Goal: Task Accomplishment & Management: Manage account settings

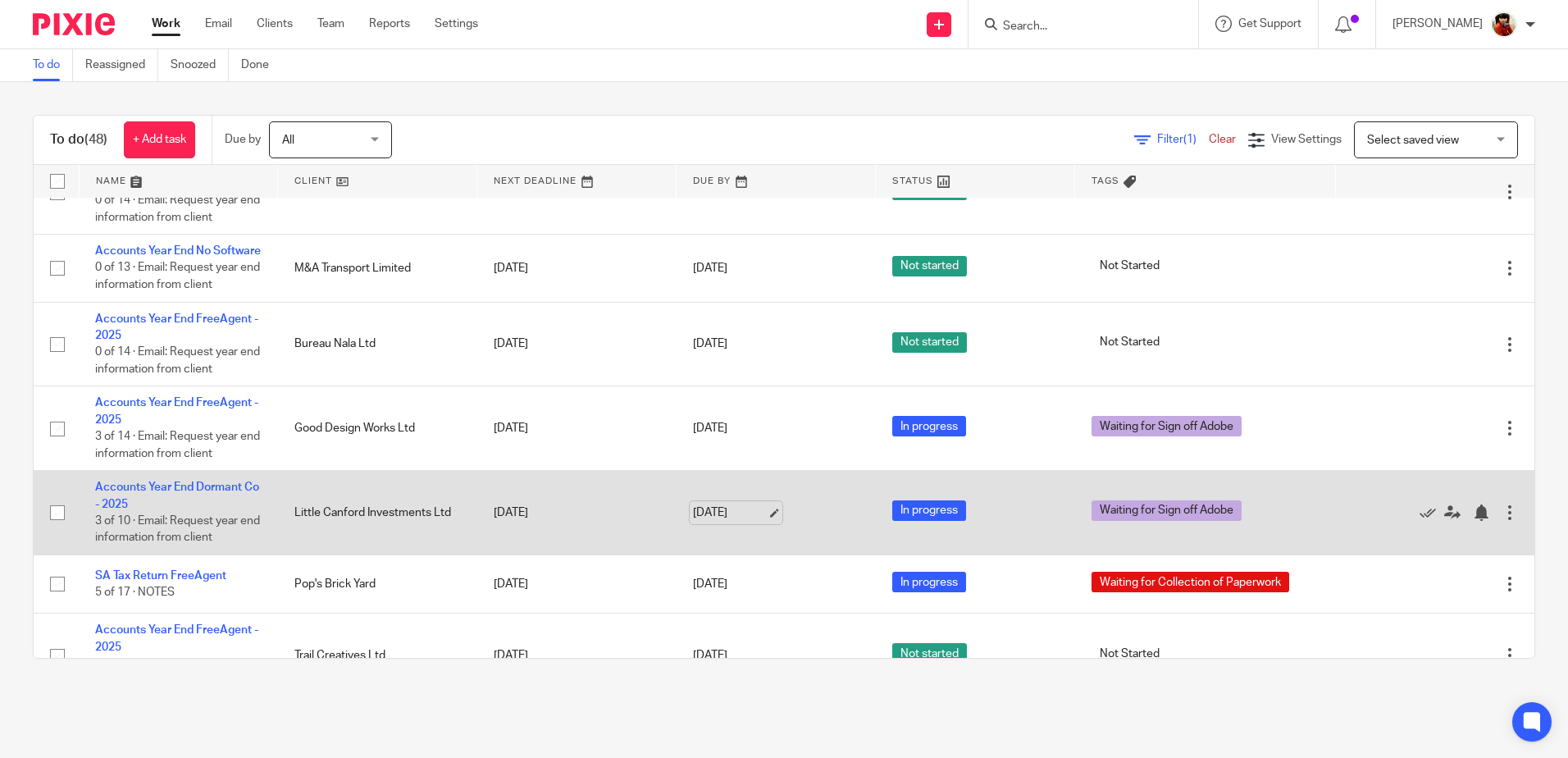
scroll to position [2543, 0]
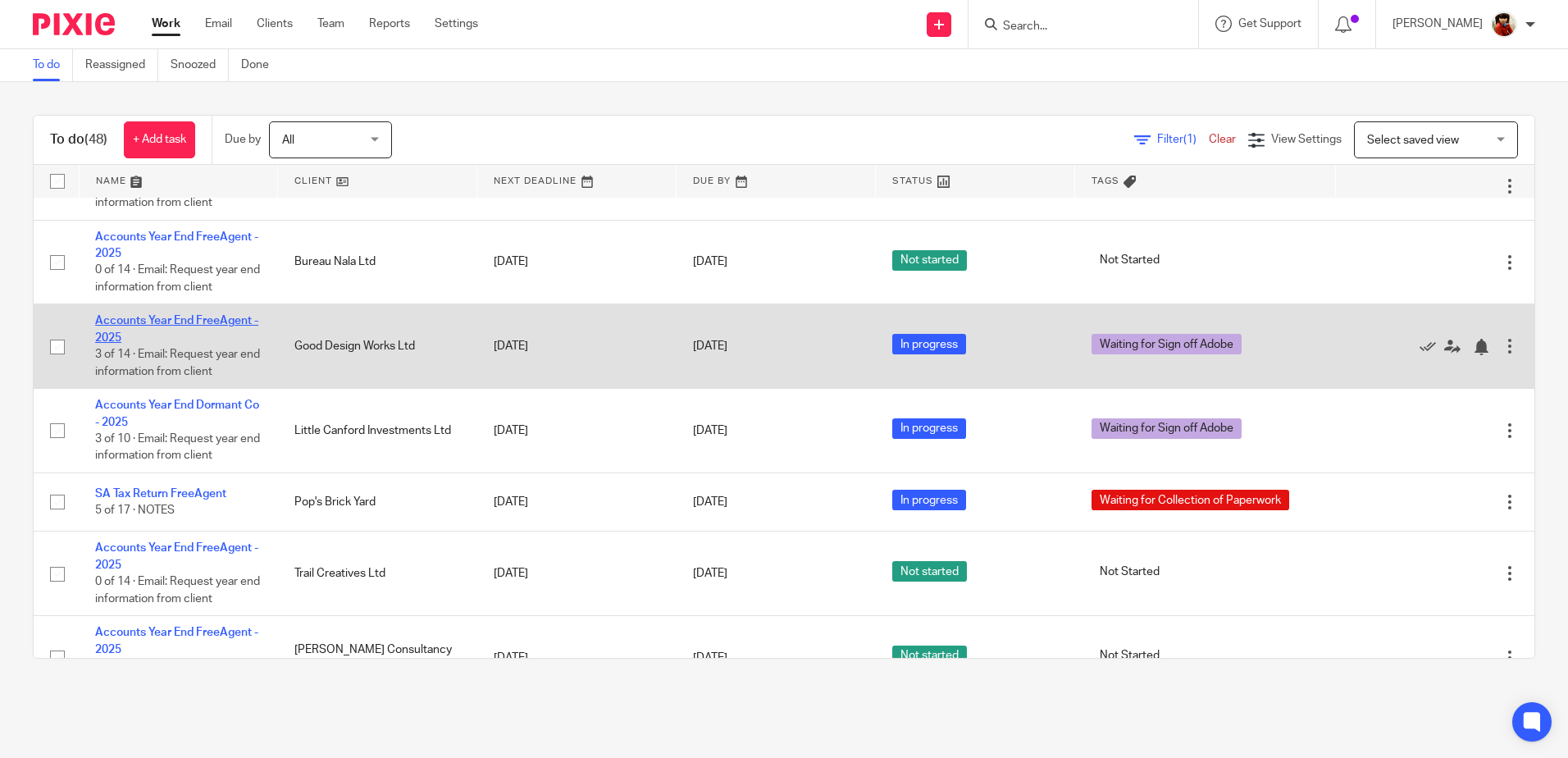
click at [191, 334] on link "Accounts Year End FreeAgent - 2025" at bounding box center [177, 329] width 163 height 28
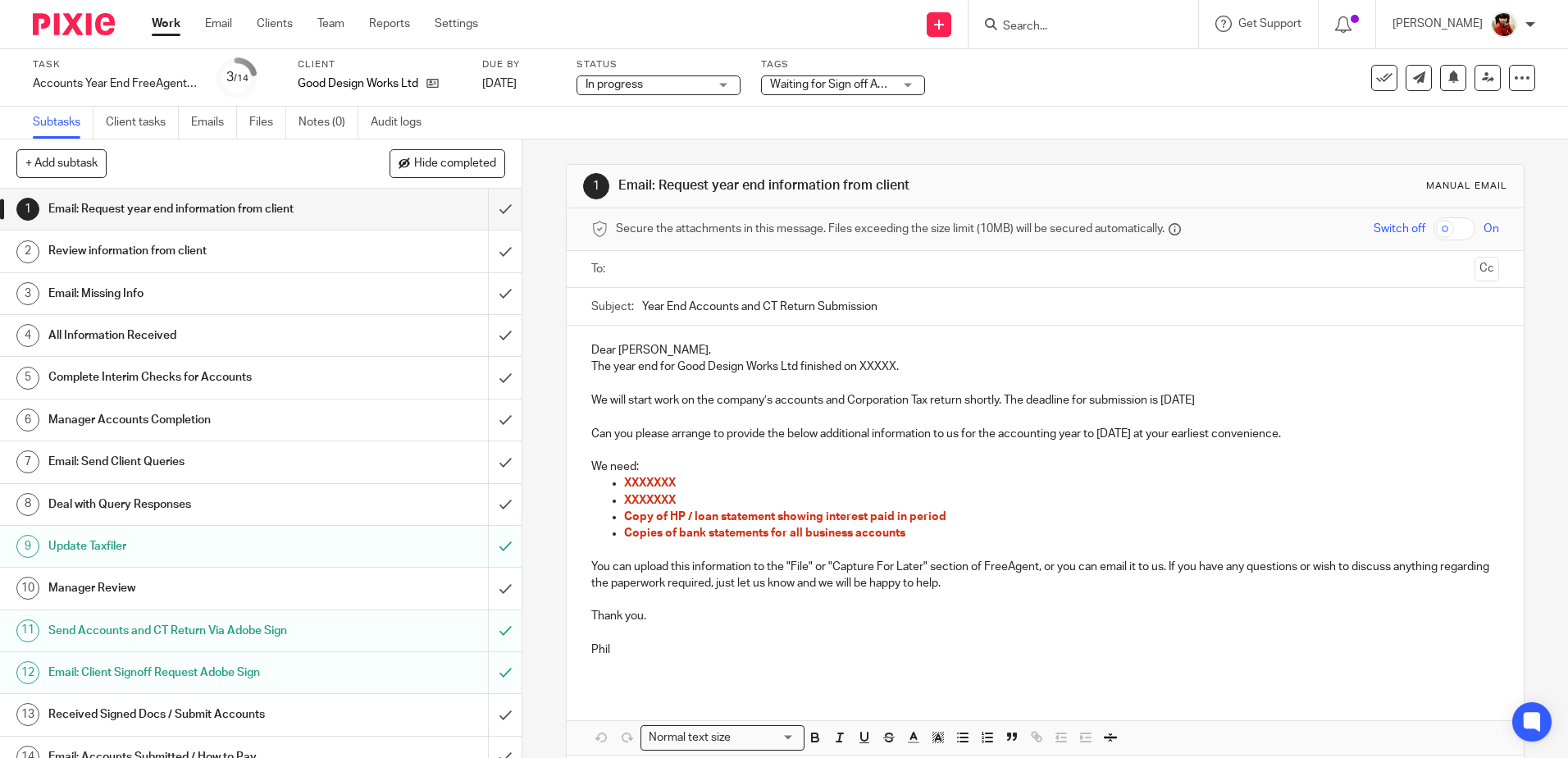
scroll to position [21, 0]
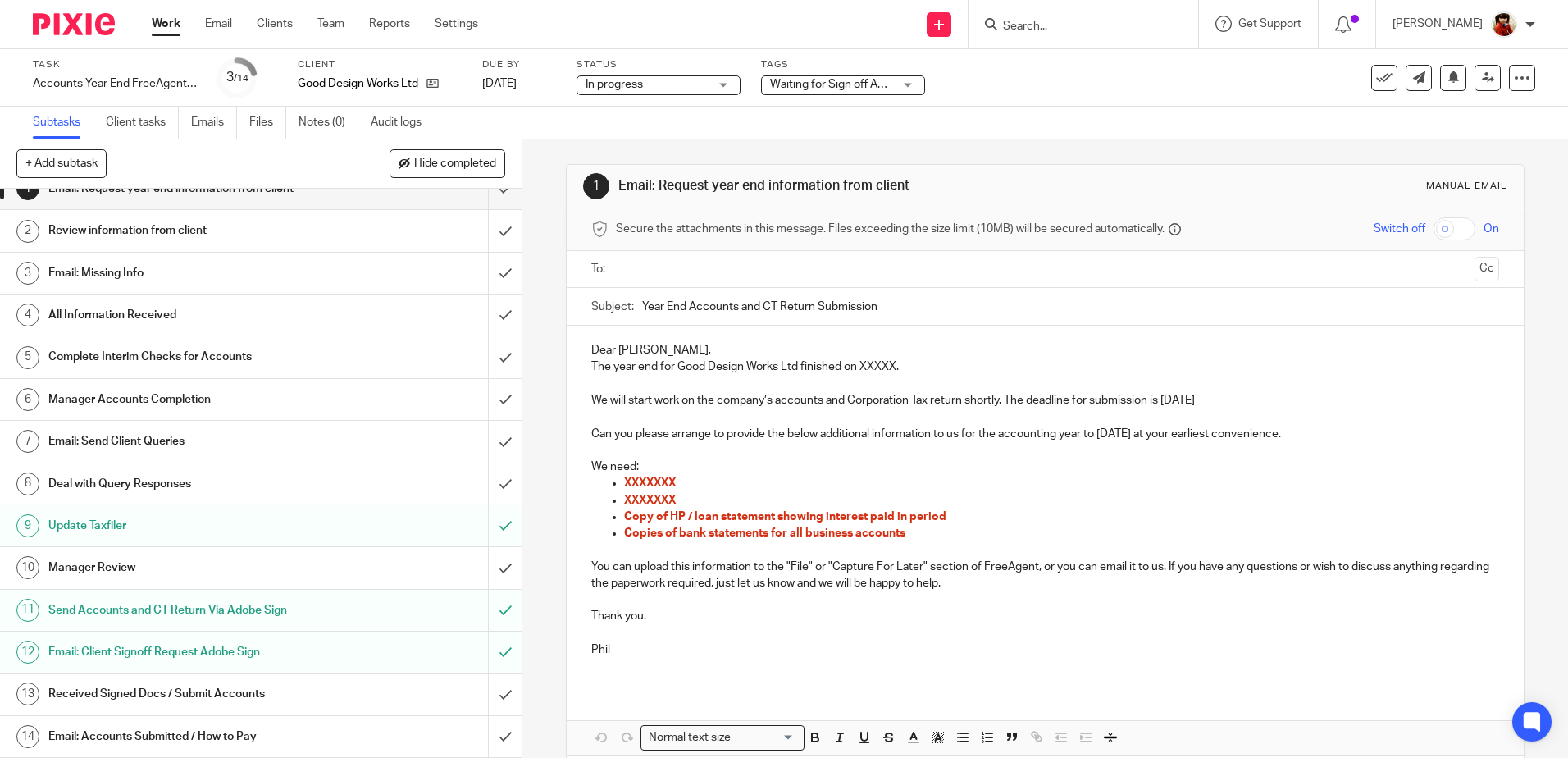
click at [202, 696] on h1 "Received Signed Docs / Submit Accounts" at bounding box center [189, 693] width 282 height 24
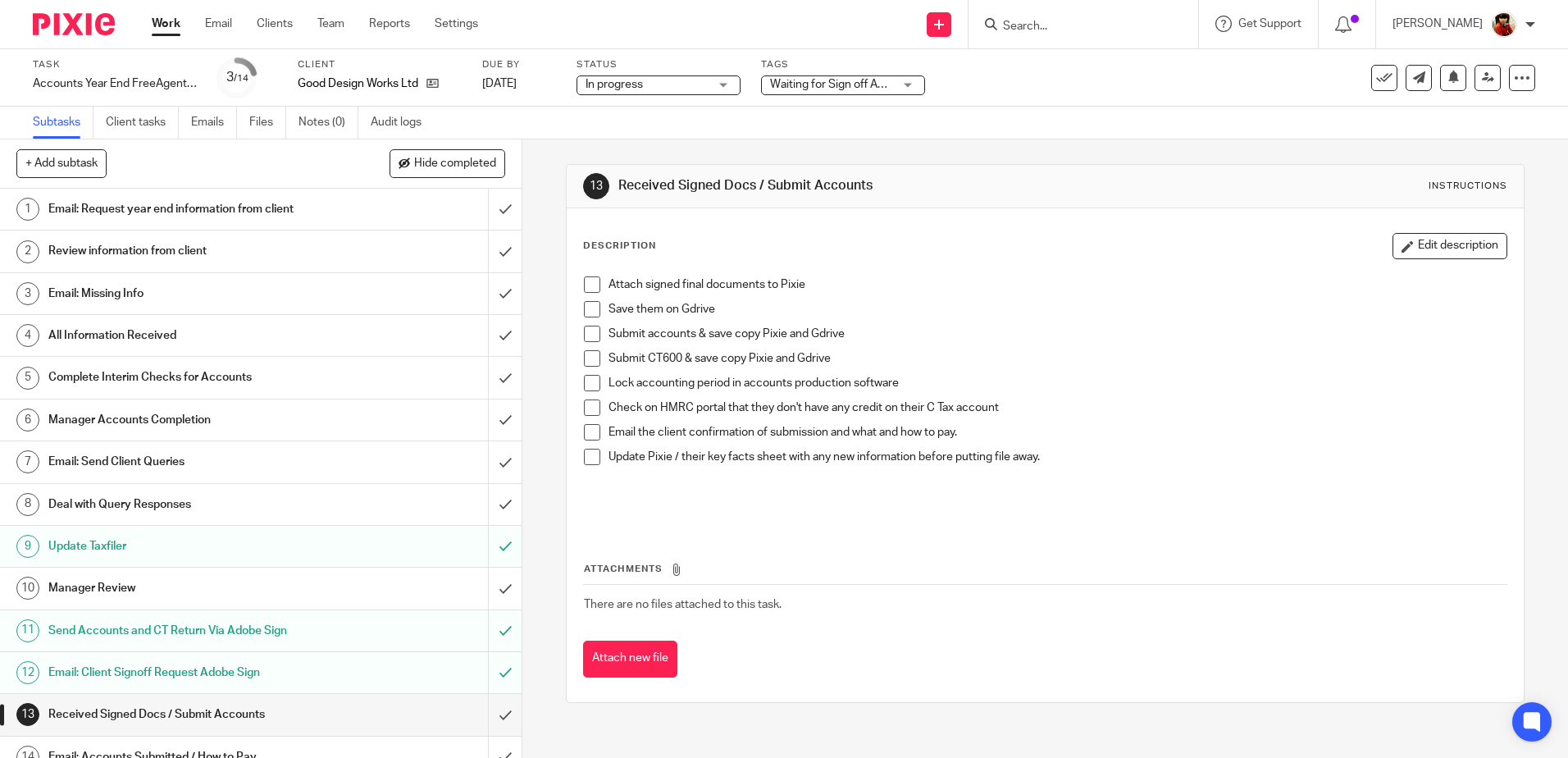
click at [586, 284] on span at bounding box center [591, 285] width 16 height 16
click at [644, 647] on button "Attach new file" at bounding box center [630, 659] width 94 height 37
click at [632, 674] on button "Attach new file" at bounding box center [630, 659] width 94 height 37
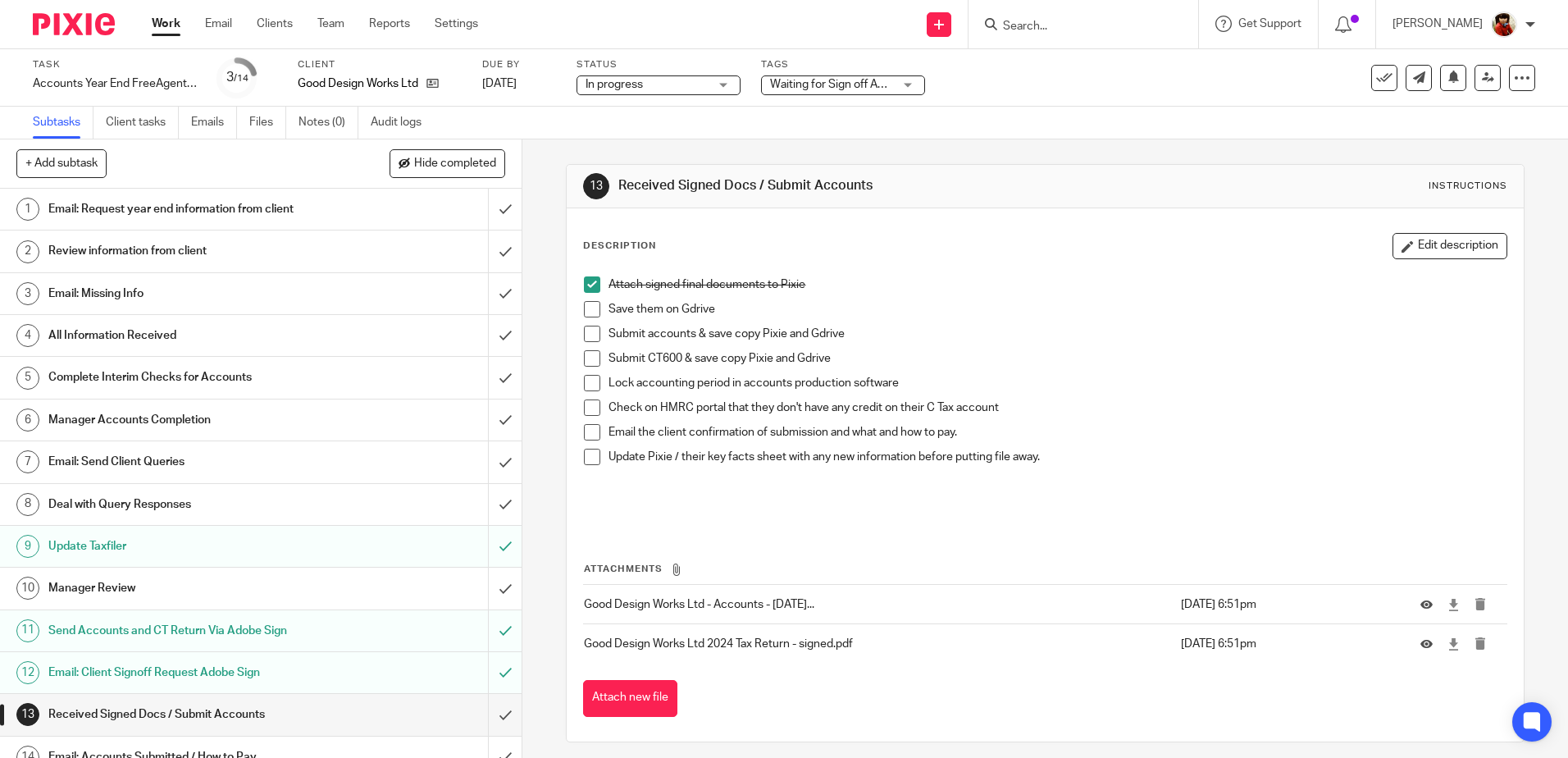
click at [583, 334] on span at bounding box center [591, 334] width 16 height 16
click at [587, 311] on span at bounding box center [591, 309] width 16 height 16
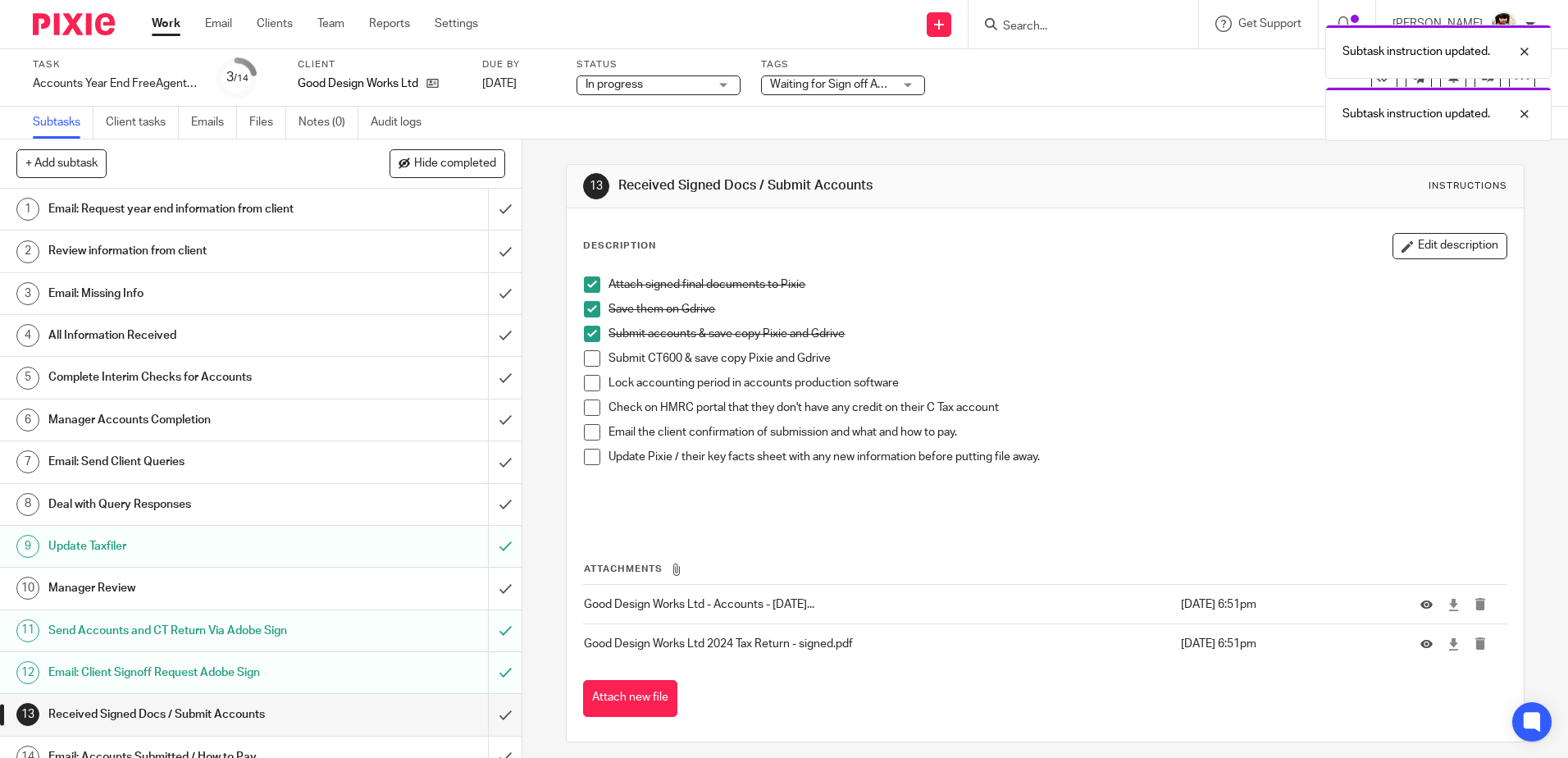
click at [593, 365] on span at bounding box center [591, 358] width 16 height 16
click at [635, 705] on button "Attach new file" at bounding box center [630, 698] width 94 height 37
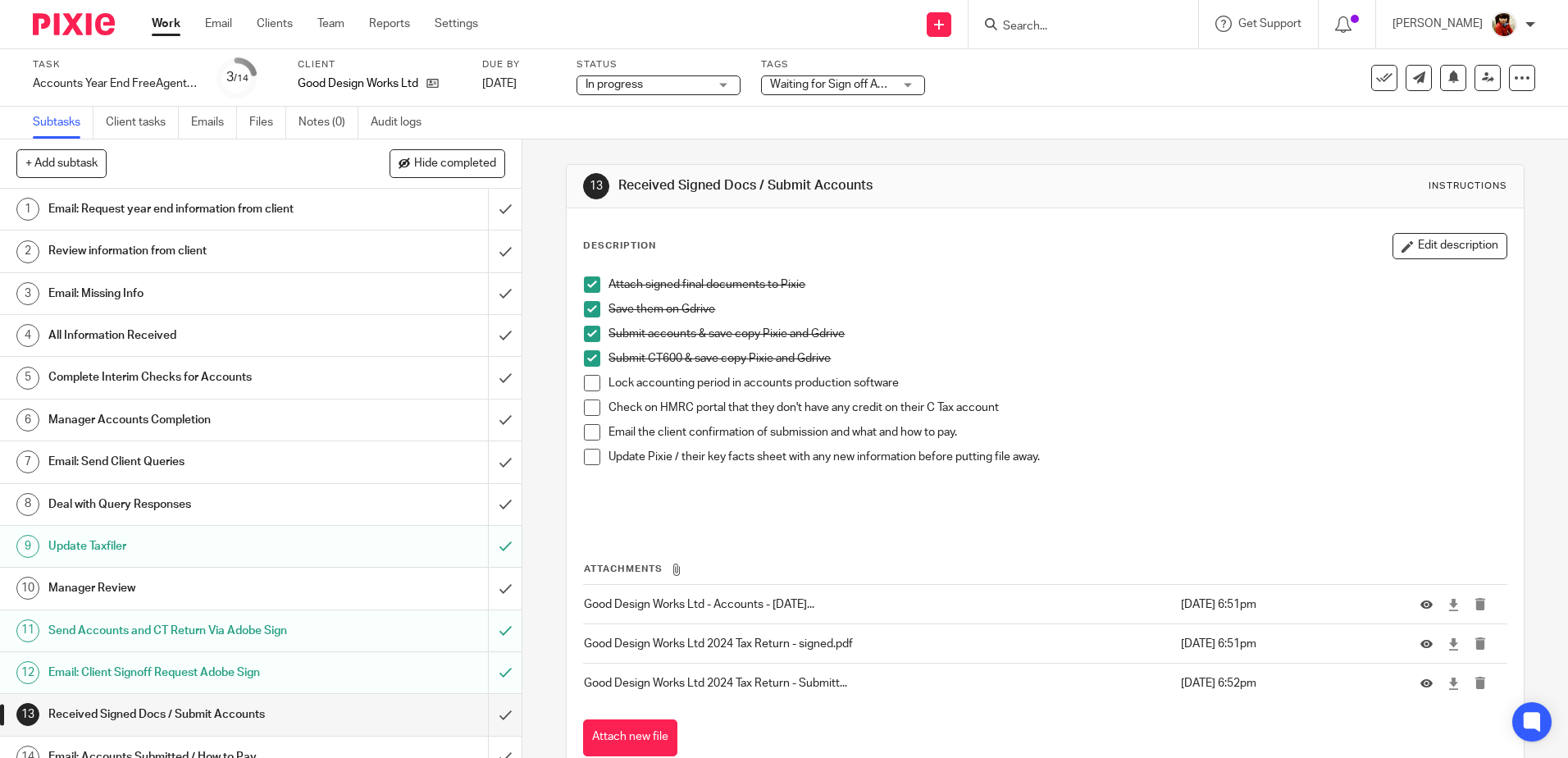
scroll to position [21, 0]
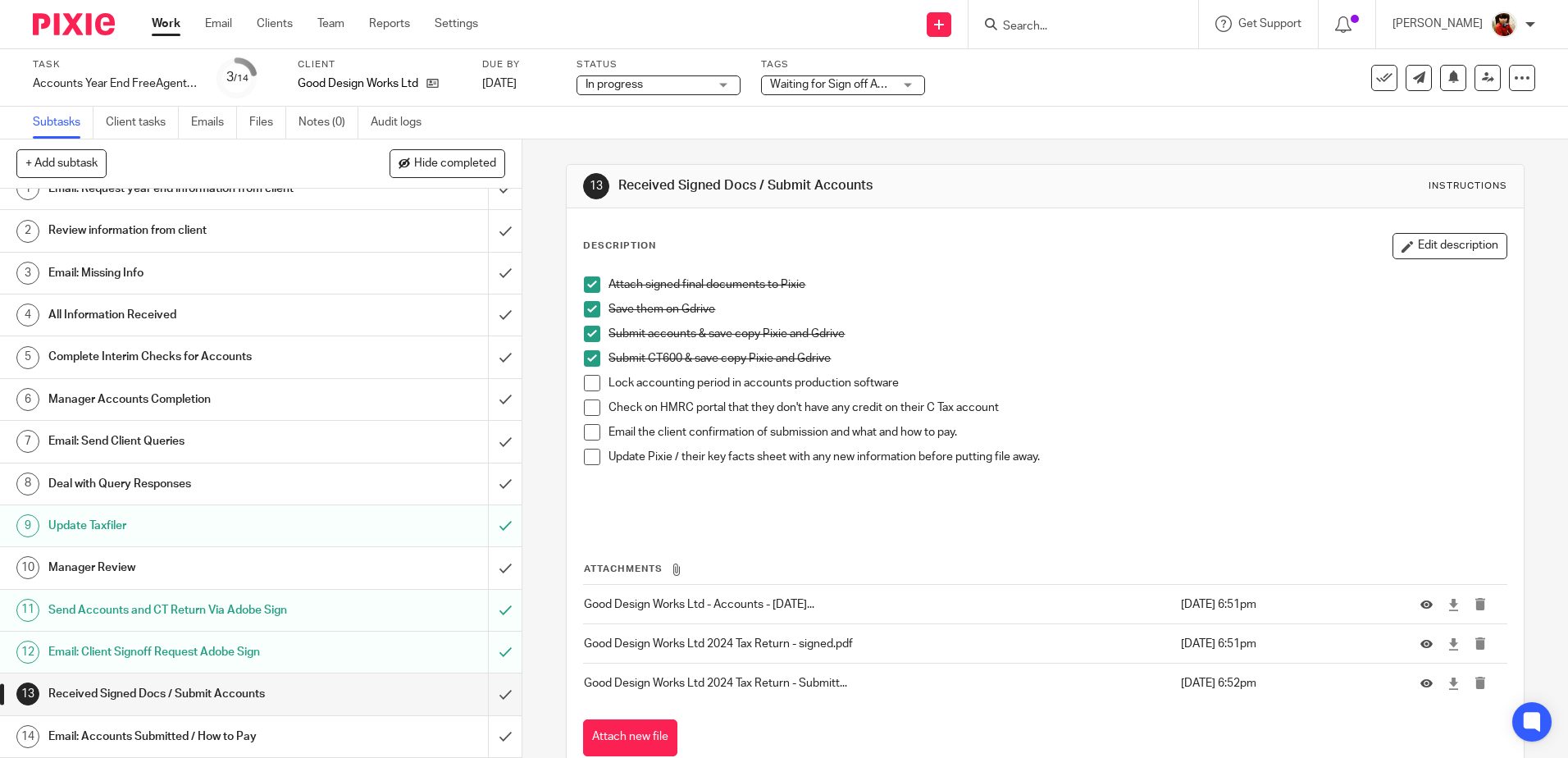
click h1 "Email: Accounts Submitted / How to Pay"
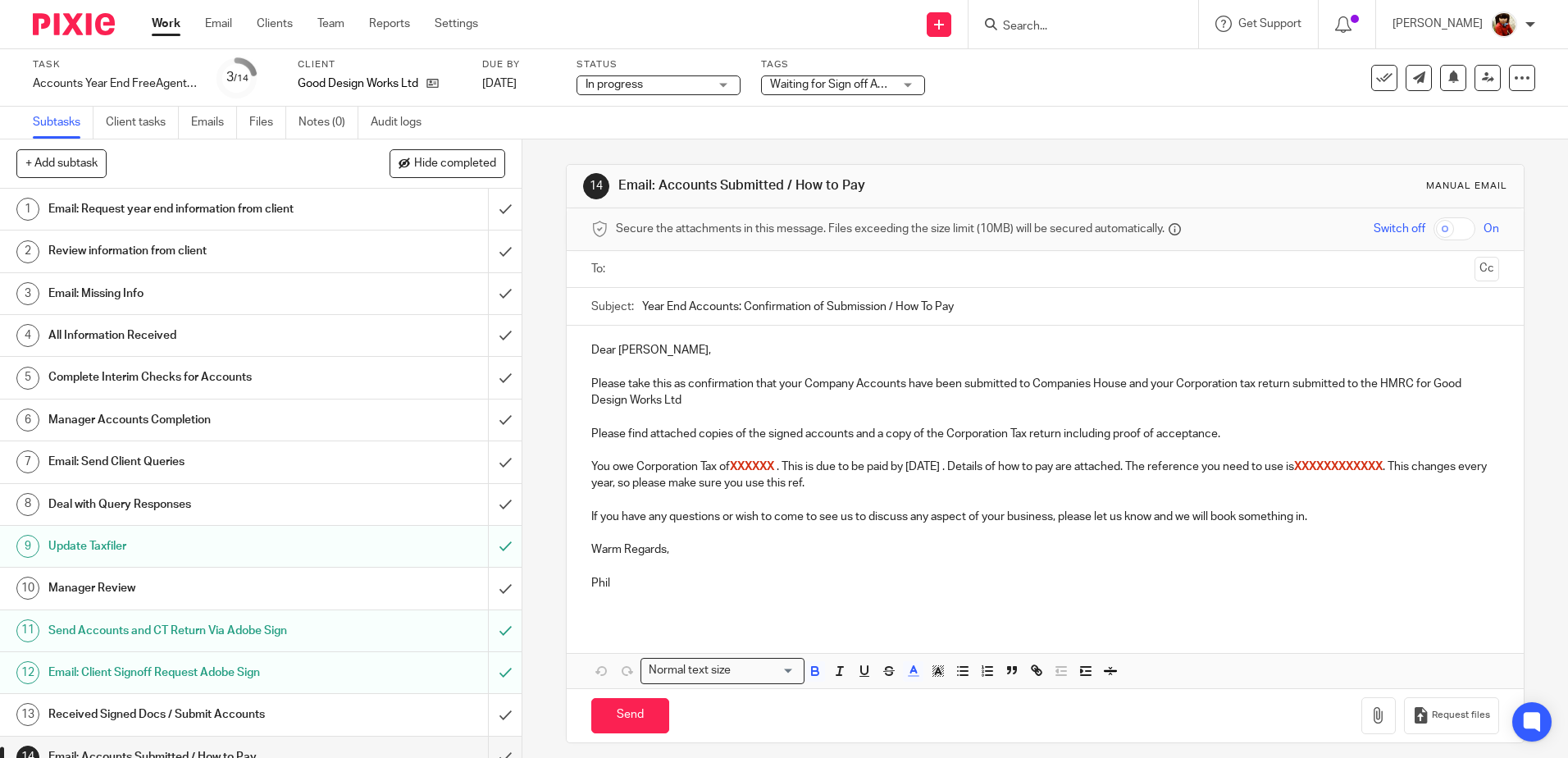
drag, startPoint x: 1337, startPoint y: 465, endPoint x: 1436, endPoint y: 463, distance: 99.0
click at [1436, 463] on p "You owe Corporation Tax of XXXXXX . This is due to be paid by [DATE] . Details …" at bounding box center [1045, 475] width 907 height 33
click at [979, 466] on p "You owe Corporation Tax of XXXXXX . This is due to be paid by [DATE] . Details …" at bounding box center [1045, 475] width 907 height 33
click at [776, 464] on span at bounding box center [775, 466] width 3 height 12
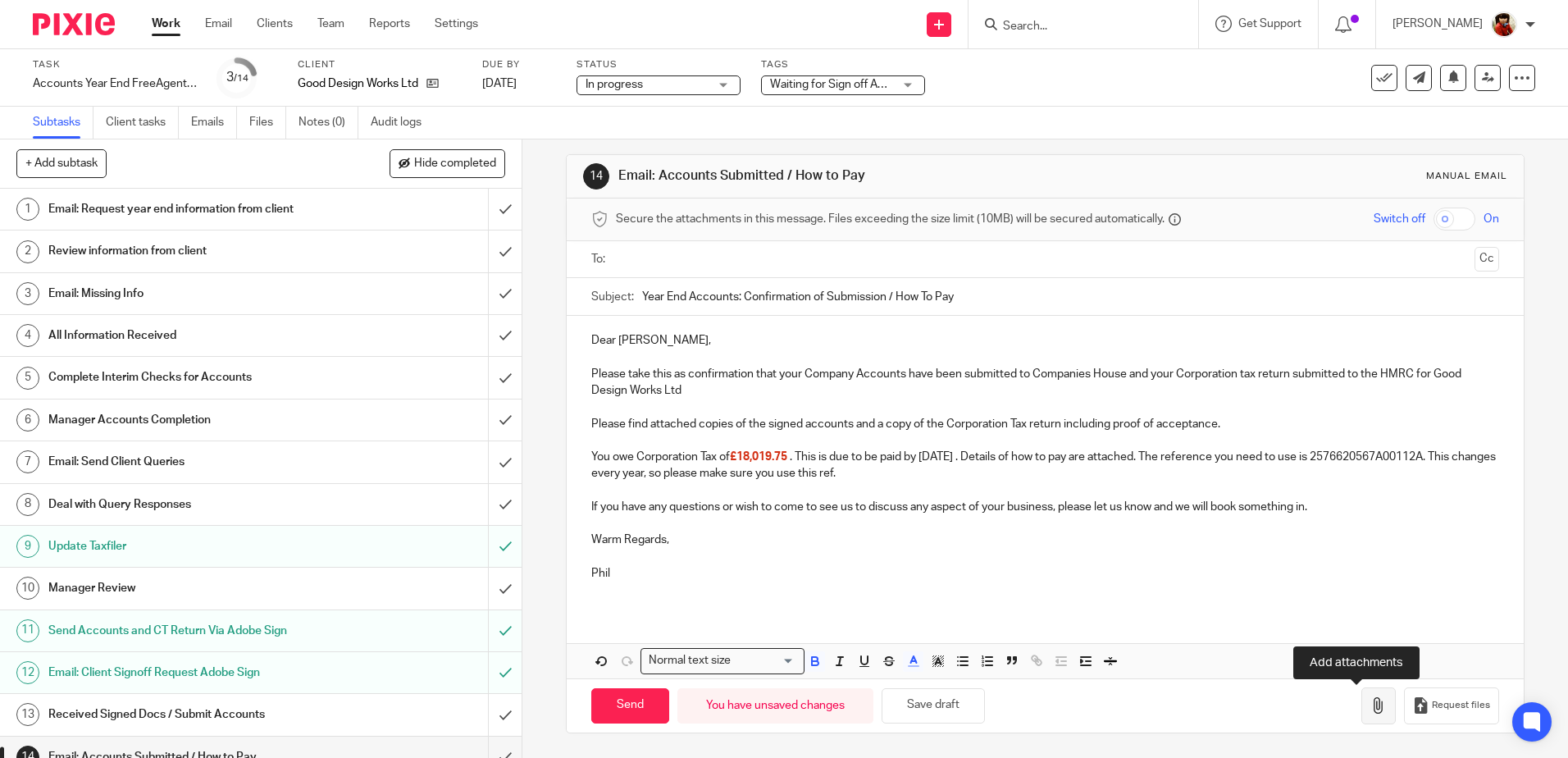
click at [1371, 703] on icon "button" at bounding box center [1379, 706] width 16 height 16
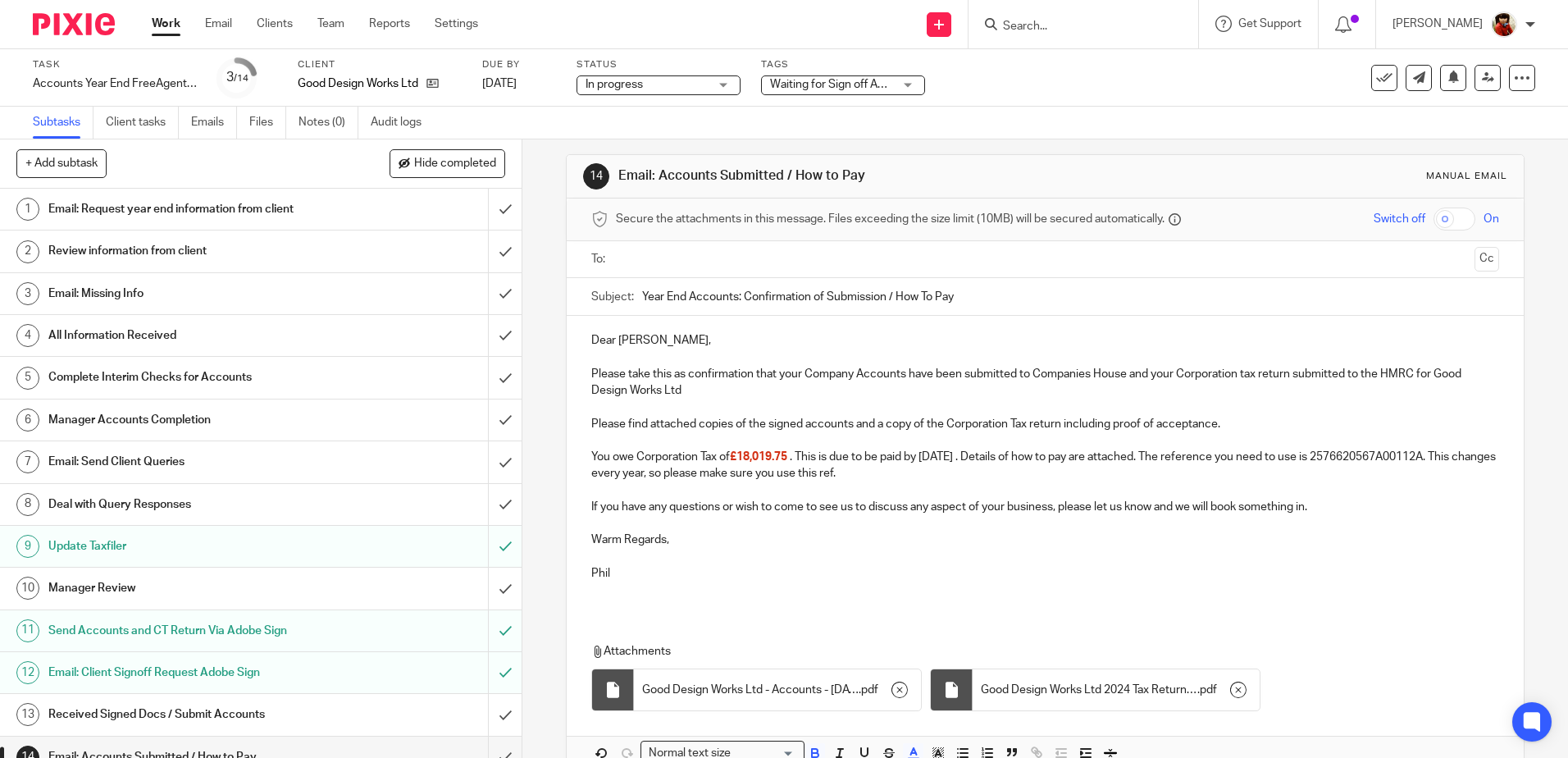
scroll to position [102, 0]
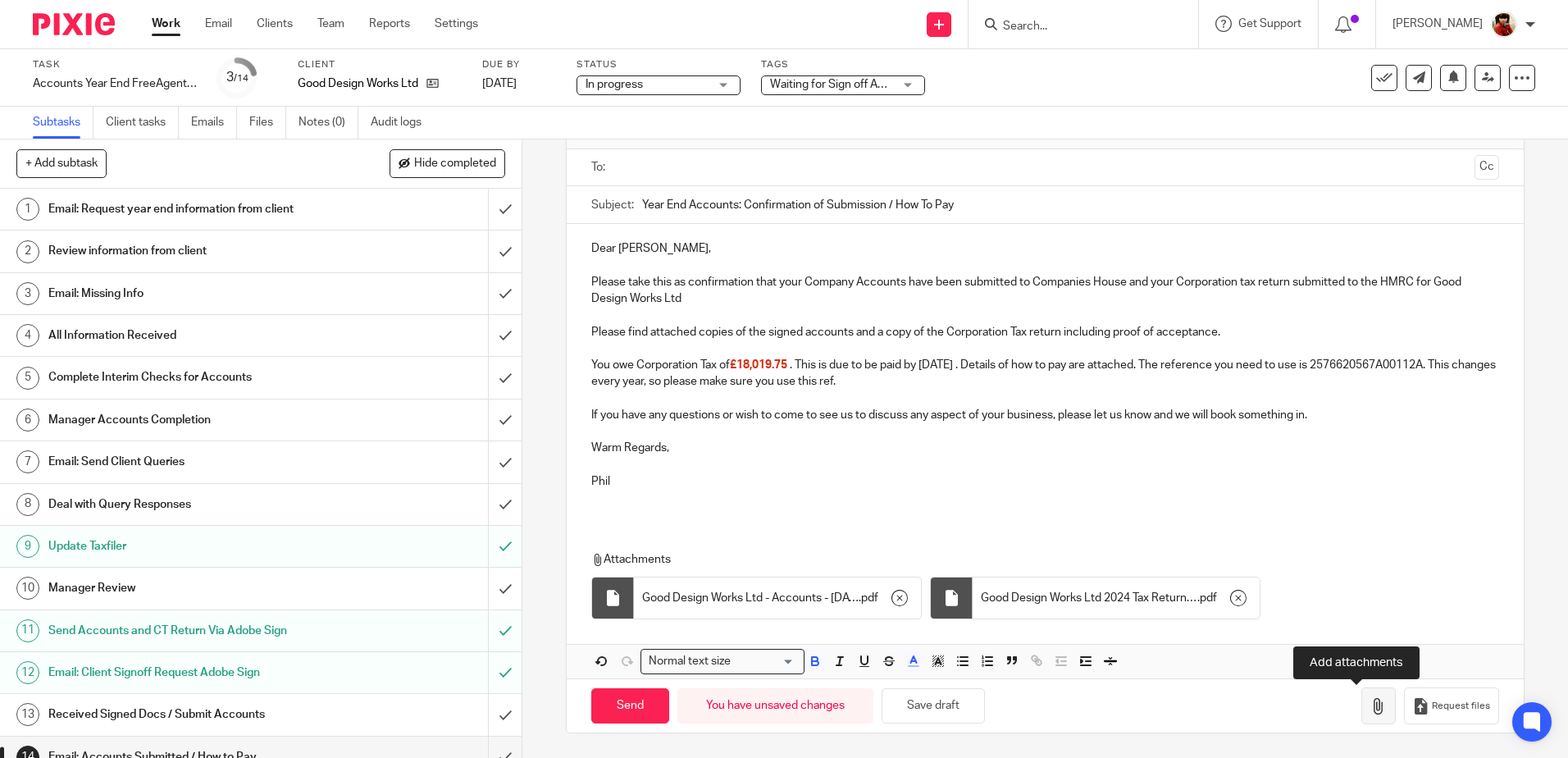
click at [1371, 708] on icon "button" at bounding box center [1379, 706] width 16 height 16
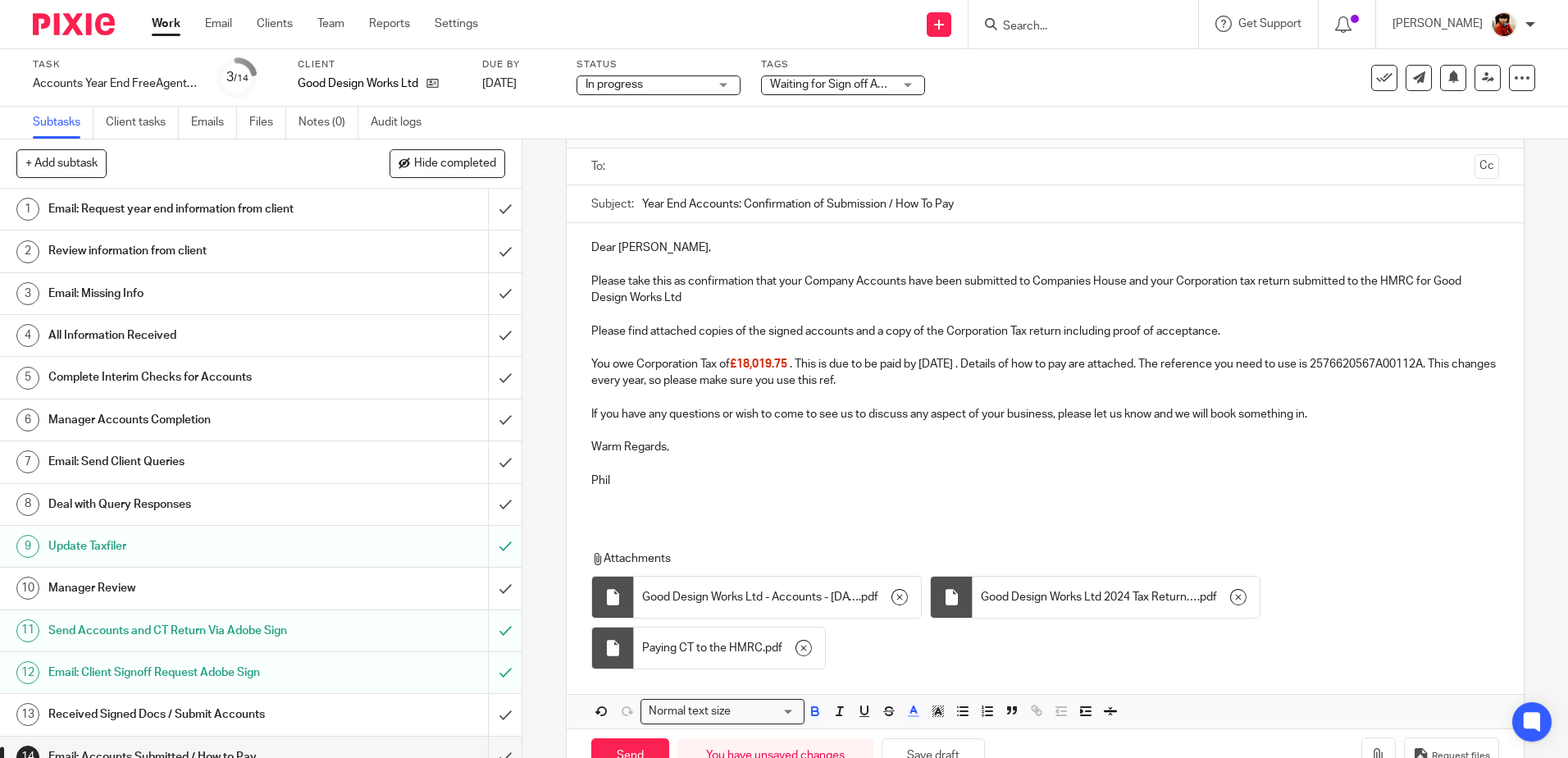
scroll to position [0, 0]
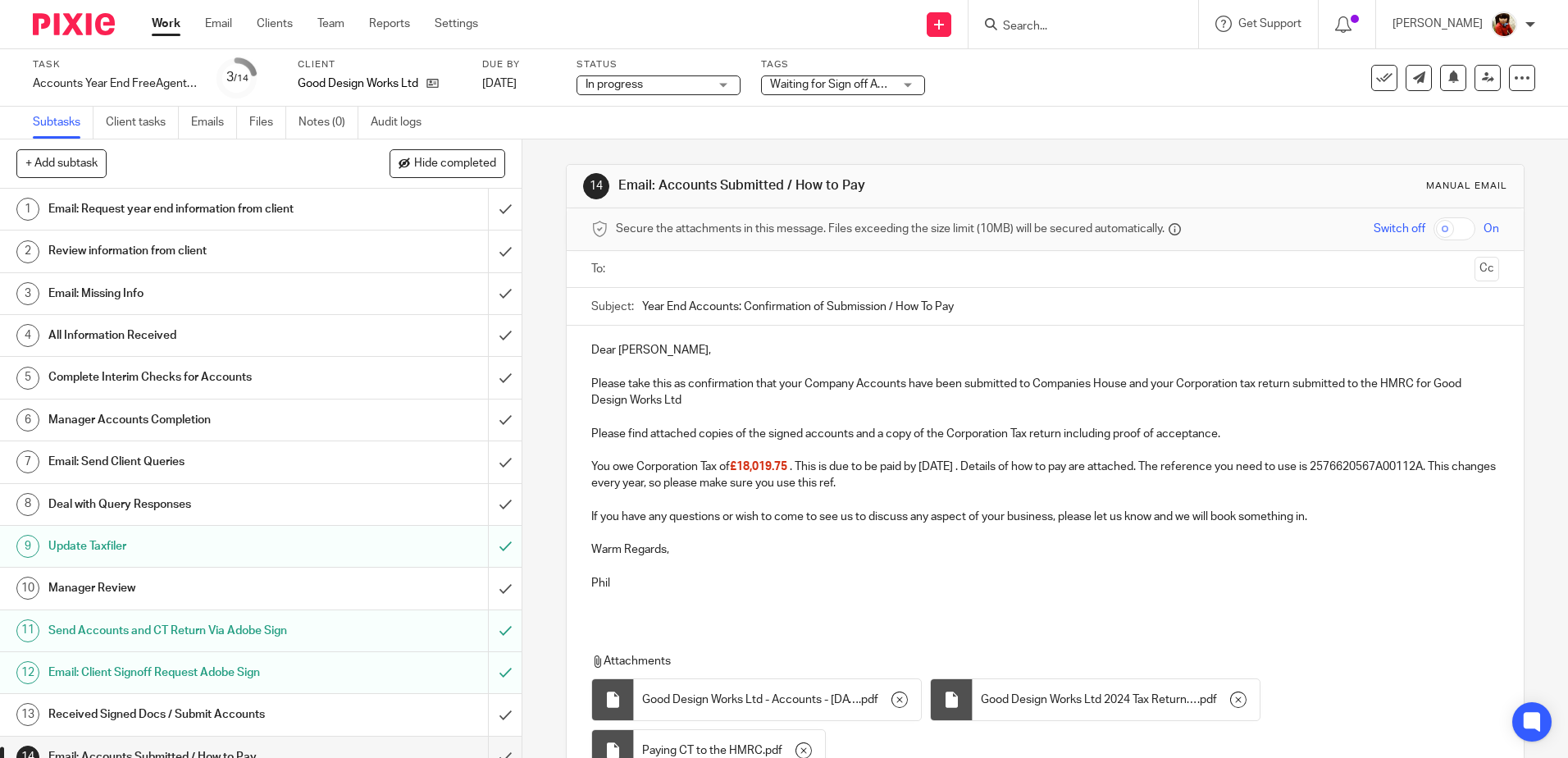
click at [652, 262] on input "text" at bounding box center [1045, 269] width 845 height 19
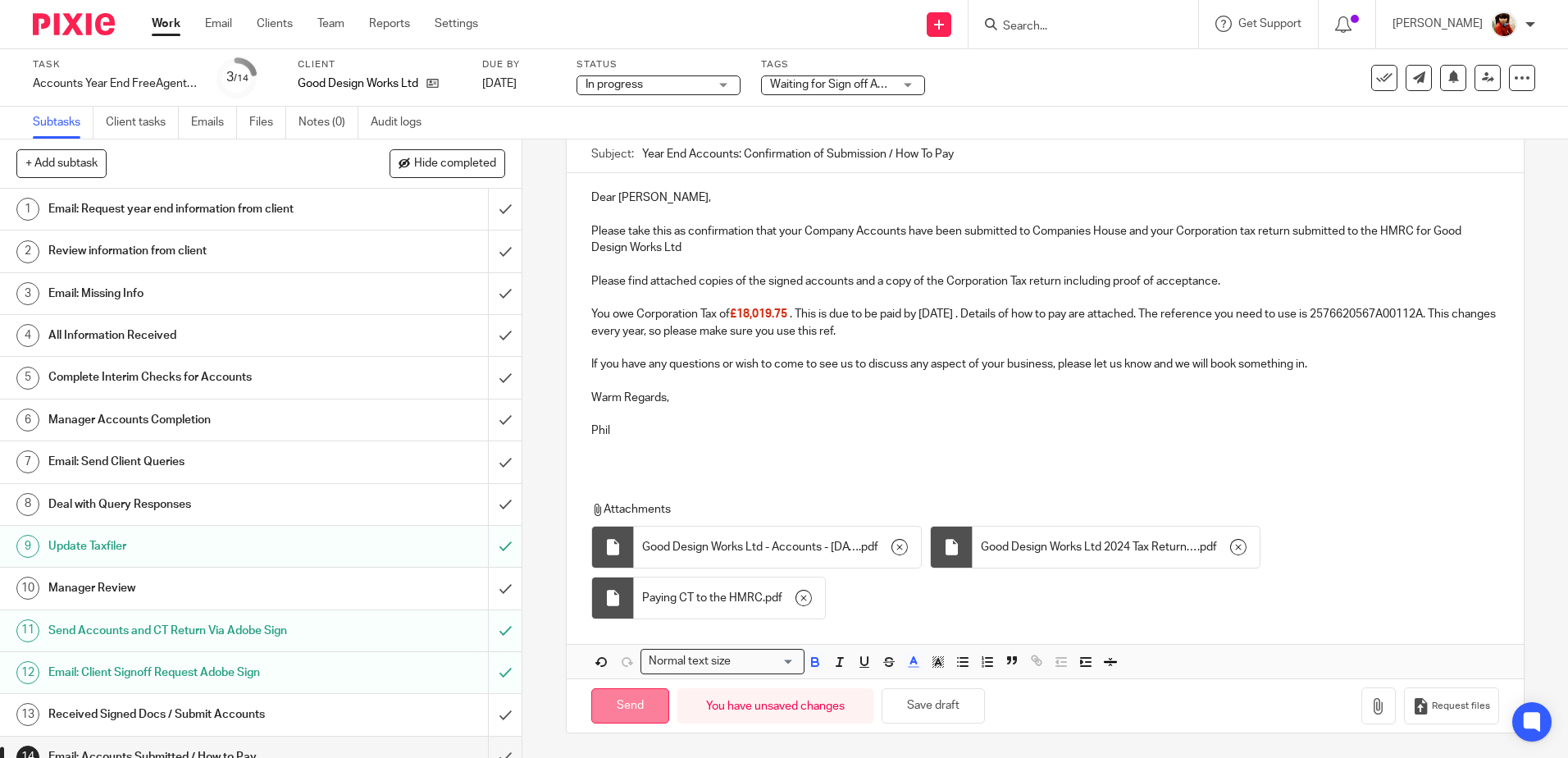
click at [628, 700] on input "Send" at bounding box center [630, 706] width 78 height 35
type input "Sent"
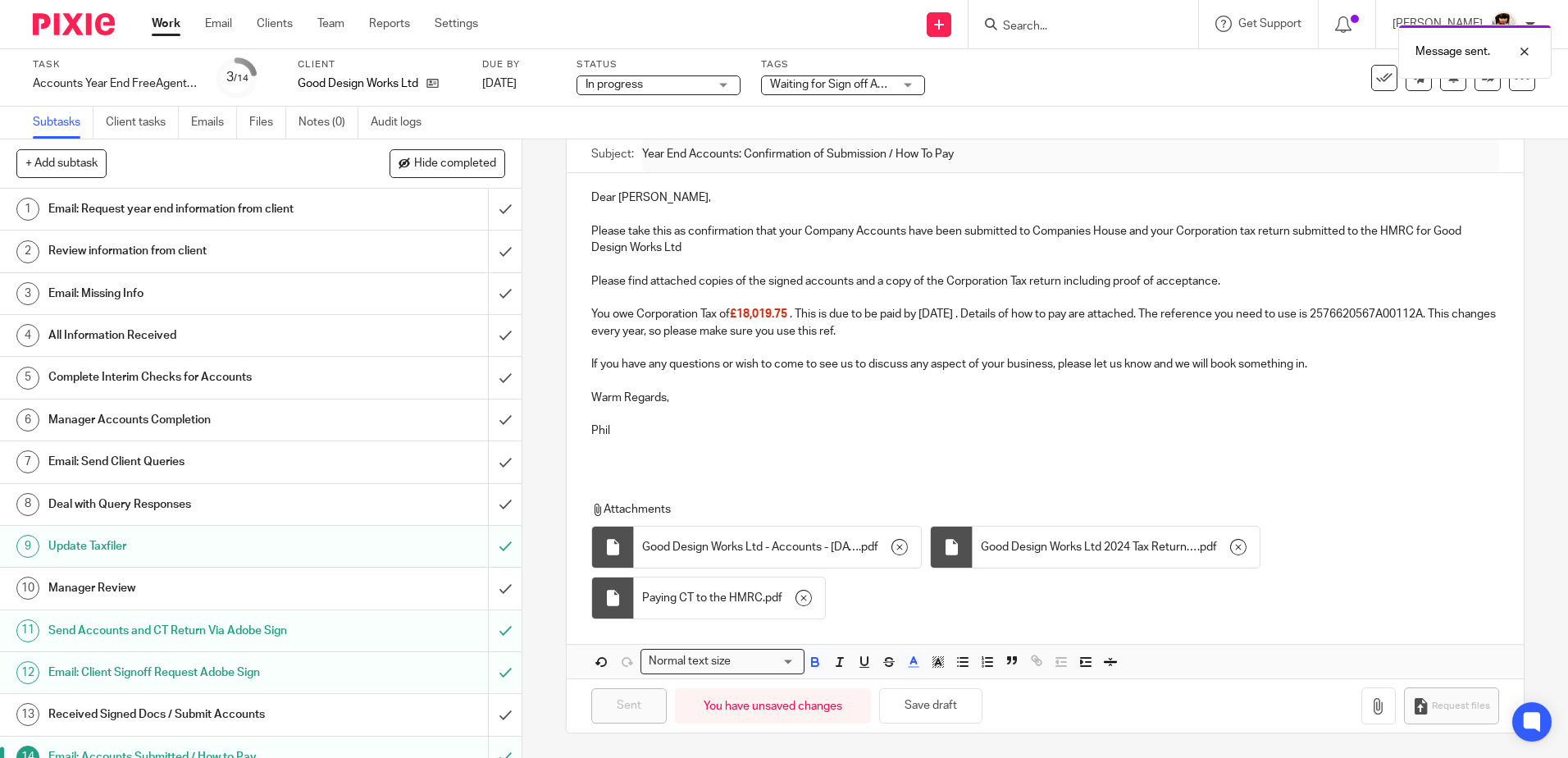
scroll to position [21, 0]
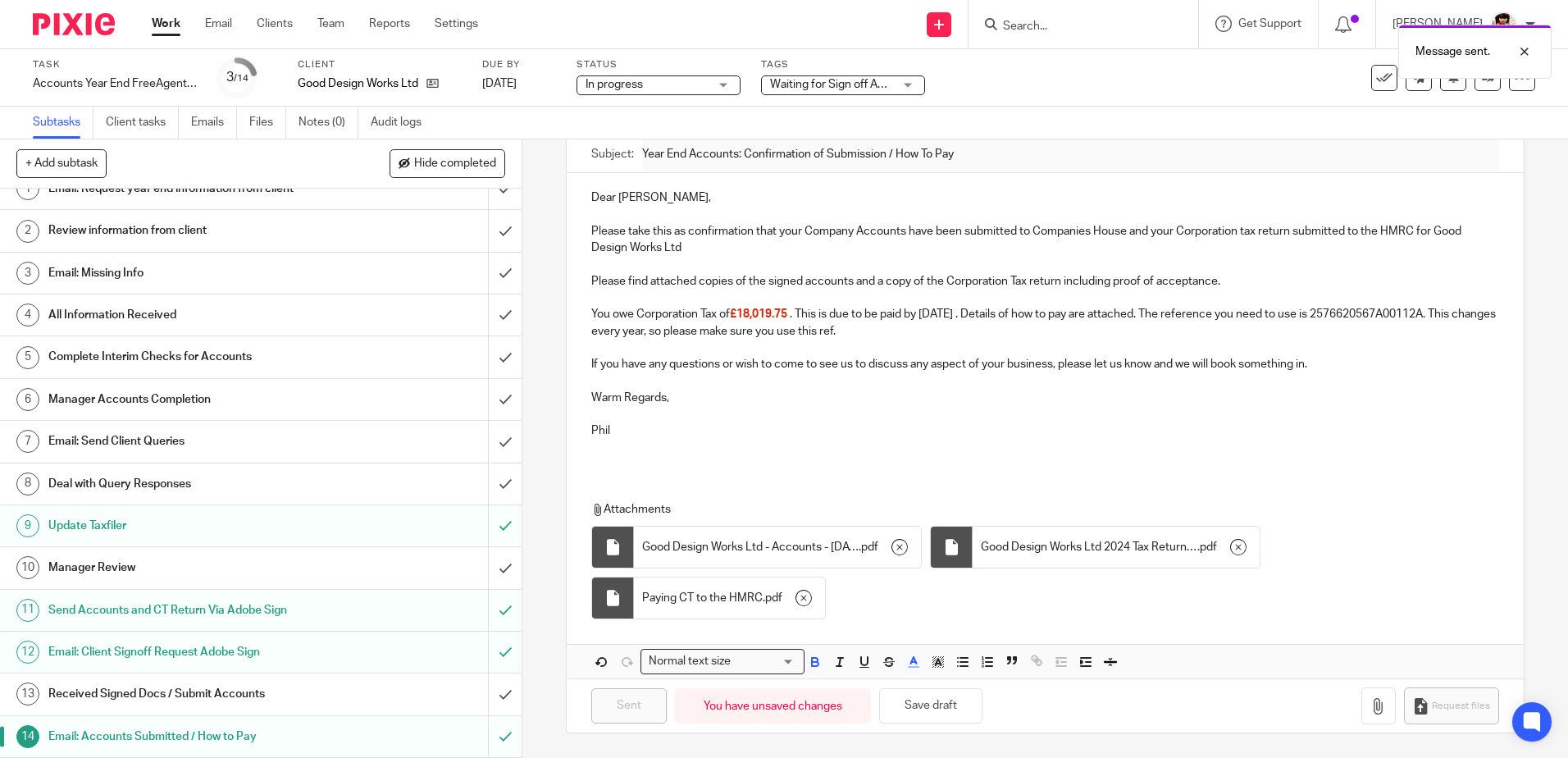
click at [201, 690] on h1 "Received Signed Docs / Submit Accounts" at bounding box center [189, 693] width 282 height 24
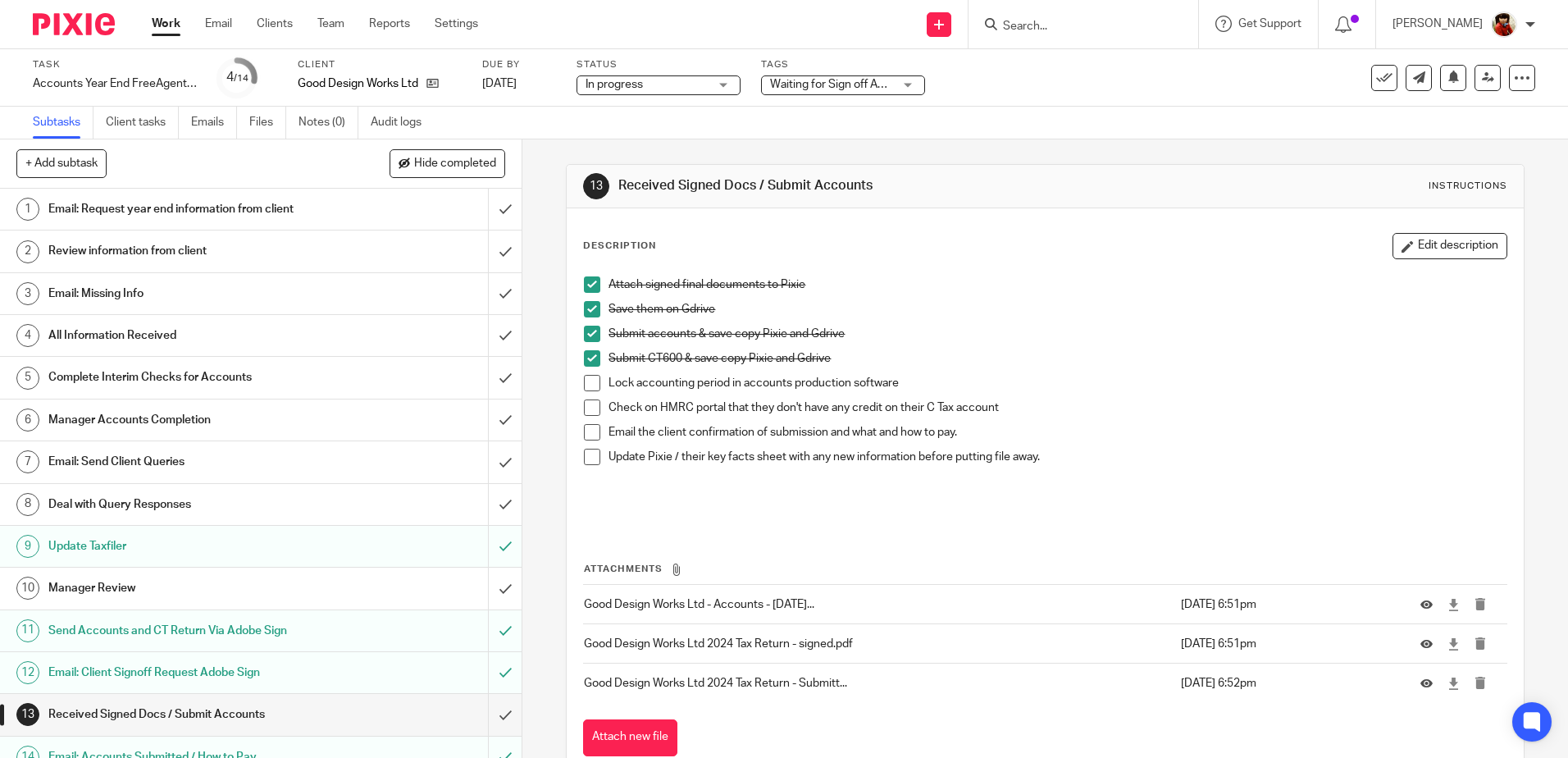
click at [587, 420] on li "Check on HMRC portal that they don't have any credit on their C Tax account" at bounding box center [1044, 411] width 922 height 24
click at [585, 434] on span at bounding box center [591, 432] width 16 height 16
click at [820, 89] on span "Waiting for Sign off Adobe" at bounding box center [837, 84] width 134 height 12
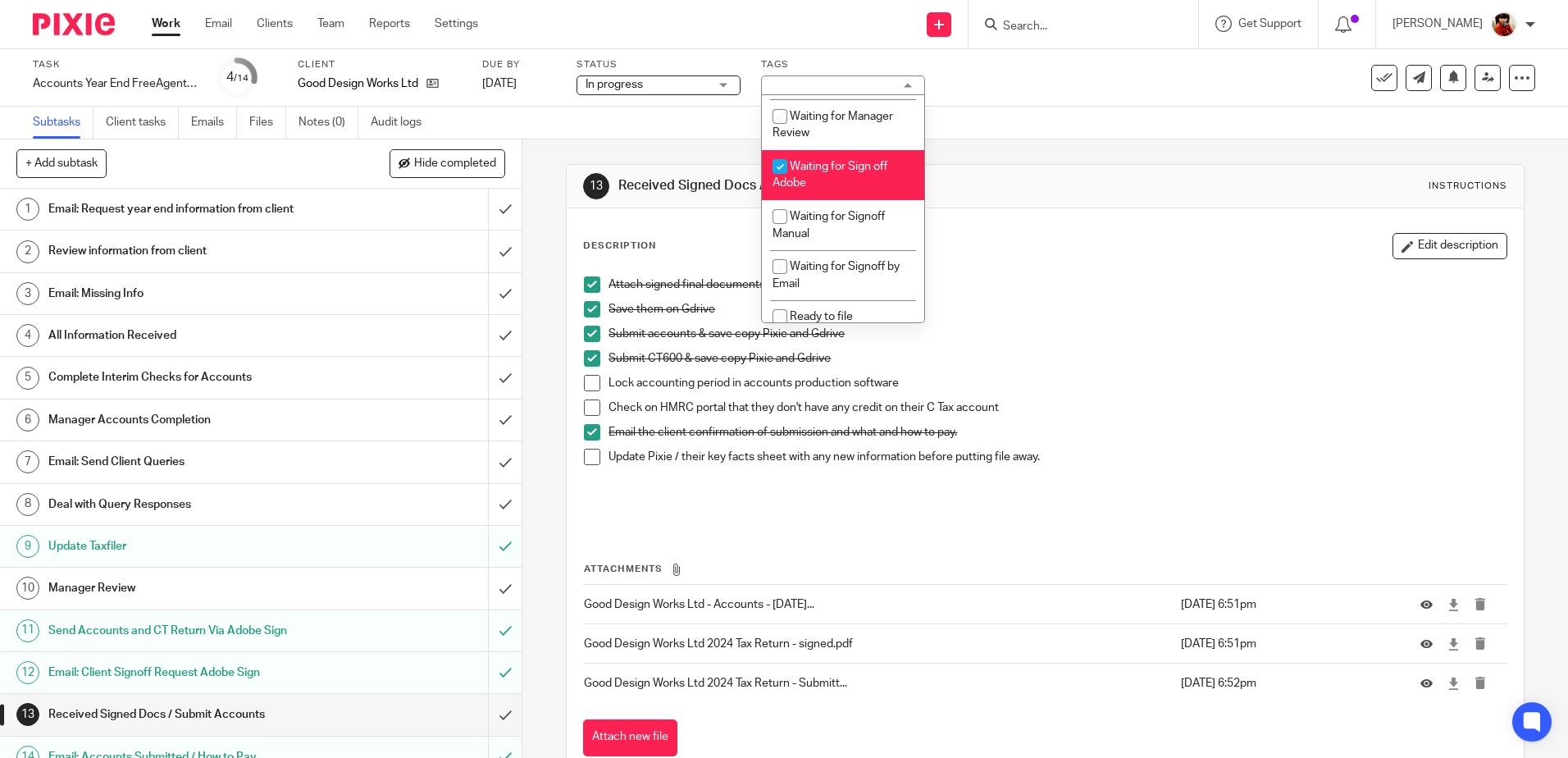
scroll to position [174, 0]
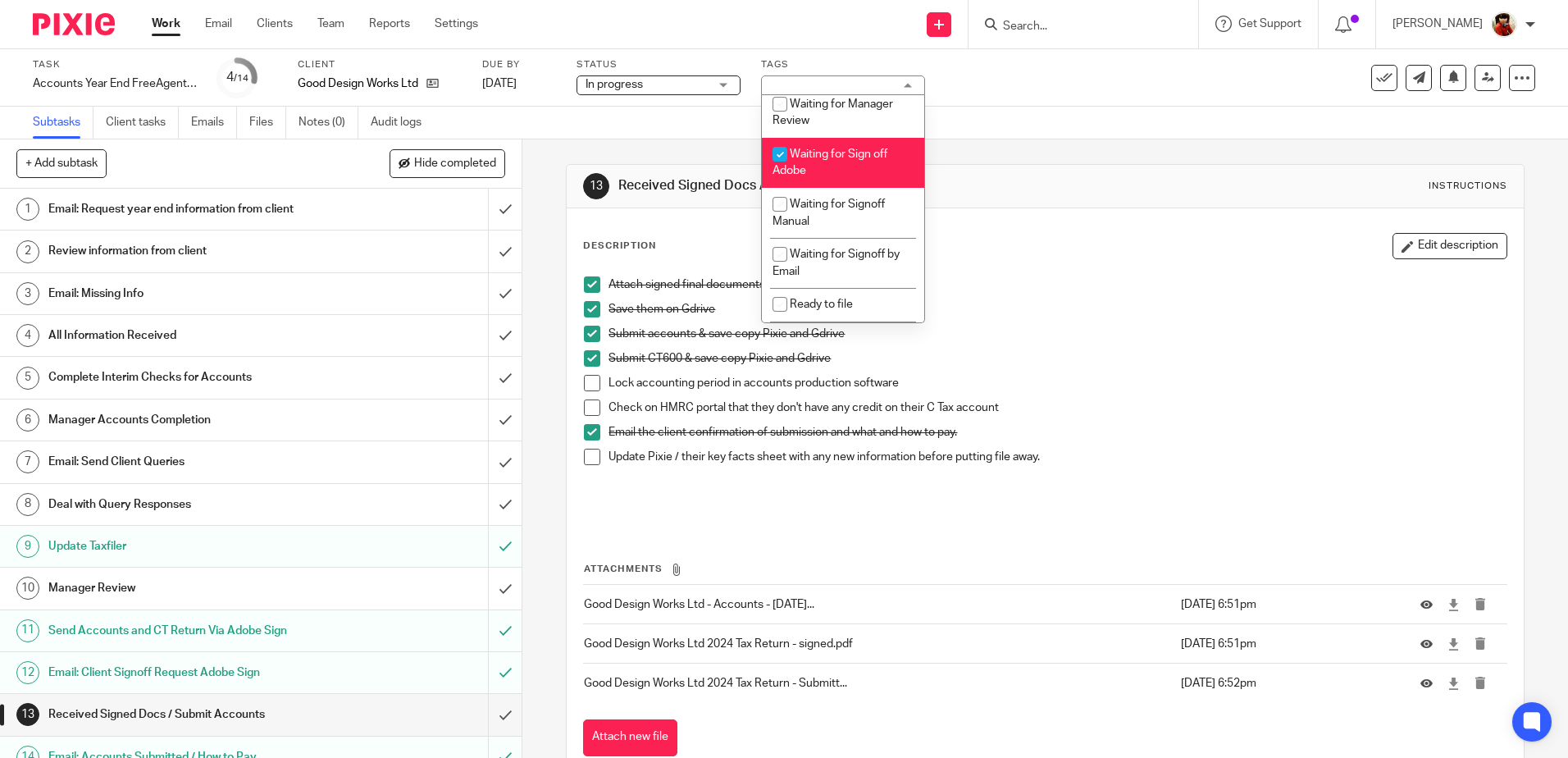
click at [783, 155] on input "checkbox" at bounding box center [779, 154] width 31 height 31
checkbox input "false"
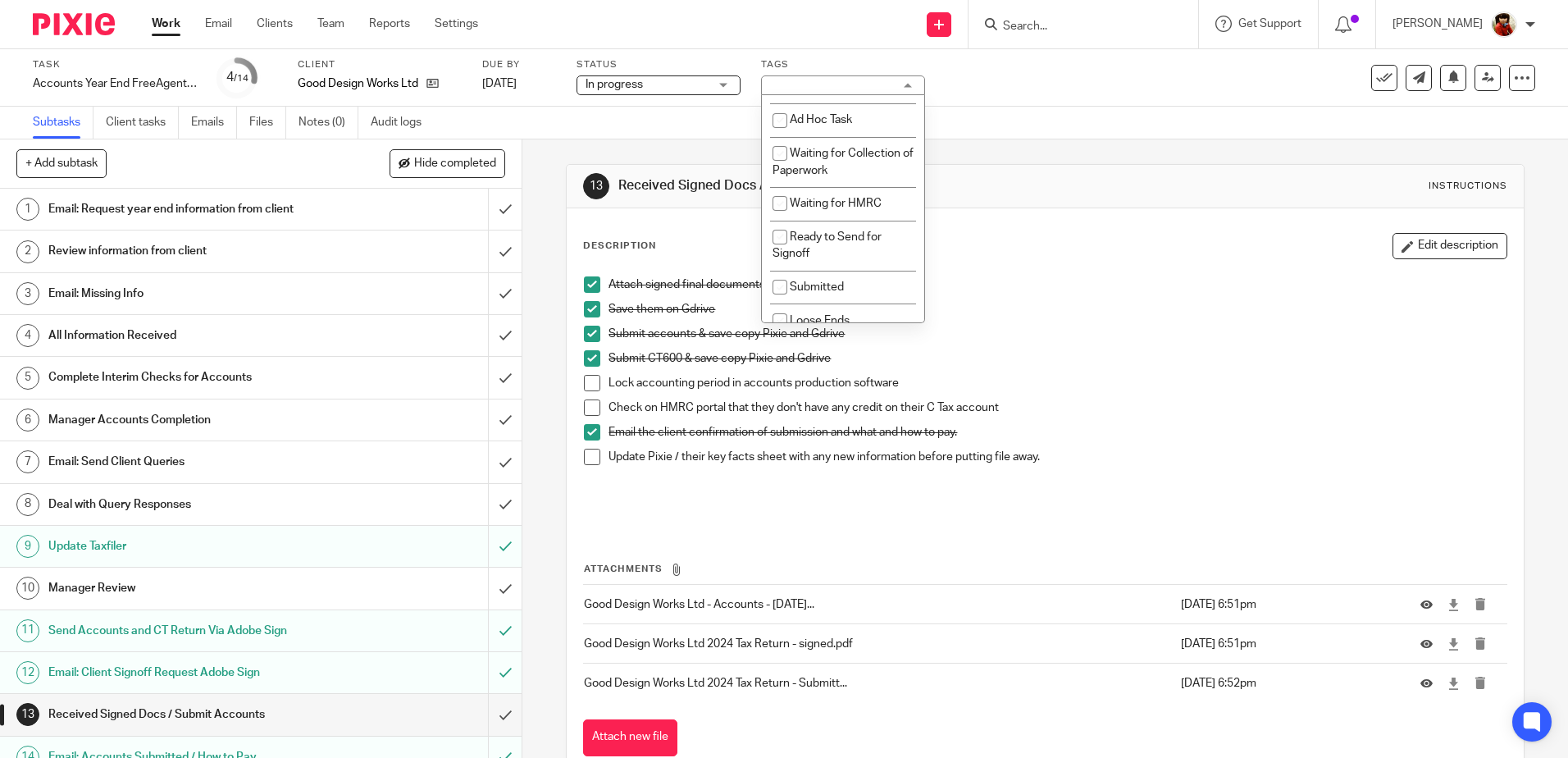
scroll to position [431, 0]
click at [780, 285] on input "checkbox" at bounding box center [779, 281] width 31 height 31
checkbox input "true"
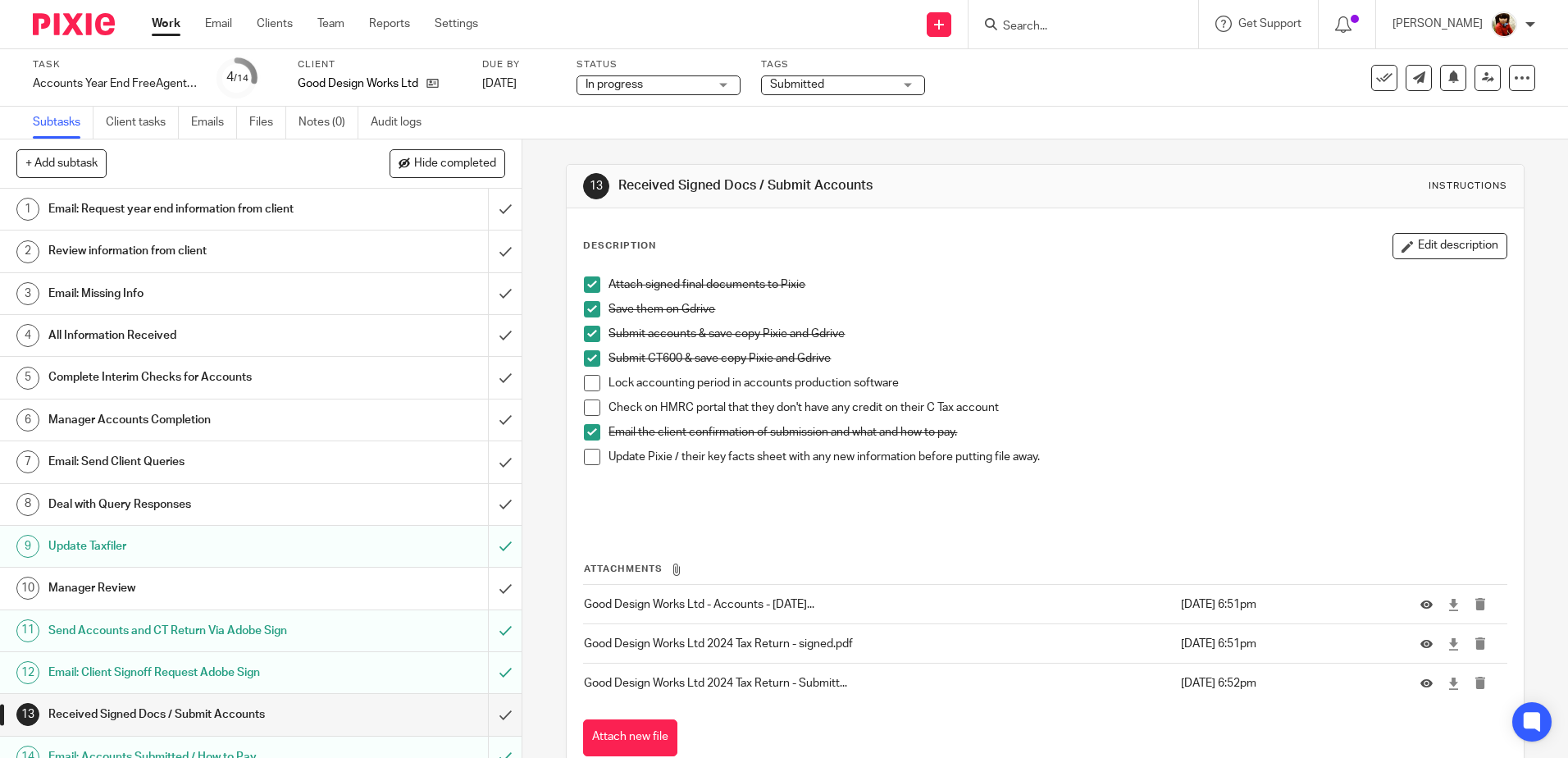
click at [1007, 100] on div "Task Accounts Year End FreeAgent - 2025 Save Accounts Year End FreeAgent - 2025…" at bounding box center [784, 78] width 1568 height 57
click at [168, 20] on link "Work" at bounding box center [166, 23] width 29 height 16
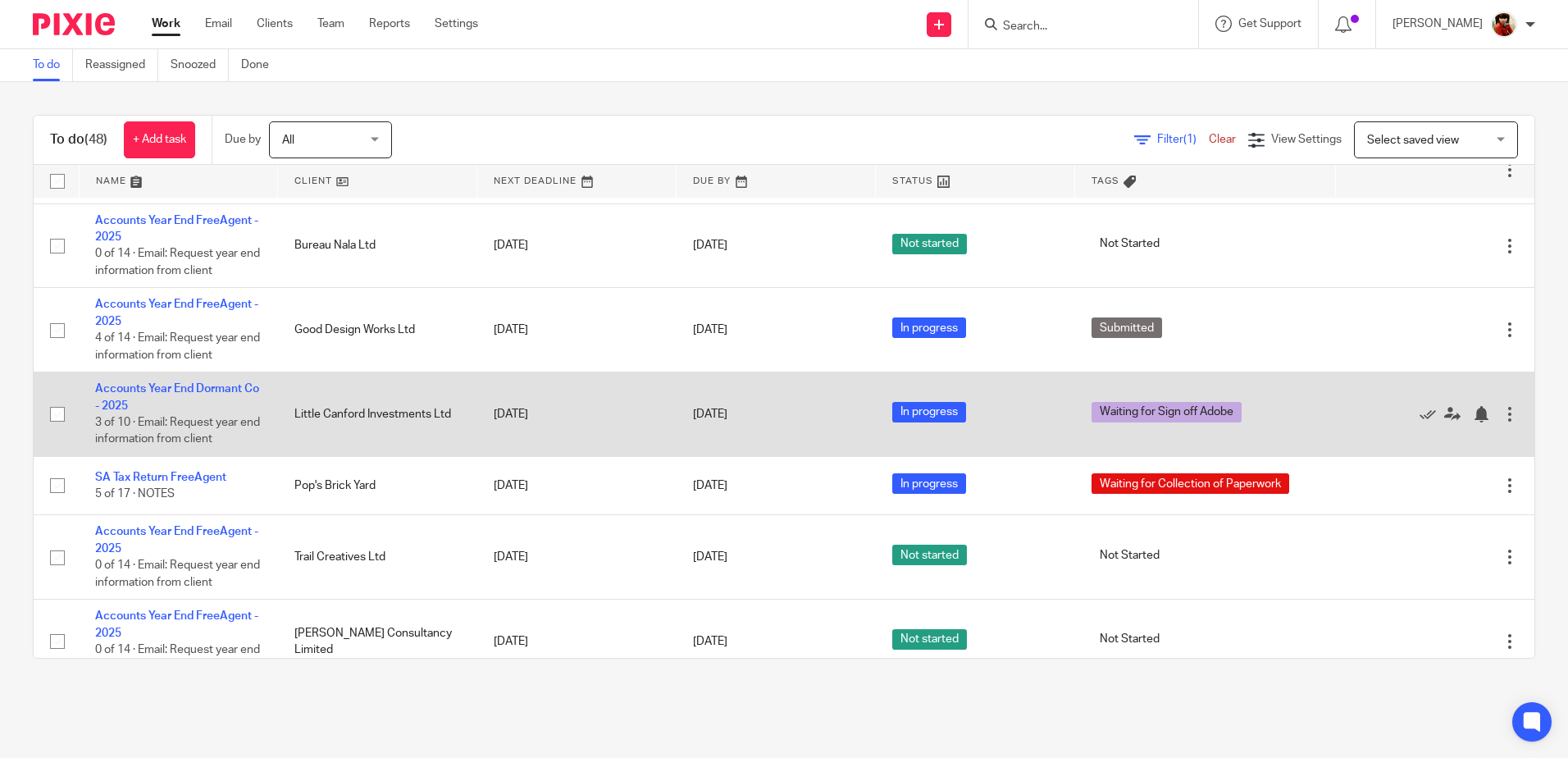
scroll to position [2642, 0]
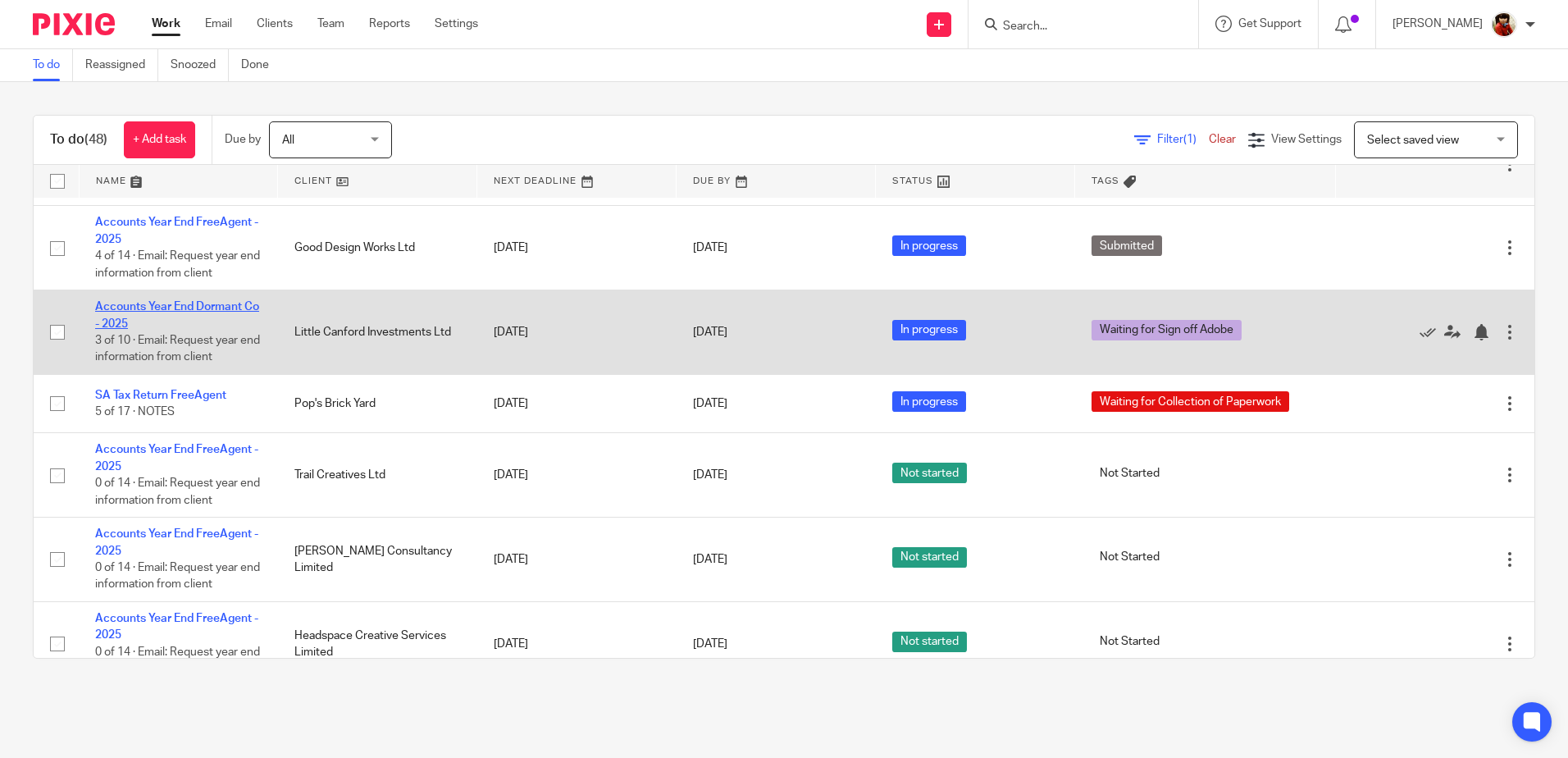
click at [161, 323] on link "Accounts Year End Dormant Co - 2025" at bounding box center [177, 314] width 164 height 28
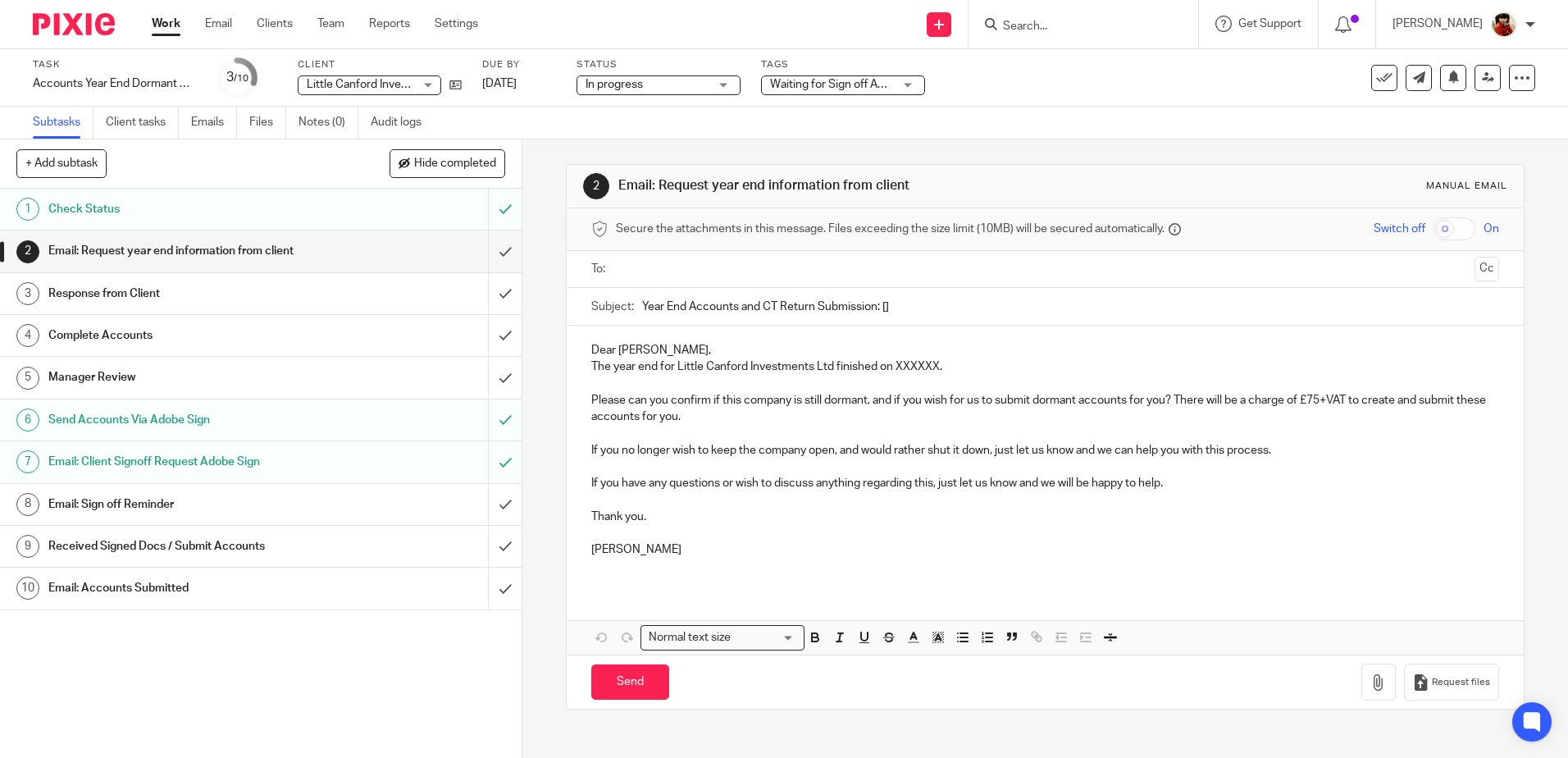
click at [137, 548] on h1 "Received Signed Docs / Submit Accounts" at bounding box center [189, 546] width 282 height 24
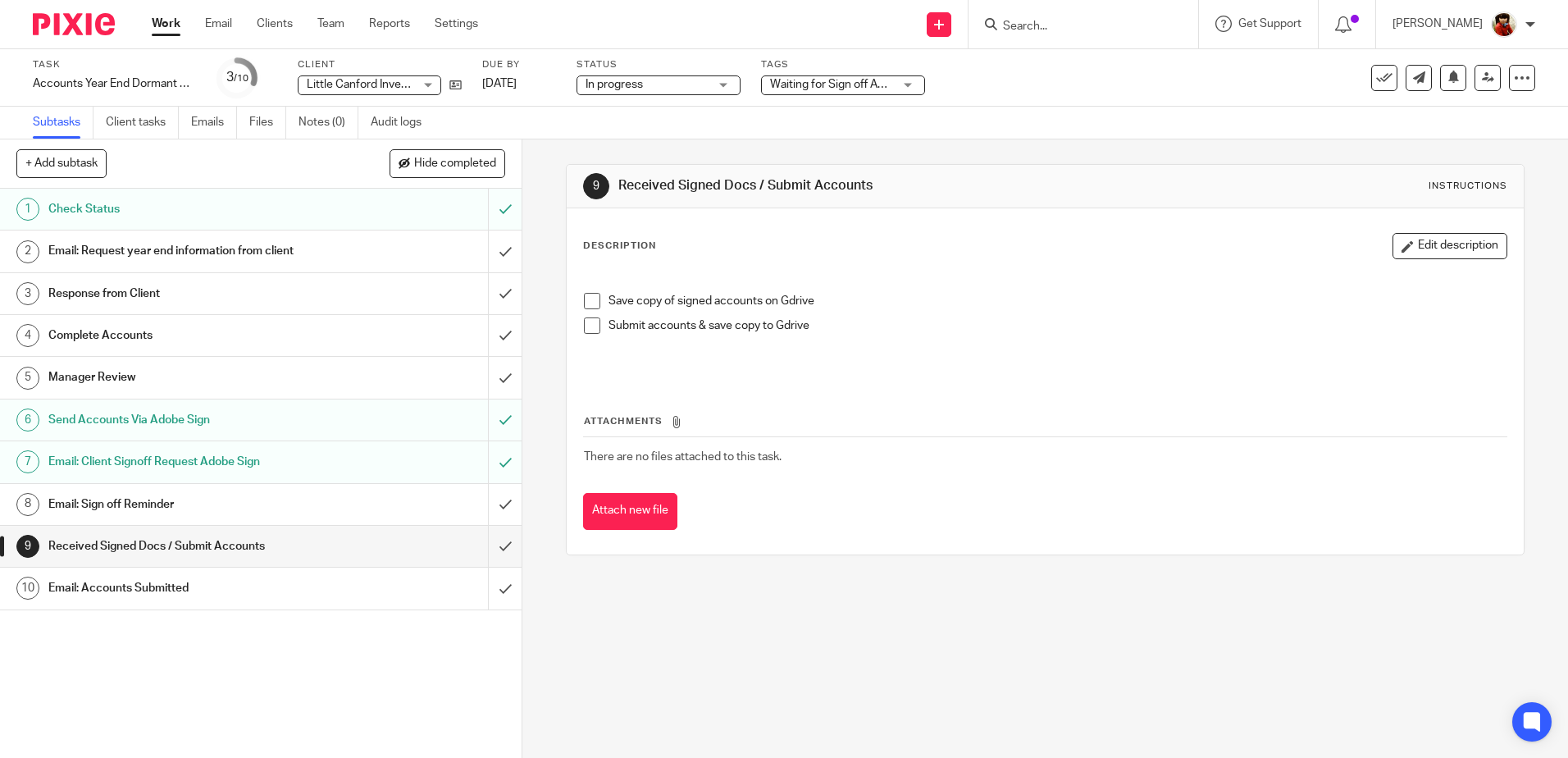
click at [584, 298] on span at bounding box center [591, 301] width 16 height 16
click at [591, 331] on span at bounding box center [591, 326] width 16 height 16
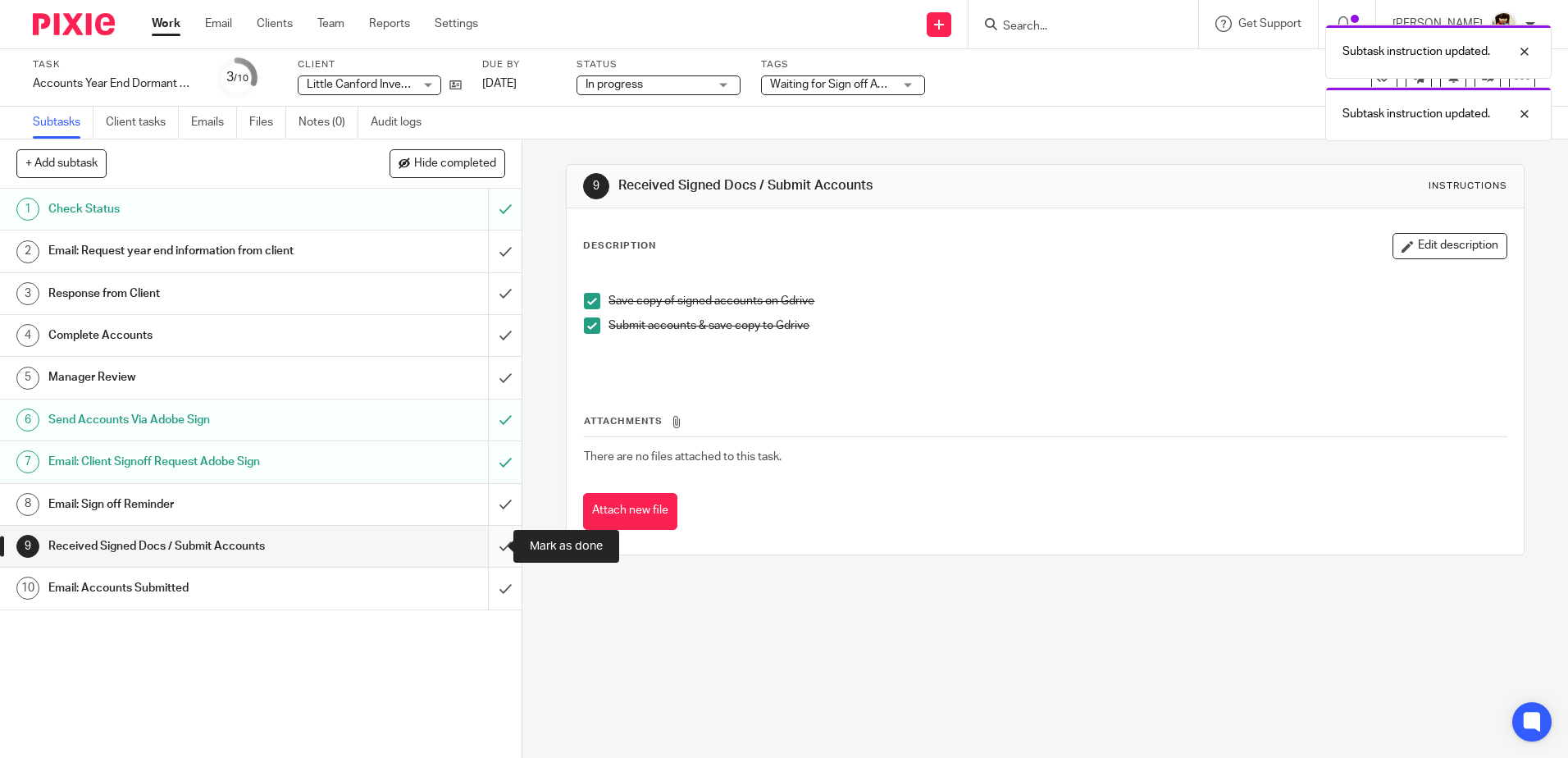
click at [490, 543] on input "submit" at bounding box center [260, 547] width 521 height 41
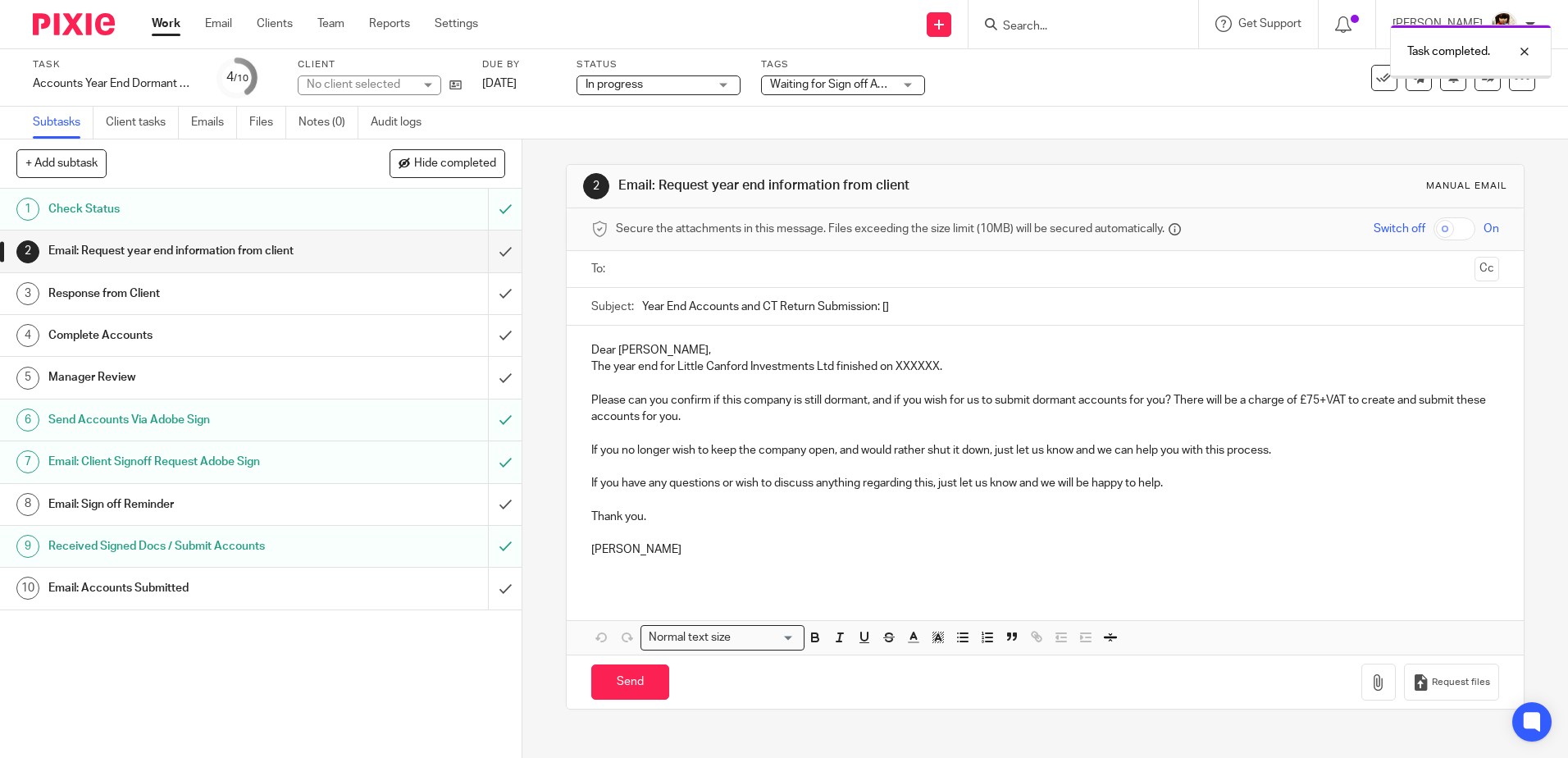
click at [140, 586] on h1 "Email: Accounts Submitted" at bounding box center [189, 587] width 282 height 24
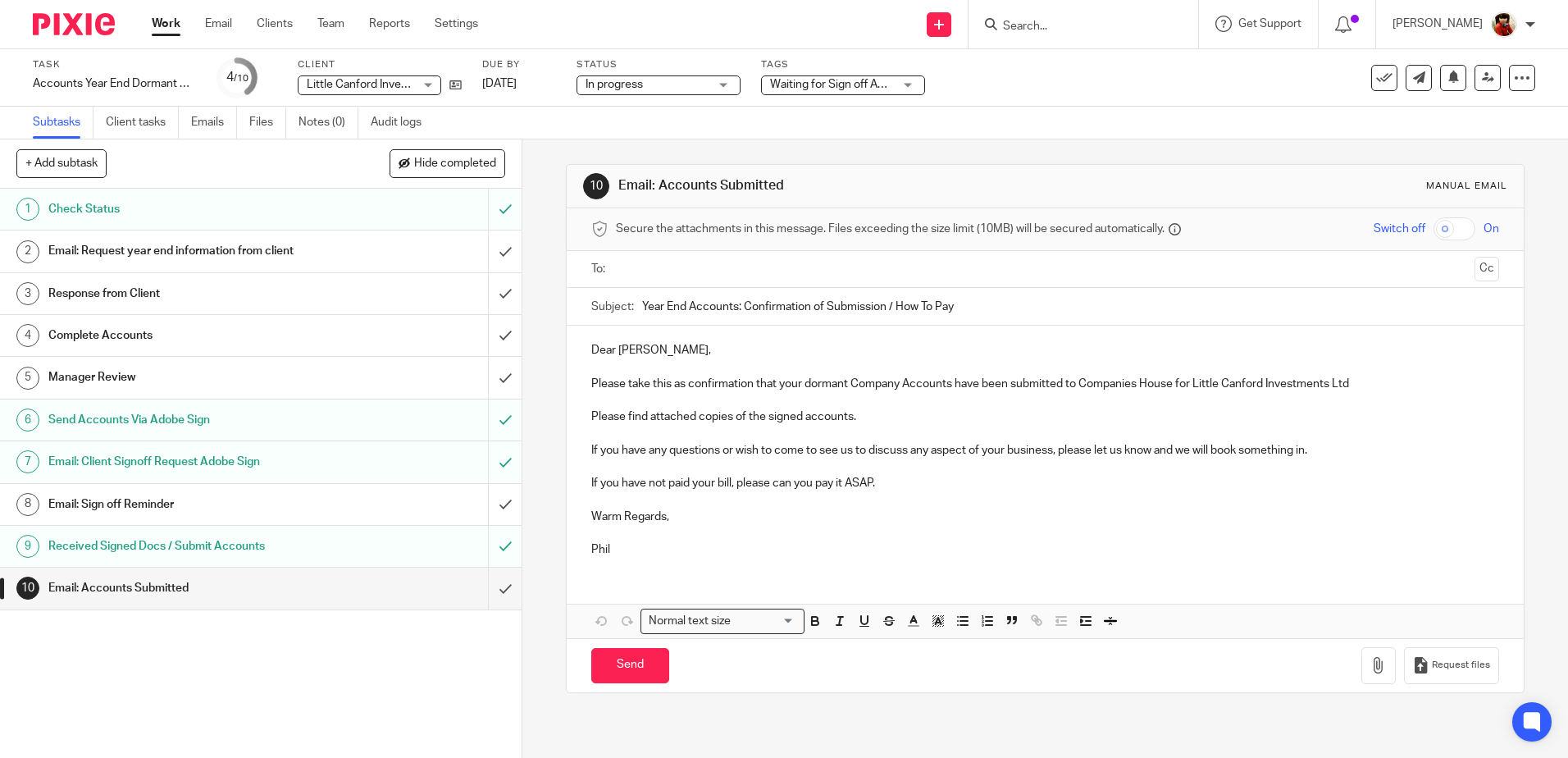
click at [659, 349] on p "Dear Matthew," at bounding box center [1045, 350] width 907 height 16
drag, startPoint x: 882, startPoint y: 481, endPoint x: 591, endPoint y: 480, distance: 291.0
click at [591, 480] on p "If you have not paid your bill, please can you pay it ASAP." at bounding box center [1045, 483] width 907 height 16
click at [598, 494] on p at bounding box center [1045, 500] width 907 height 16
click at [591, 490] on p at bounding box center [1045, 483] width 907 height 16
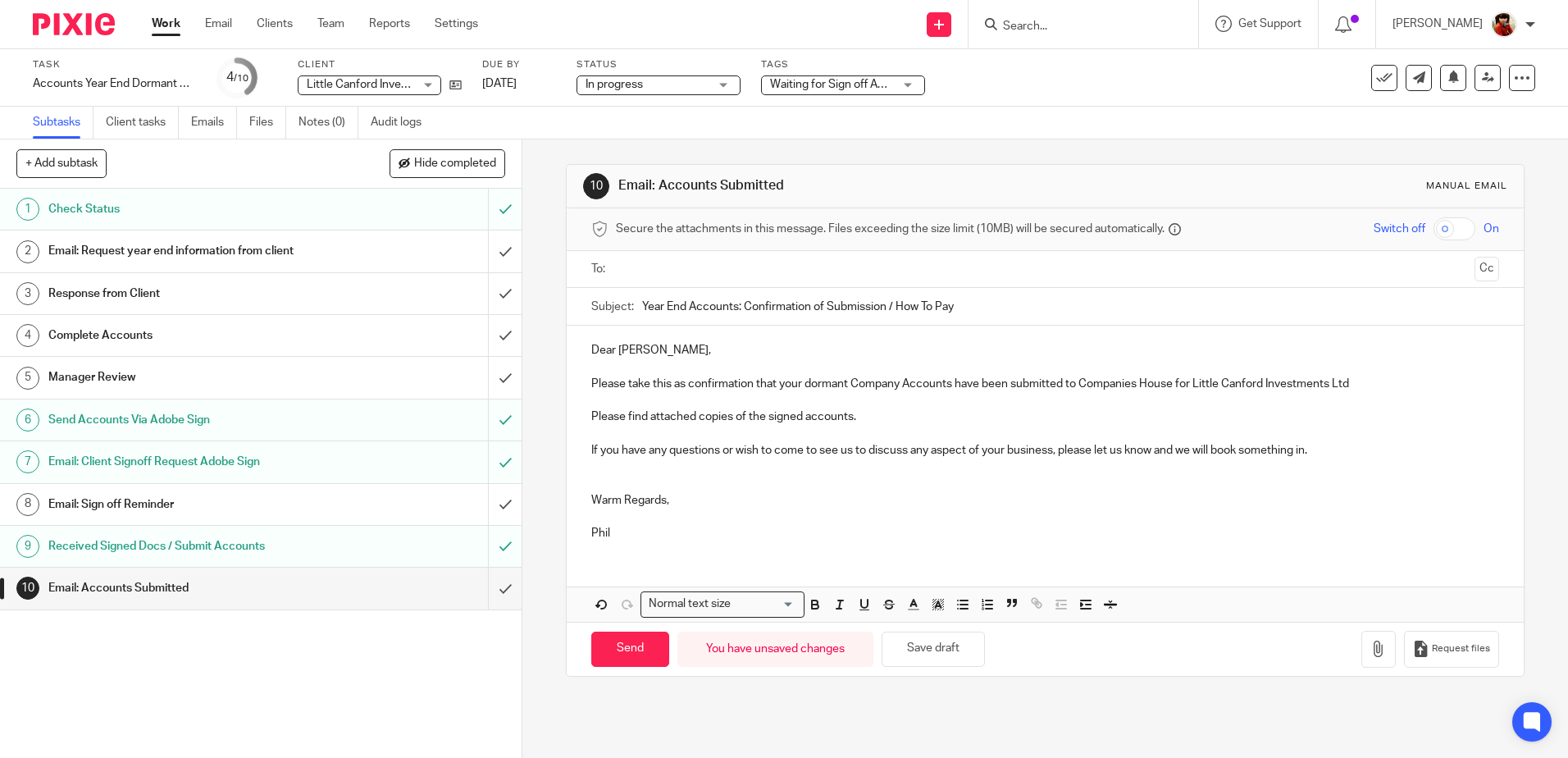
click at [591, 480] on p at bounding box center [1045, 483] width 907 height 16
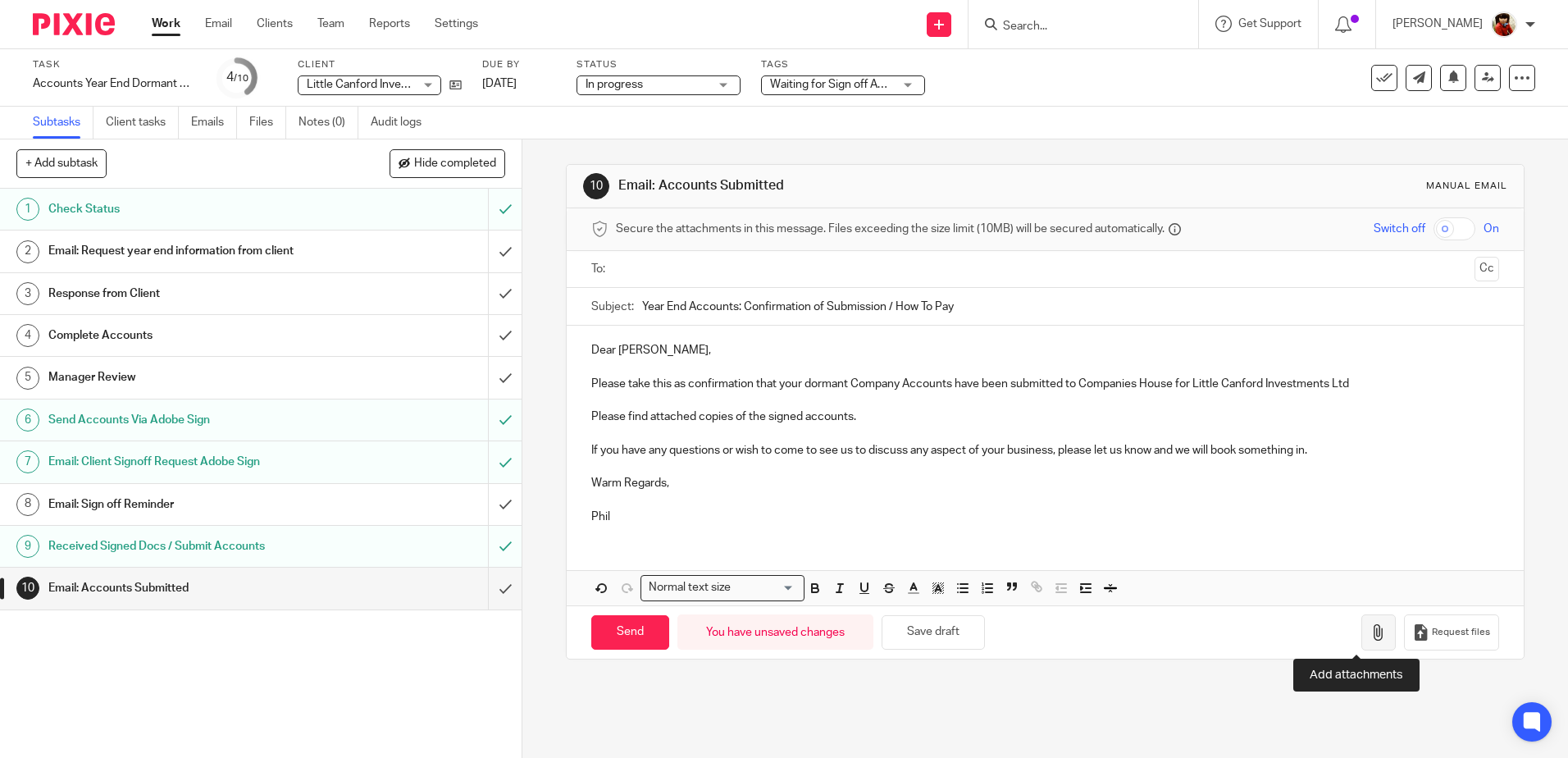
click at [1371, 624] on icon "button" at bounding box center [1379, 632] width 16 height 16
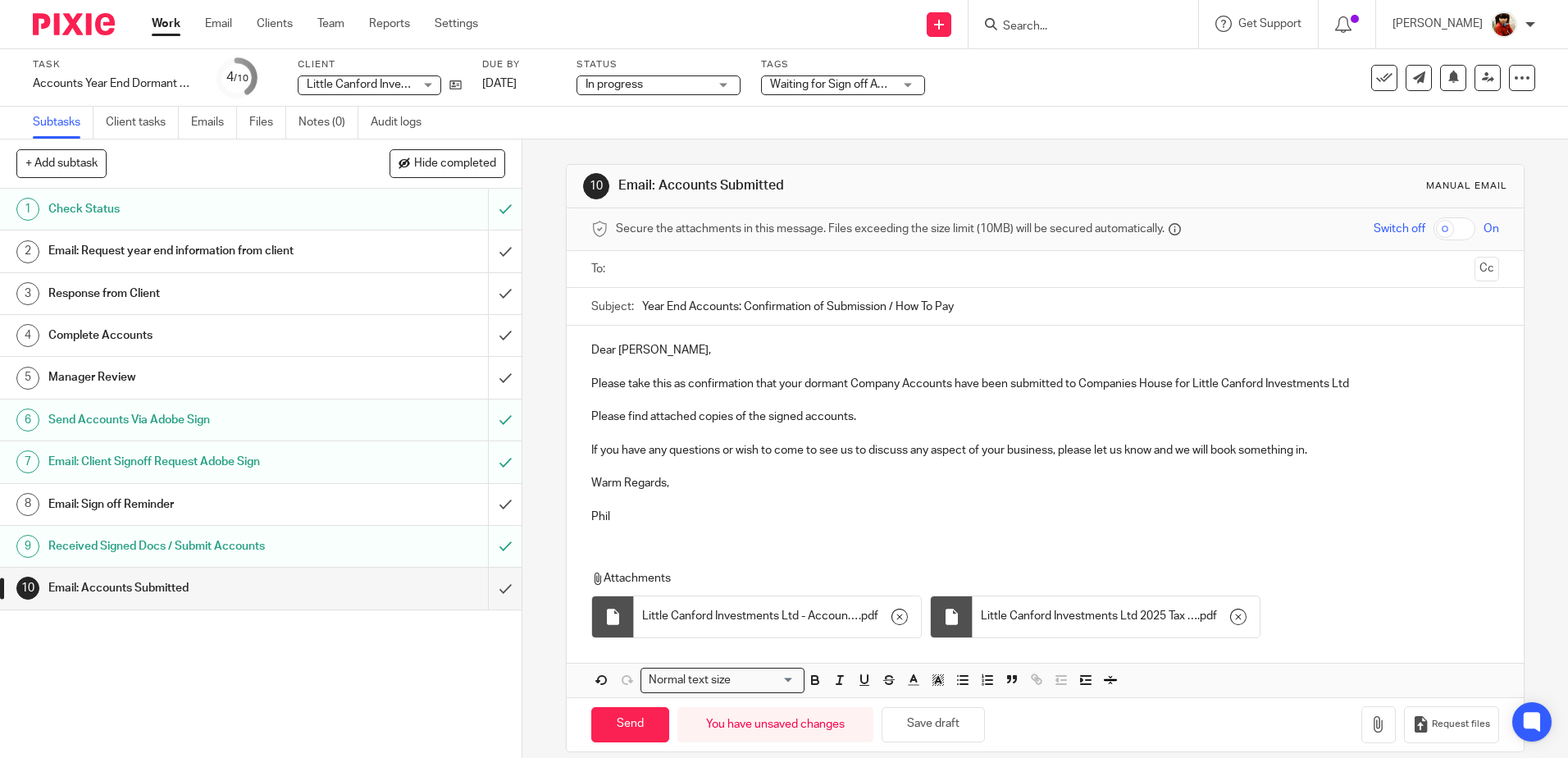
scroll to position [19, 0]
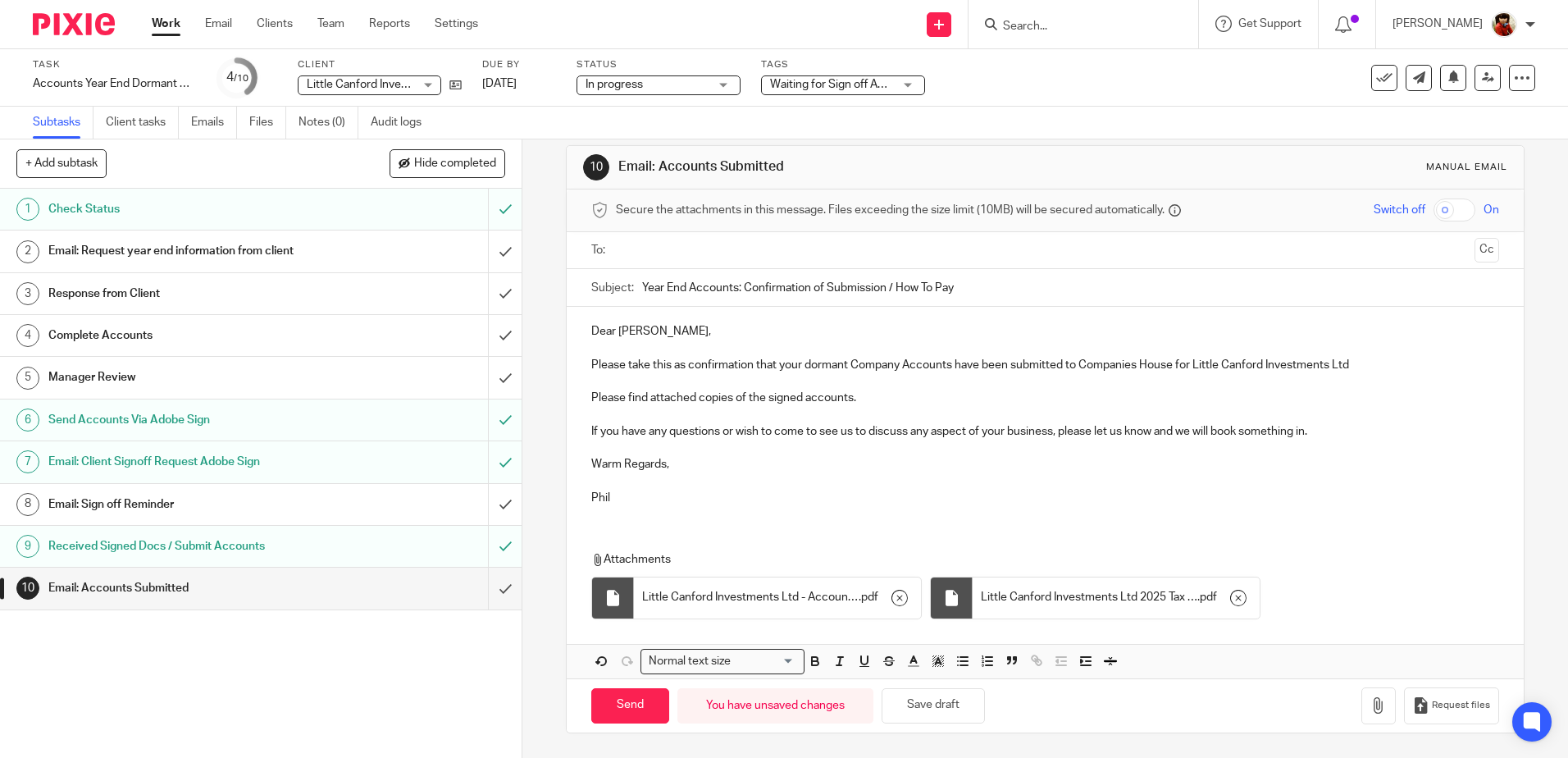
click at [632, 244] on input "text" at bounding box center [1045, 251] width 845 height 19
click at [872, 397] on p "Please find attached copies of the signed accounts." at bounding box center [1045, 398] width 907 height 16
click at [638, 711] on input "Send" at bounding box center [630, 706] width 78 height 35
type input "Sent"
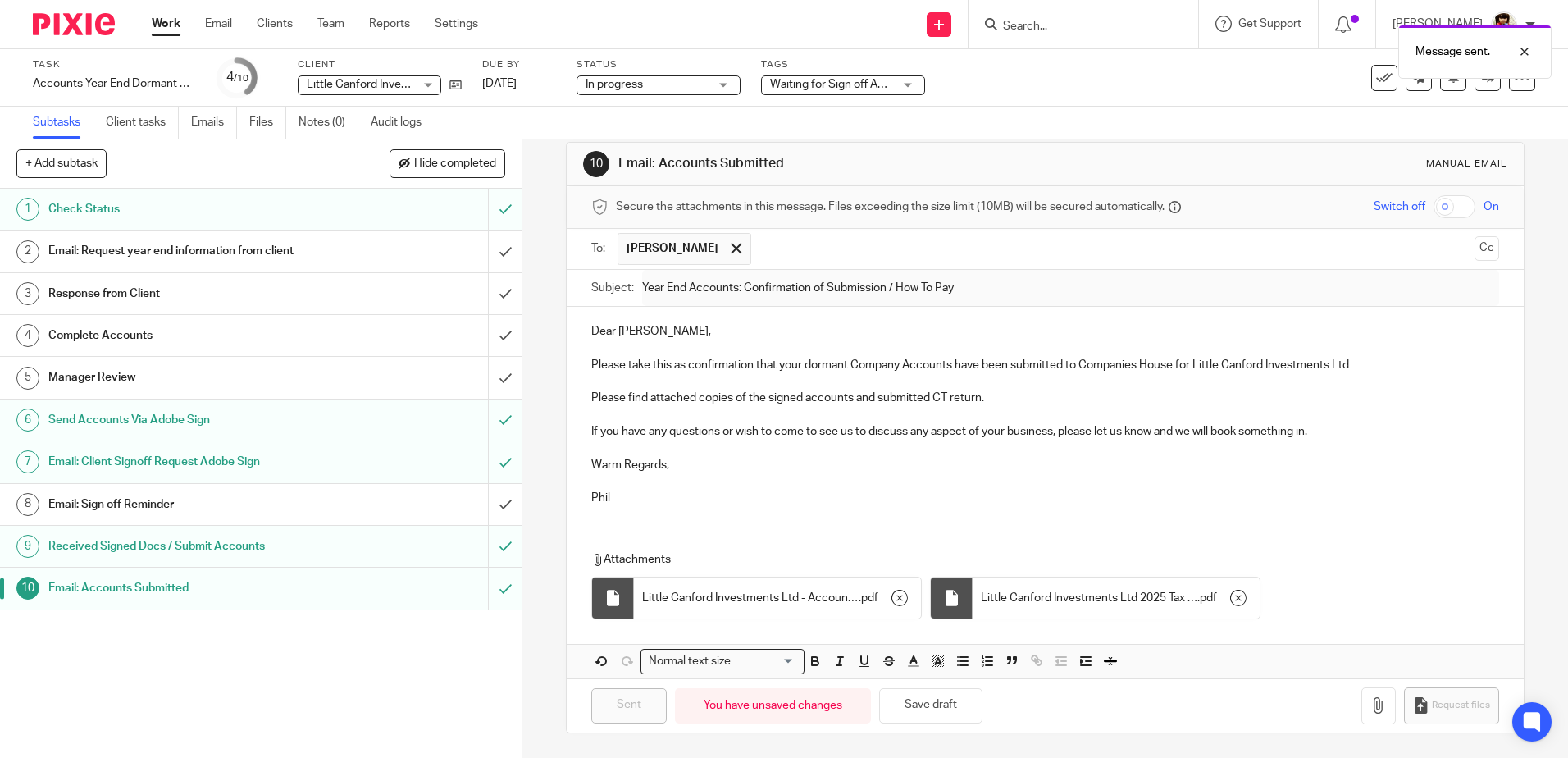
click at [905, 84] on div "Waiting for Sign off Adobe" at bounding box center [843, 85] width 164 height 20
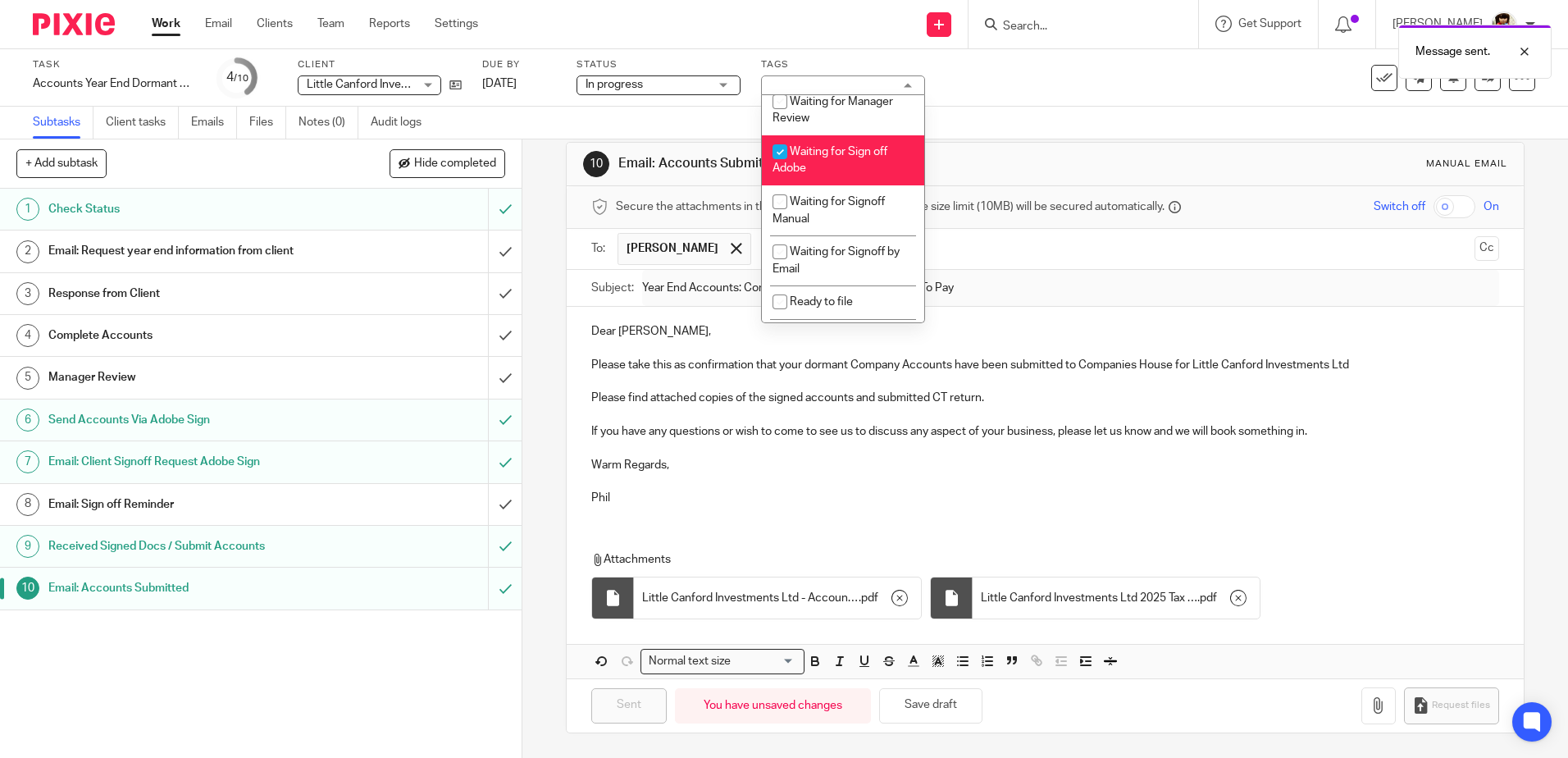
scroll to position [211, 0]
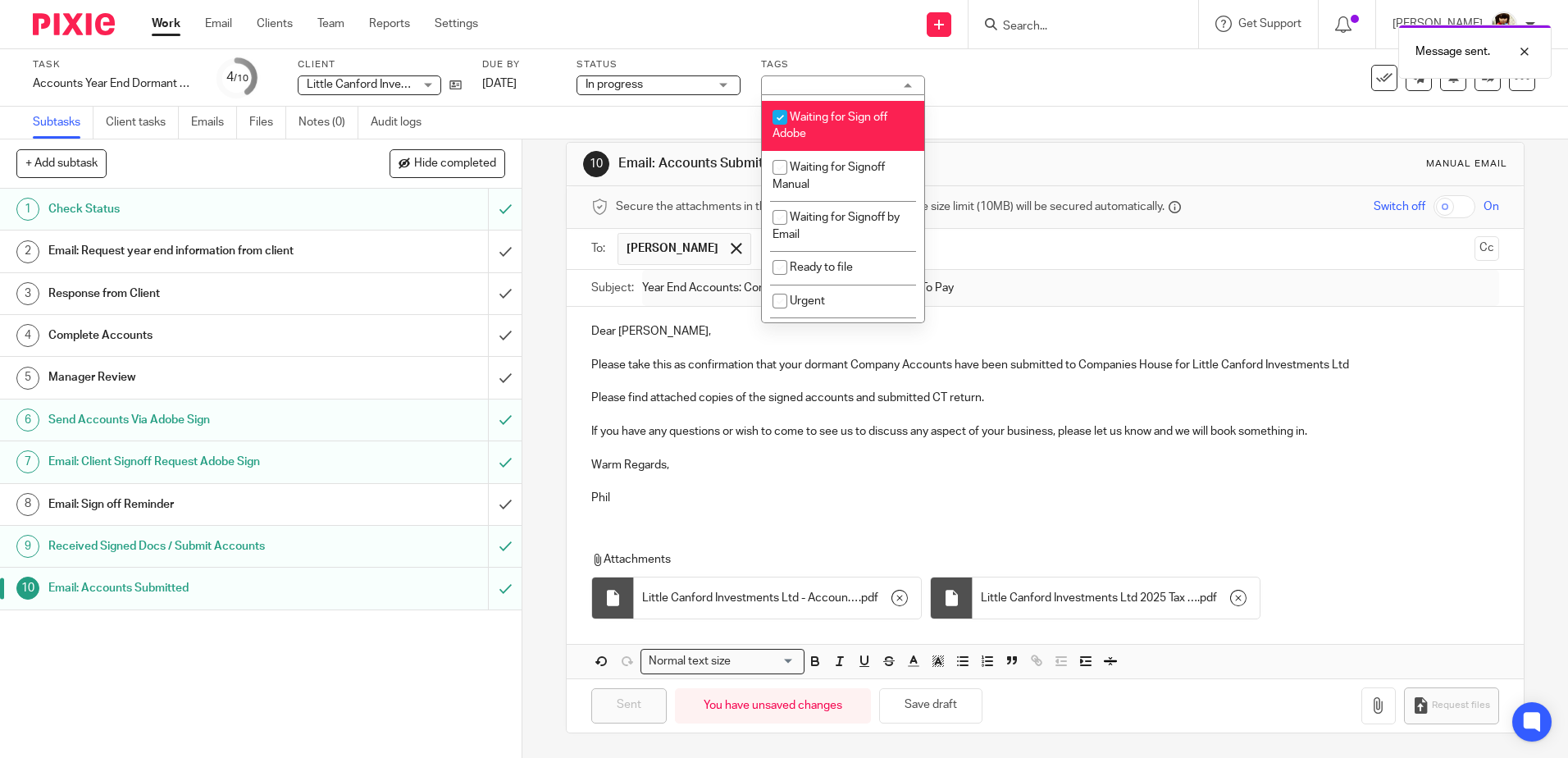
click at [782, 116] on input "checkbox" at bounding box center [779, 117] width 31 height 31
checkbox input "false"
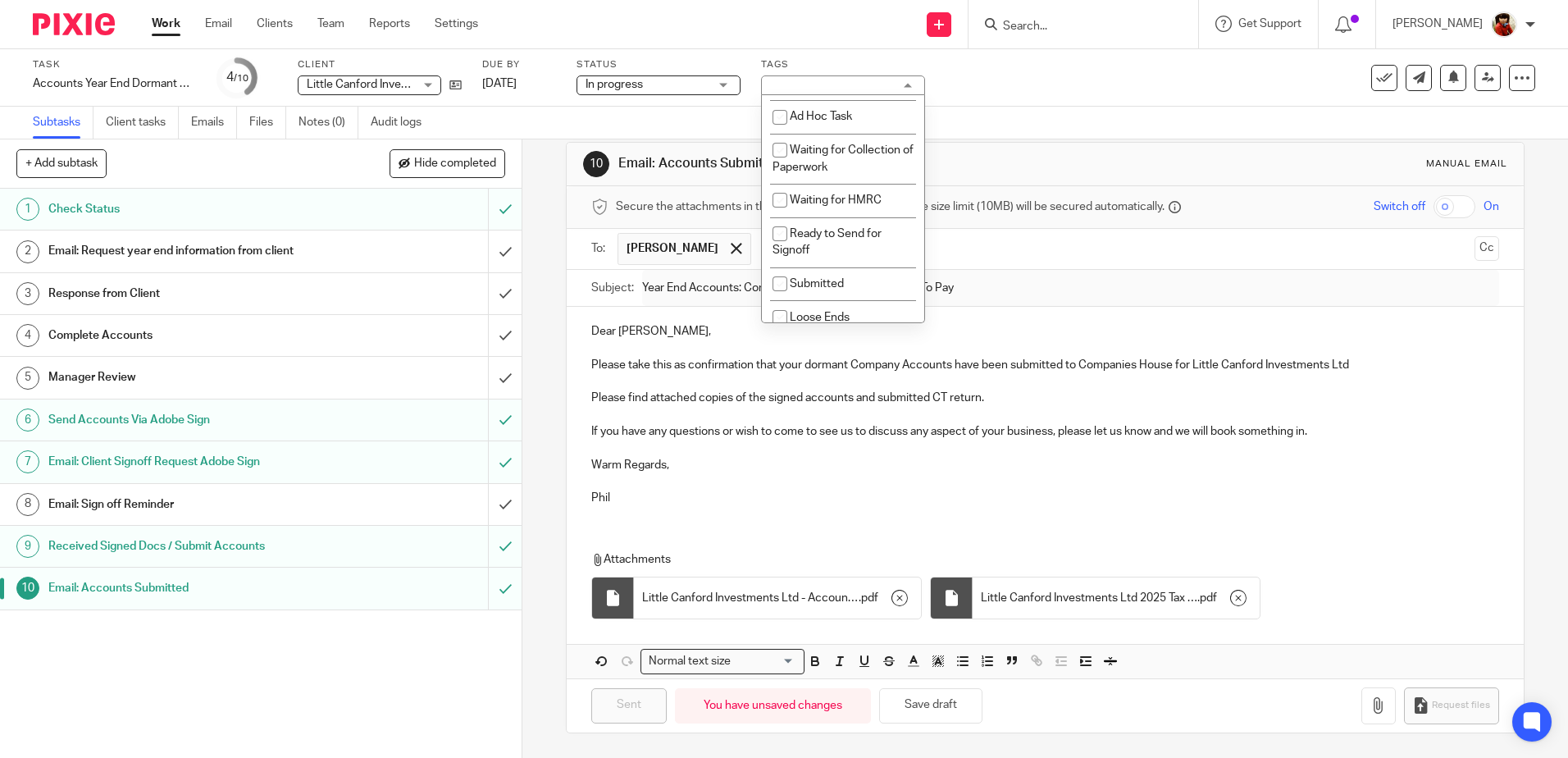
scroll to position [440, 0]
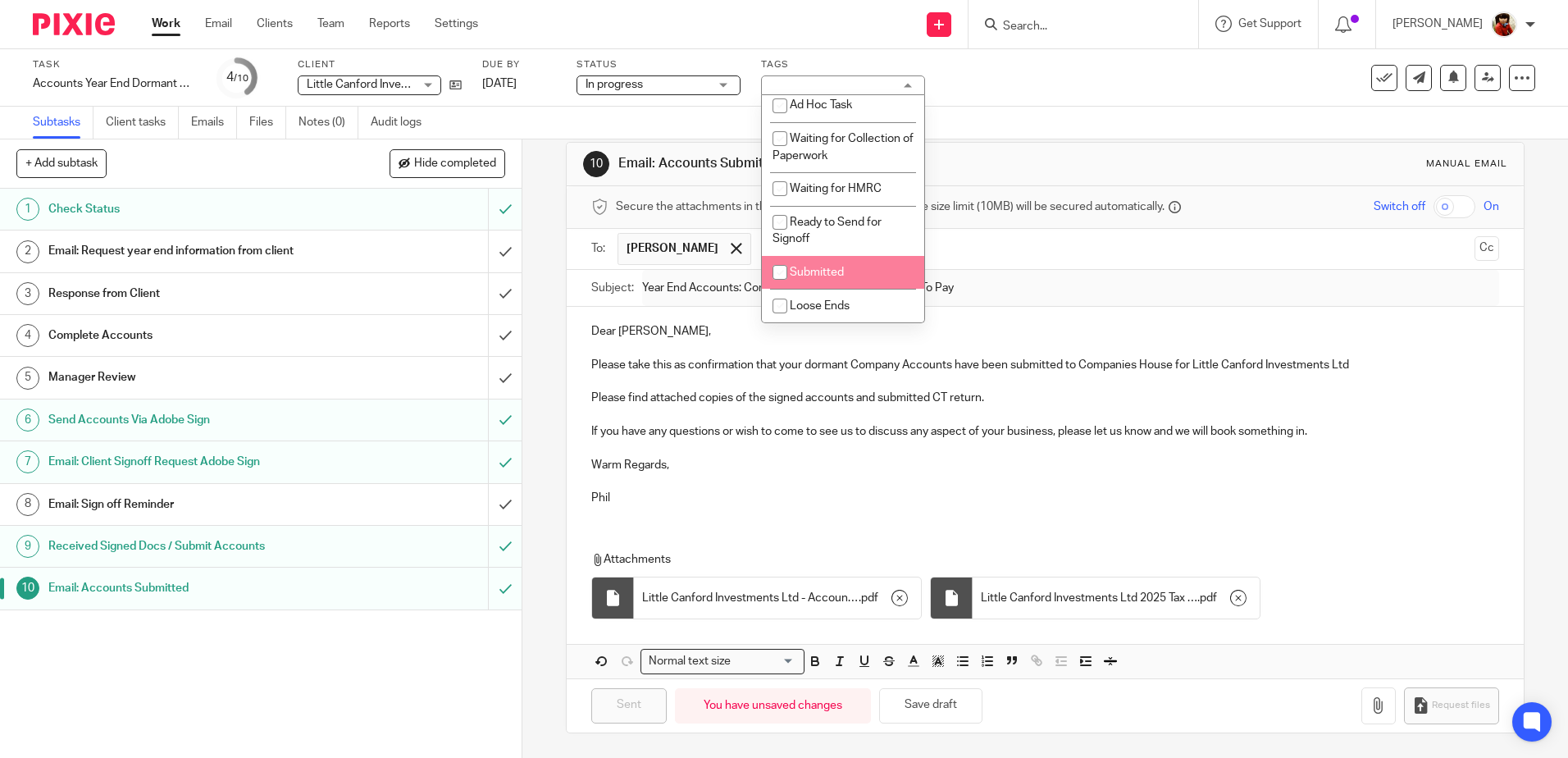
click at [780, 273] on input "checkbox" at bounding box center [779, 272] width 31 height 31
checkbox input "true"
click at [994, 83] on div "Task Accounts Year End Dormant Co - 2025 Save Accounts Year End Dormant Co - 20…" at bounding box center [659, 78] width 1252 height 40
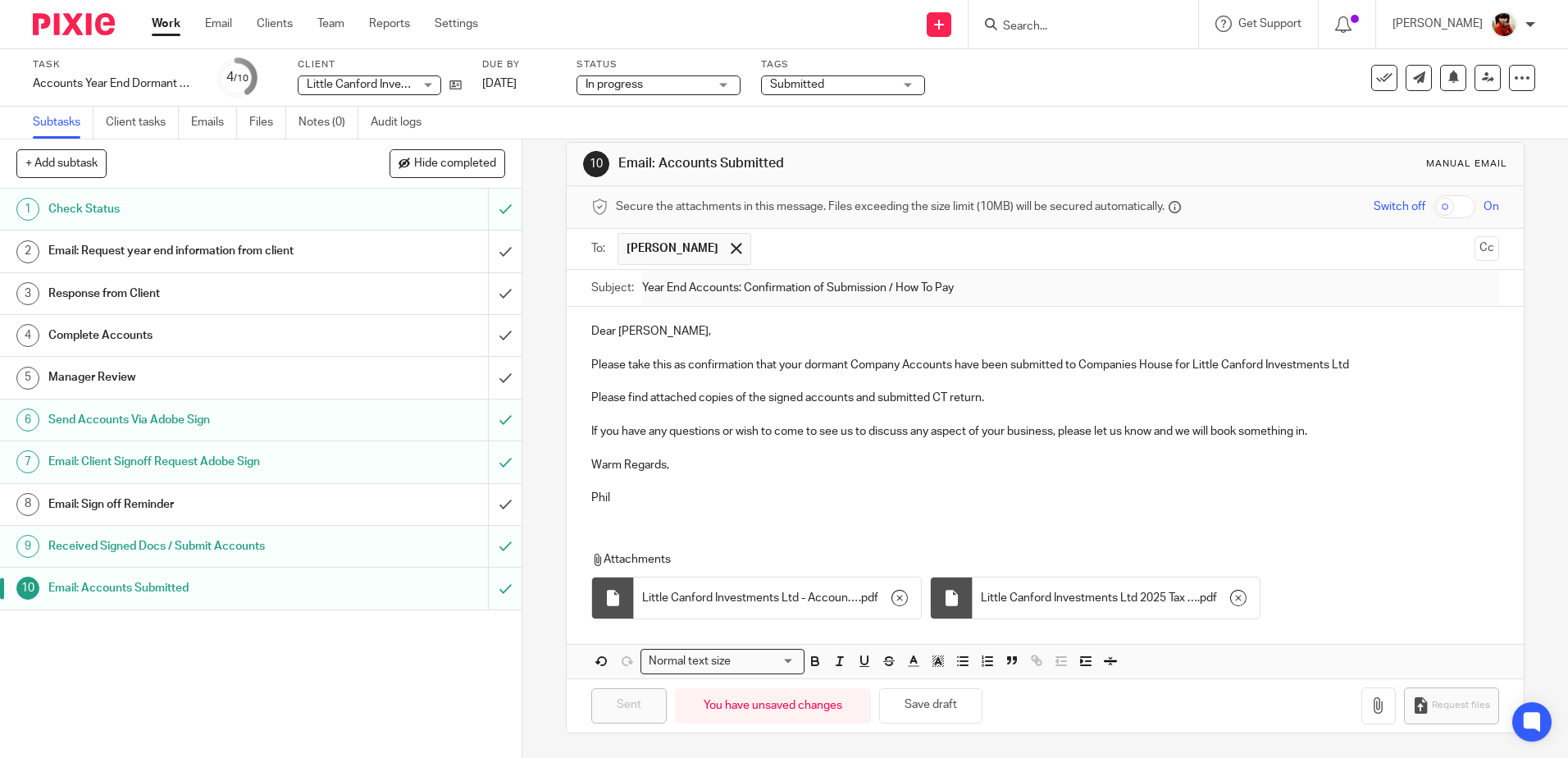
click at [170, 22] on link "Work" at bounding box center [166, 23] width 29 height 16
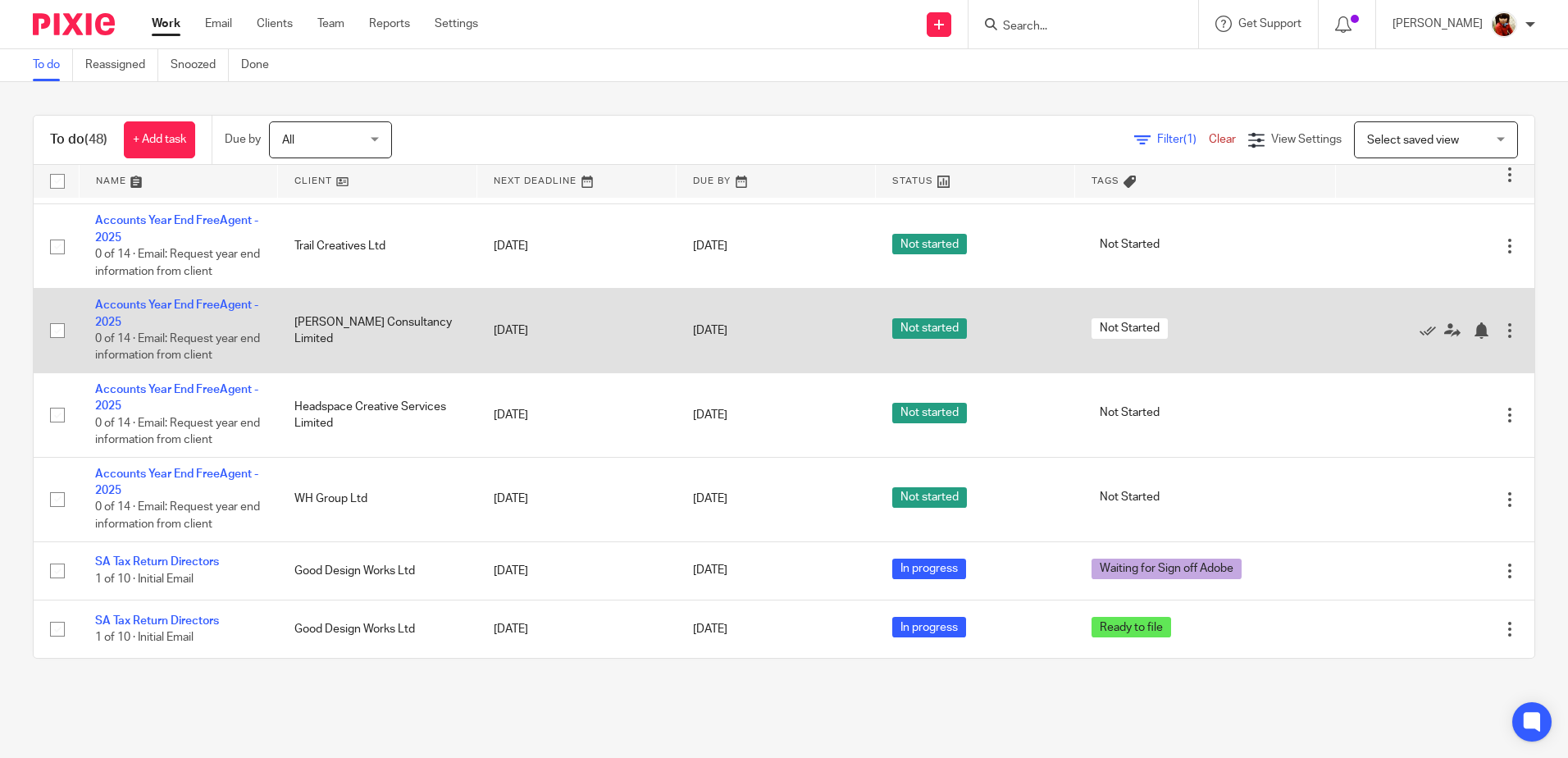
scroll to position [2888, 0]
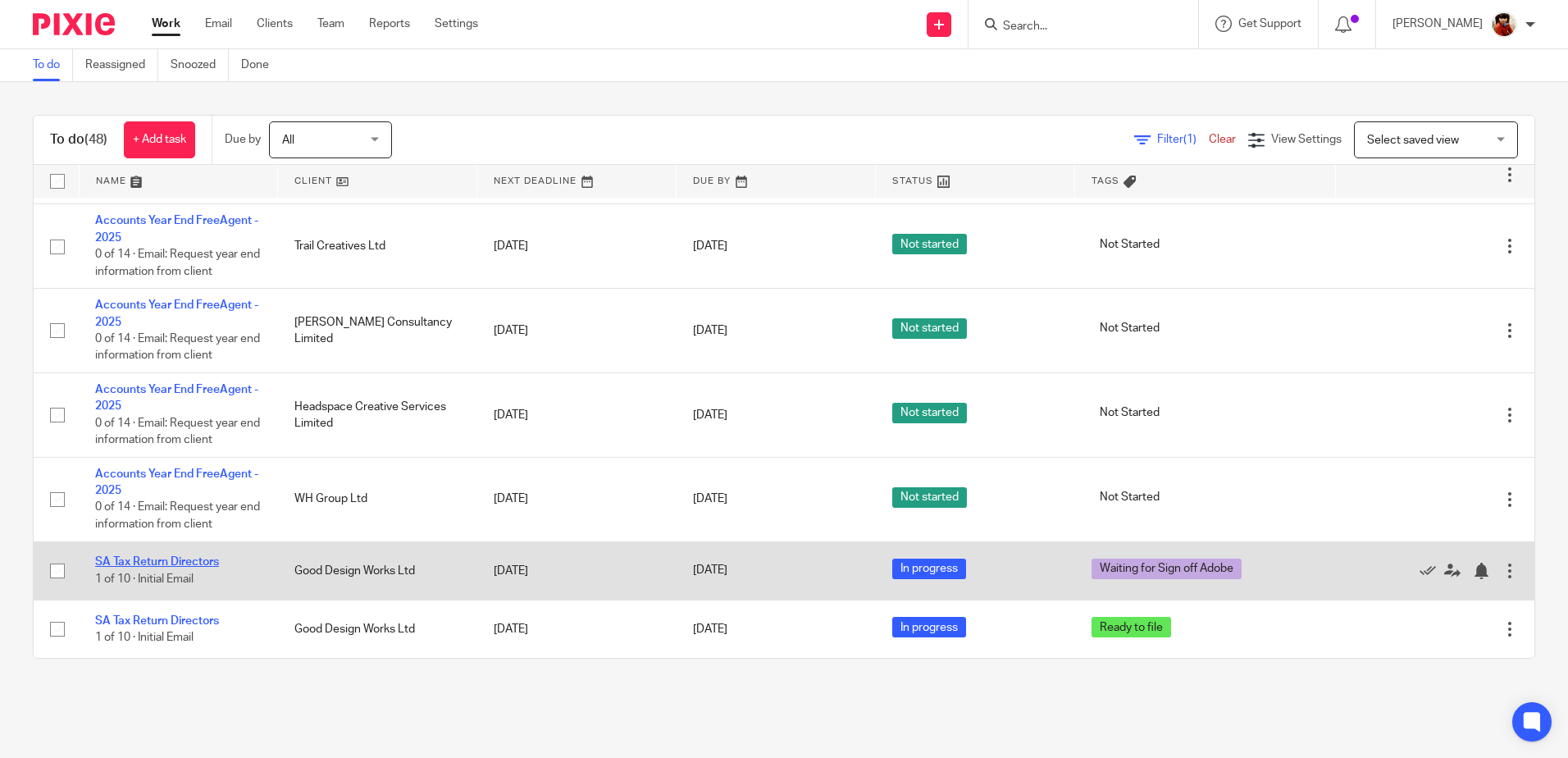
click at [192, 558] on link "SA Tax Return Directors" at bounding box center [157, 561] width 124 height 12
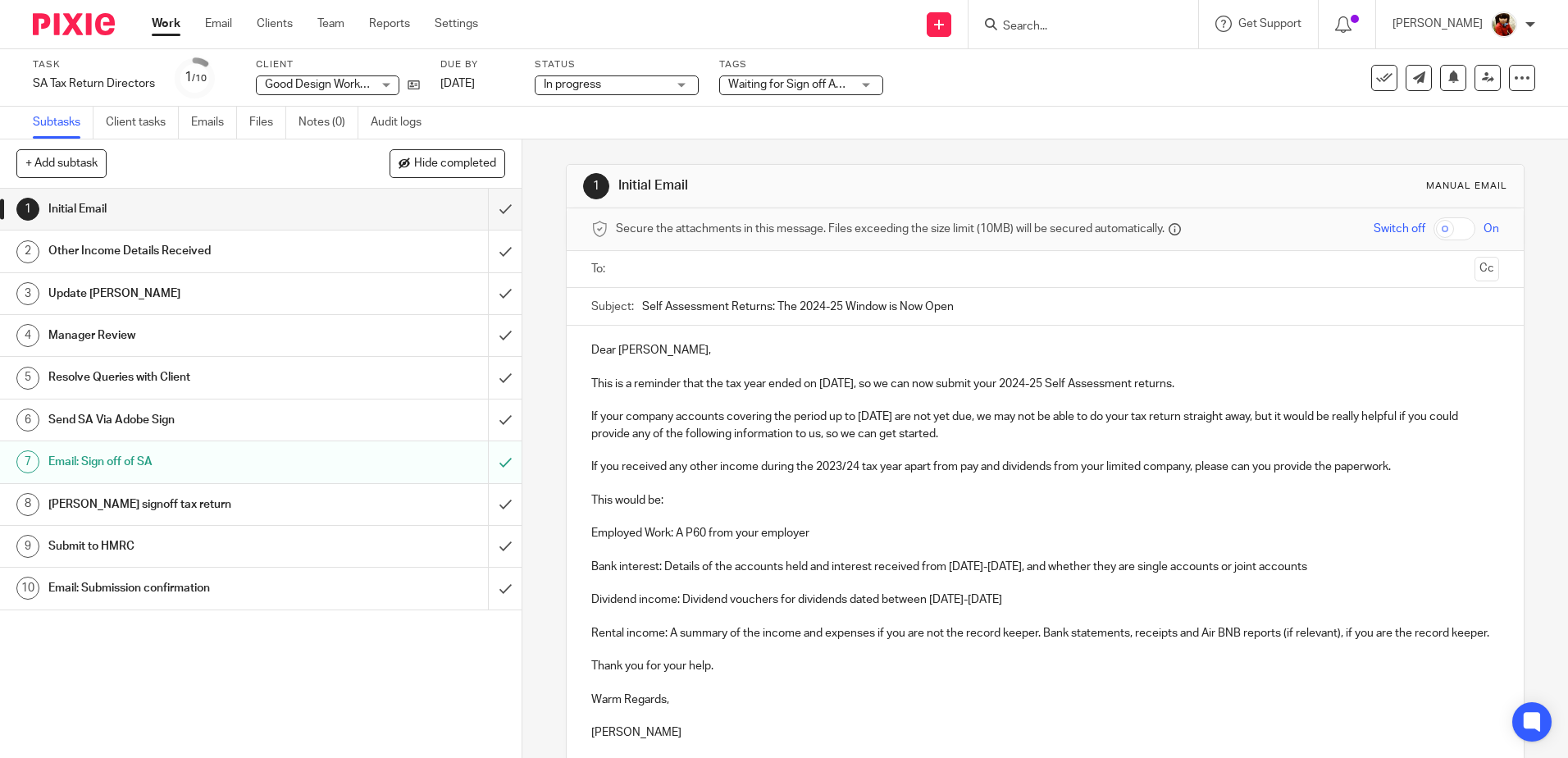
click at [109, 540] on h1 "Submit to HMRC" at bounding box center [189, 546] width 282 height 24
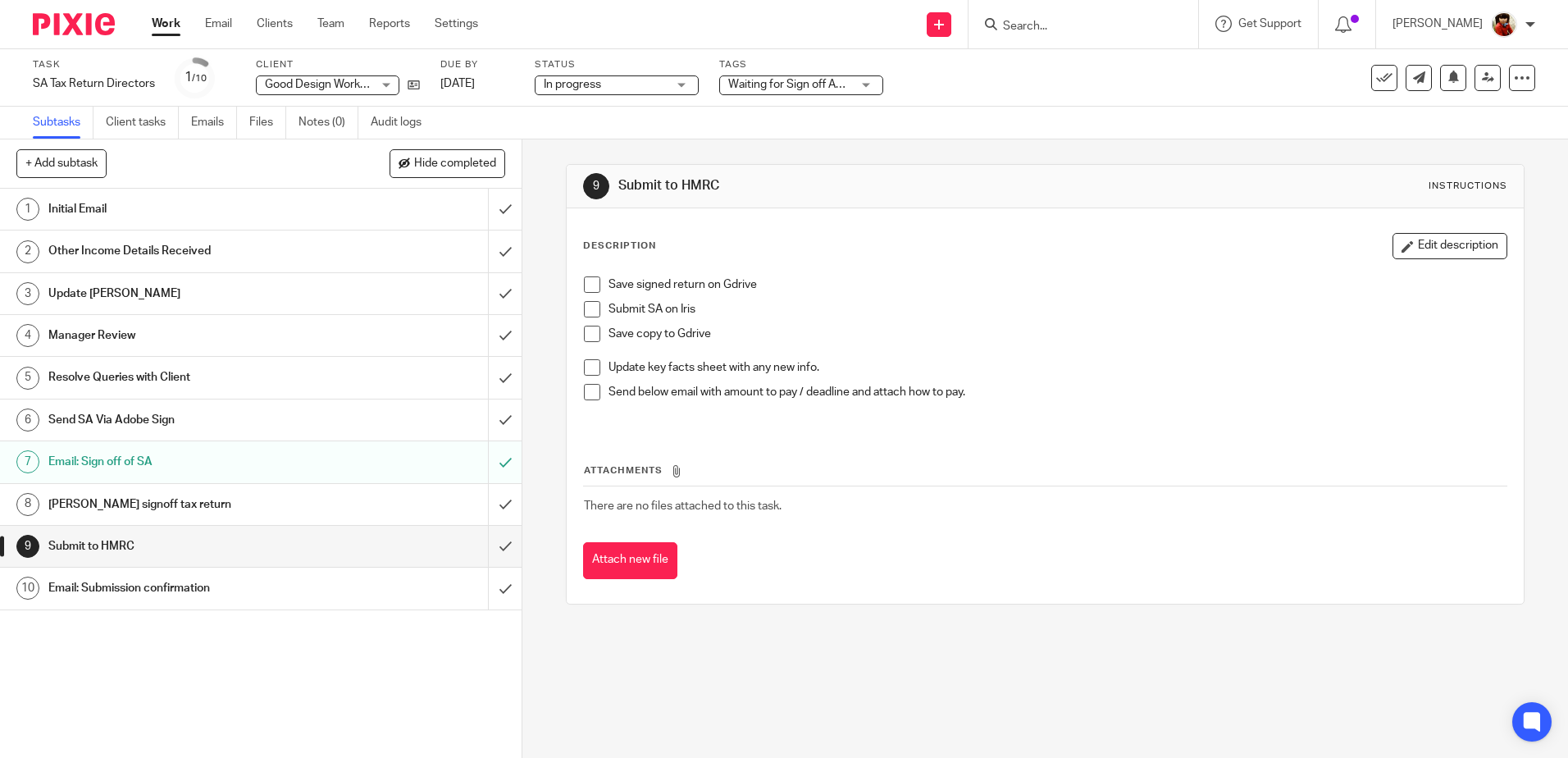
click at [584, 282] on span at bounding box center [591, 285] width 16 height 16
click at [586, 306] on span at bounding box center [591, 309] width 16 height 16
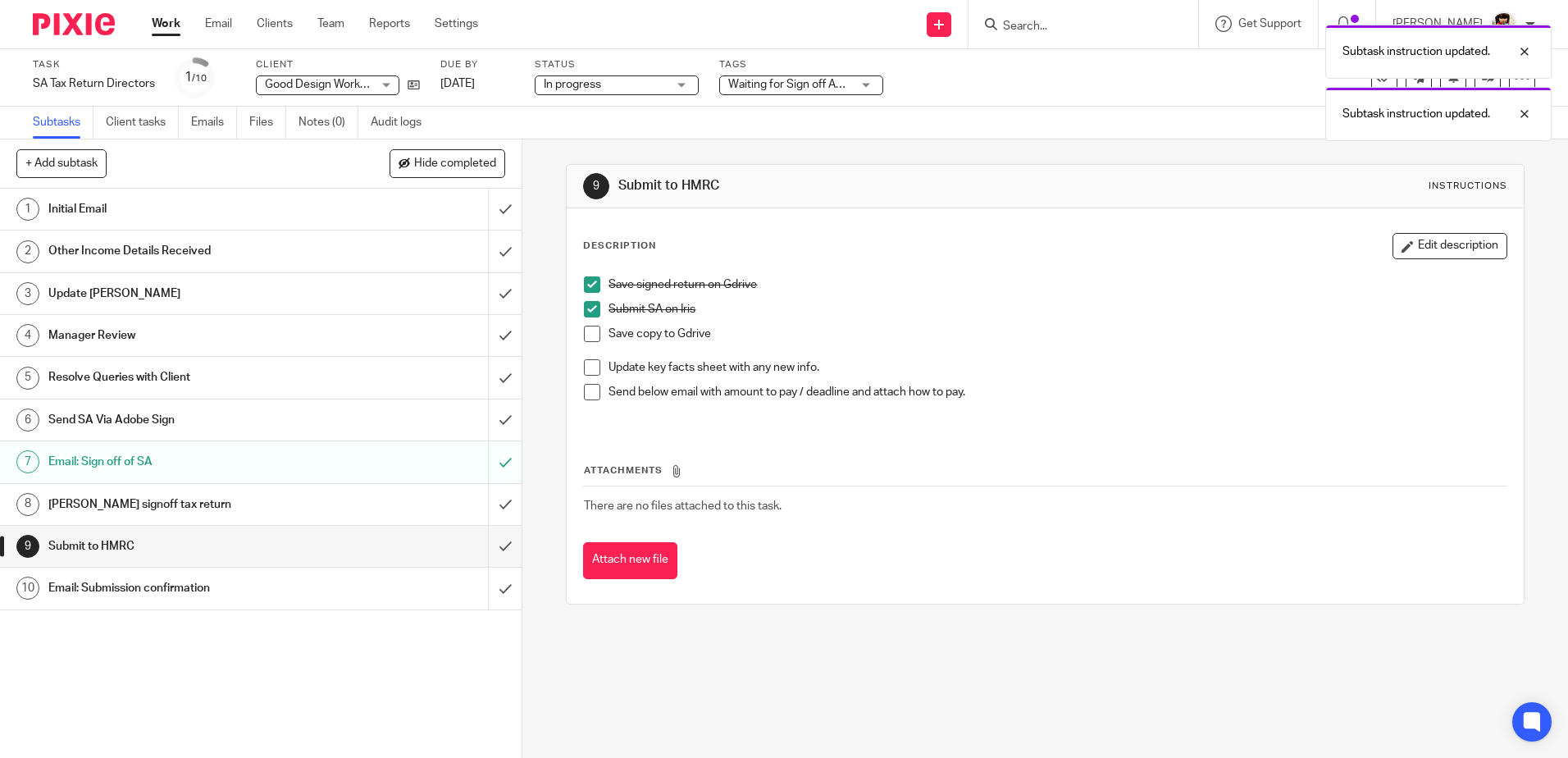
click at [585, 336] on span at bounding box center [591, 334] width 16 height 16
click at [135, 590] on h1 "Email: Submission confirmation" at bounding box center [189, 587] width 282 height 24
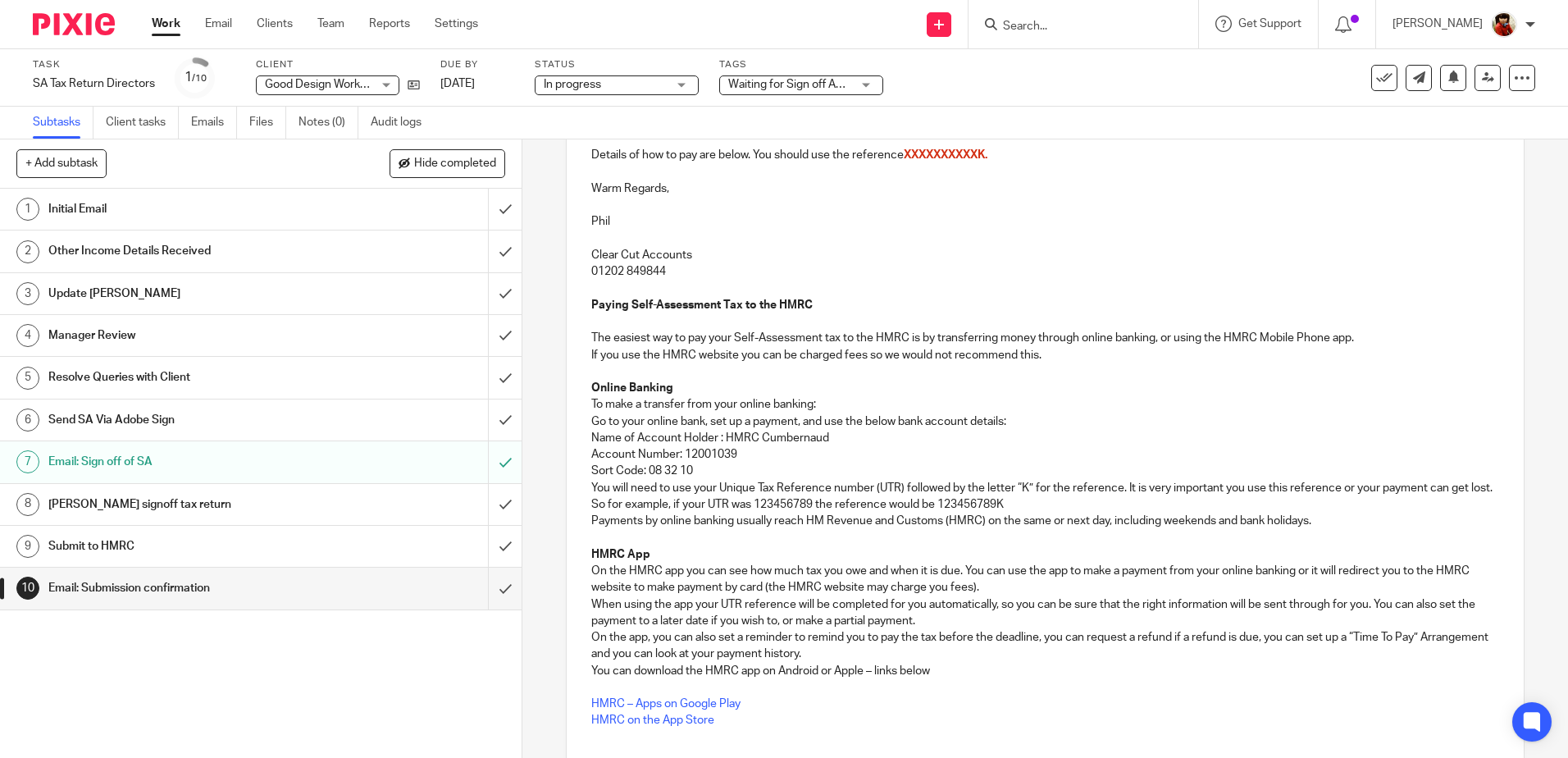
scroll to position [491, 0]
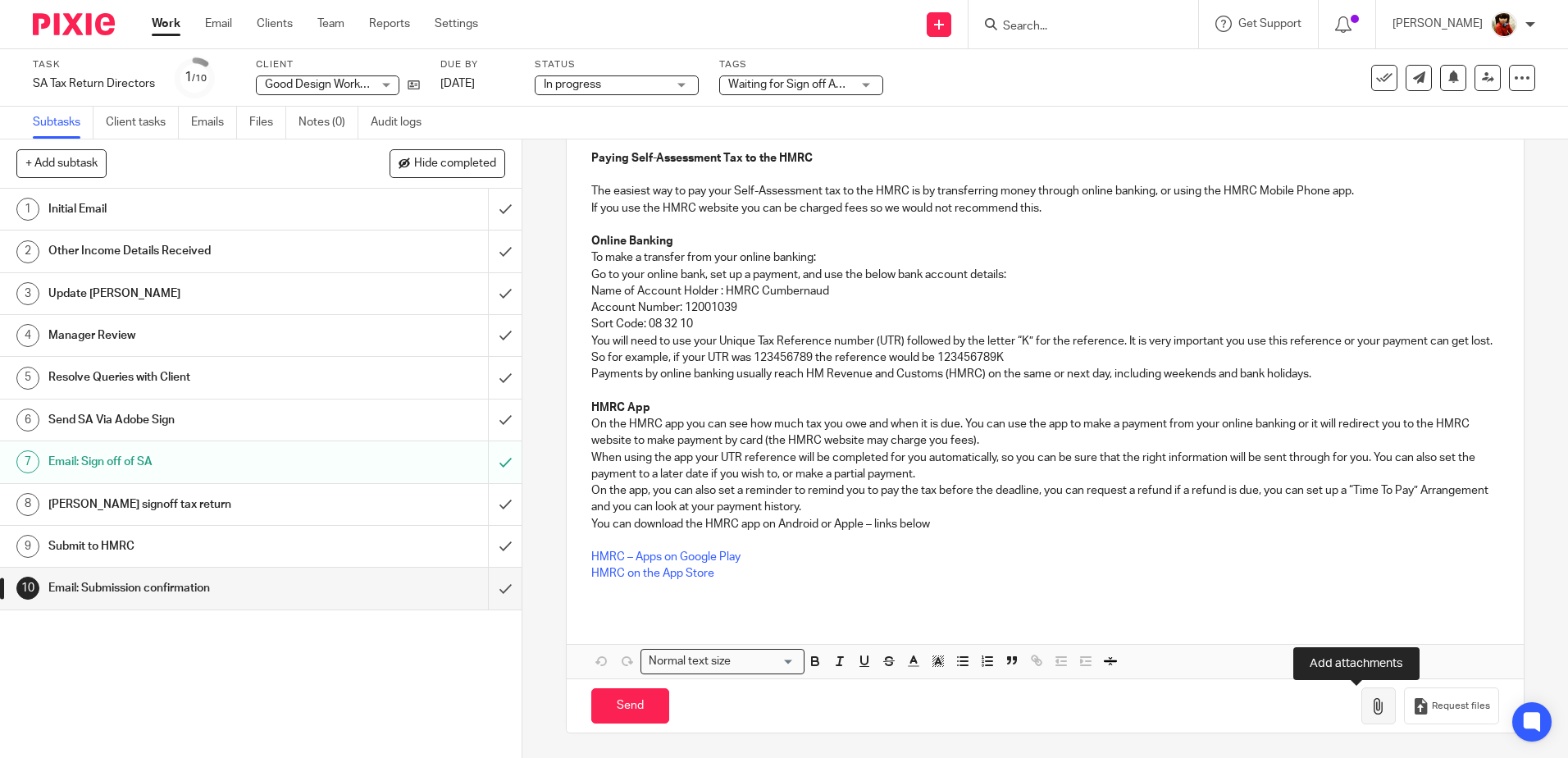
click at [1371, 711] on icon "button" at bounding box center [1379, 706] width 16 height 16
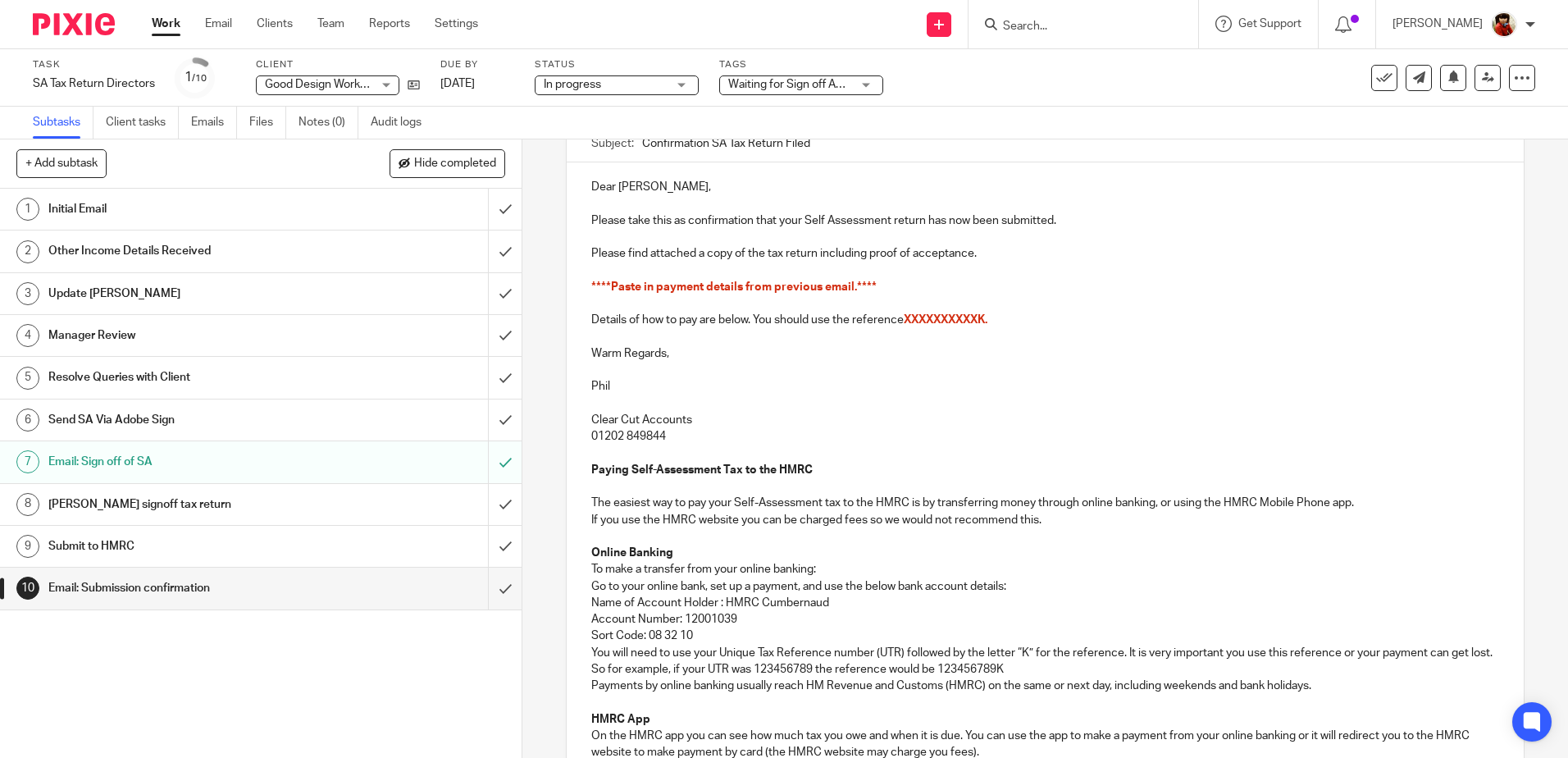
scroll to position [0, 0]
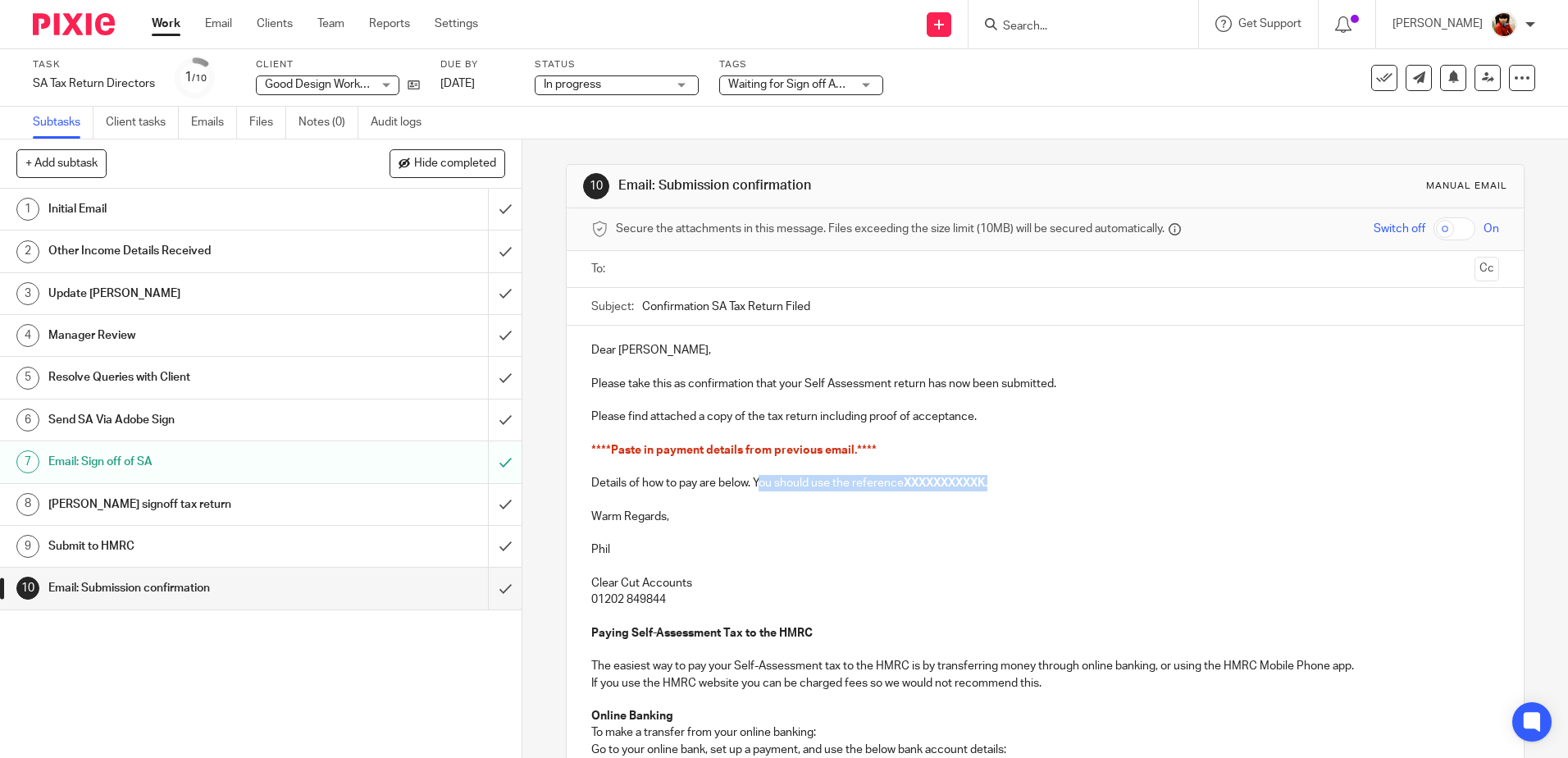
drag, startPoint x: 754, startPoint y: 484, endPoint x: 1003, endPoint y: 489, distance: 249.1
click at [1003, 489] on p "Details of how to pay are below. You should use the reference XXXXXXXXXXK." at bounding box center [1045, 483] width 907 height 16
drag, startPoint x: 885, startPoint y: 445, endPoint x: 589, endPoint y: 431, distance: 296.3
click at [589, 431] on div "Dear Geoff, Please take this as confirmation that your Self Assessment return h…" at bounding box center [1044, 706] width 956 height 761
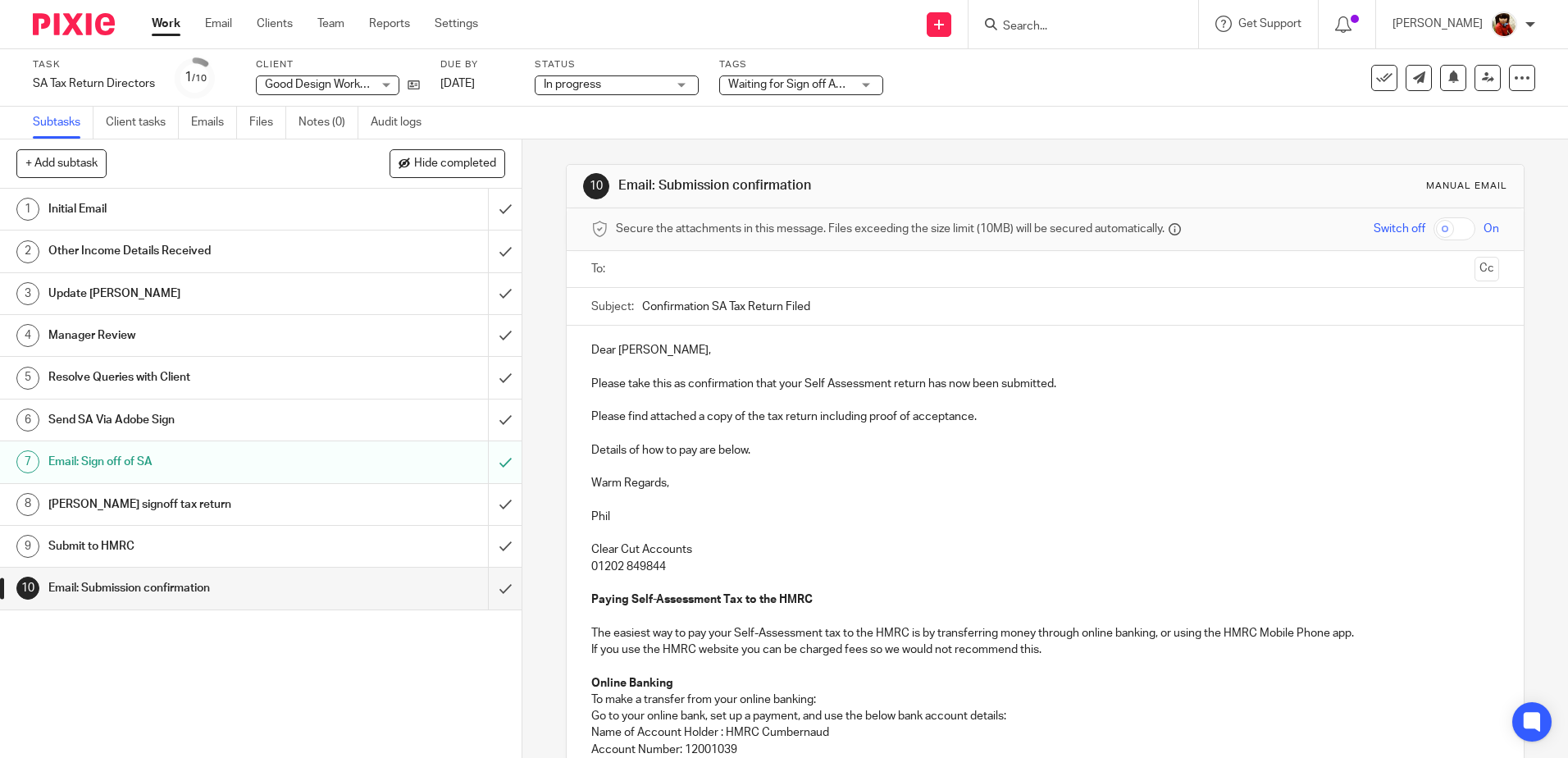
click at [654, 269] on input "text" at bounding box center [1045, 269] width 845 height 19
click at [825, 314] on input "Confirmation SA Tax Return Filed" at bounding box center [1070, 310] width 856 height 37
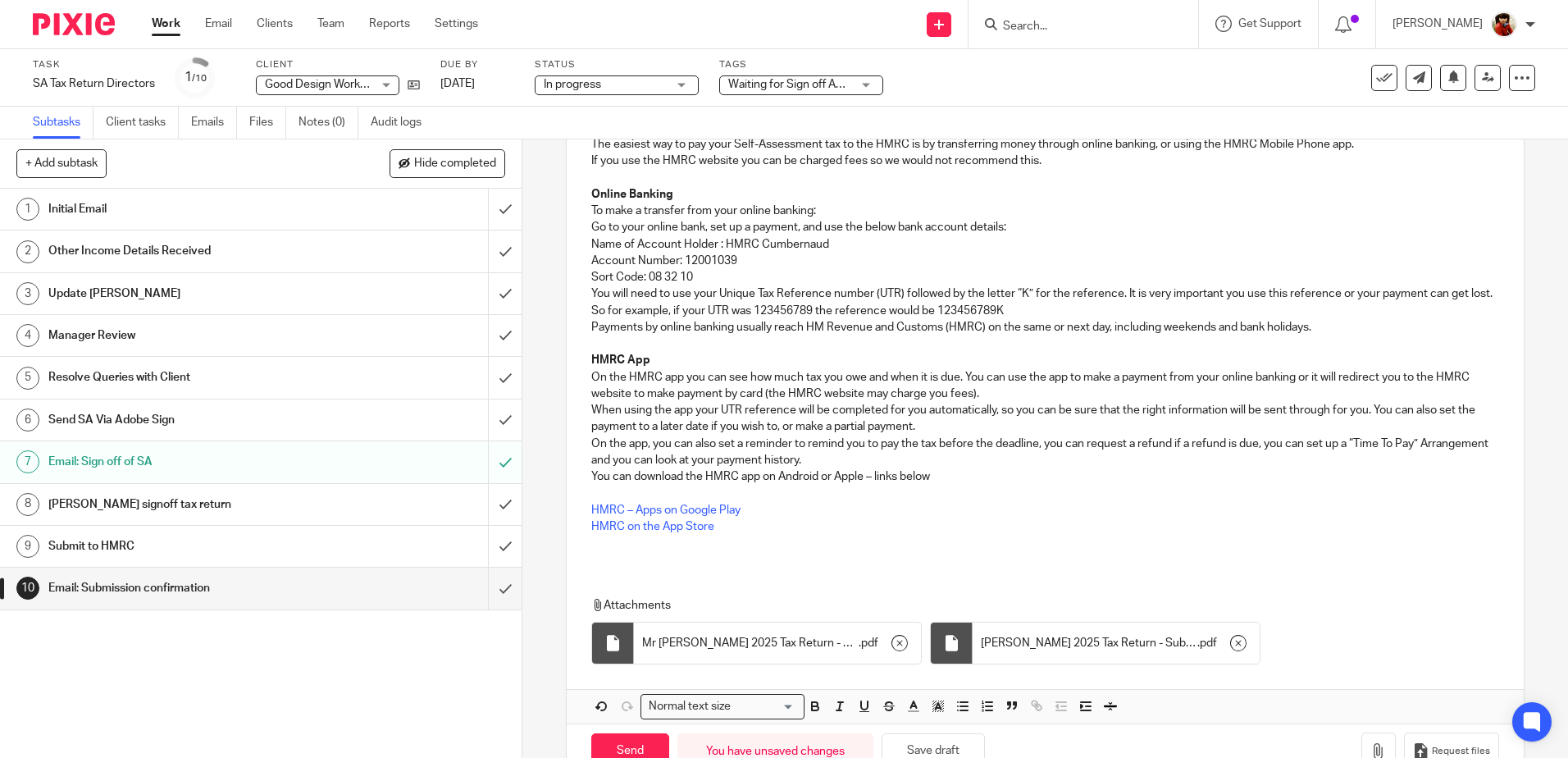
scroll to position [555, 0]
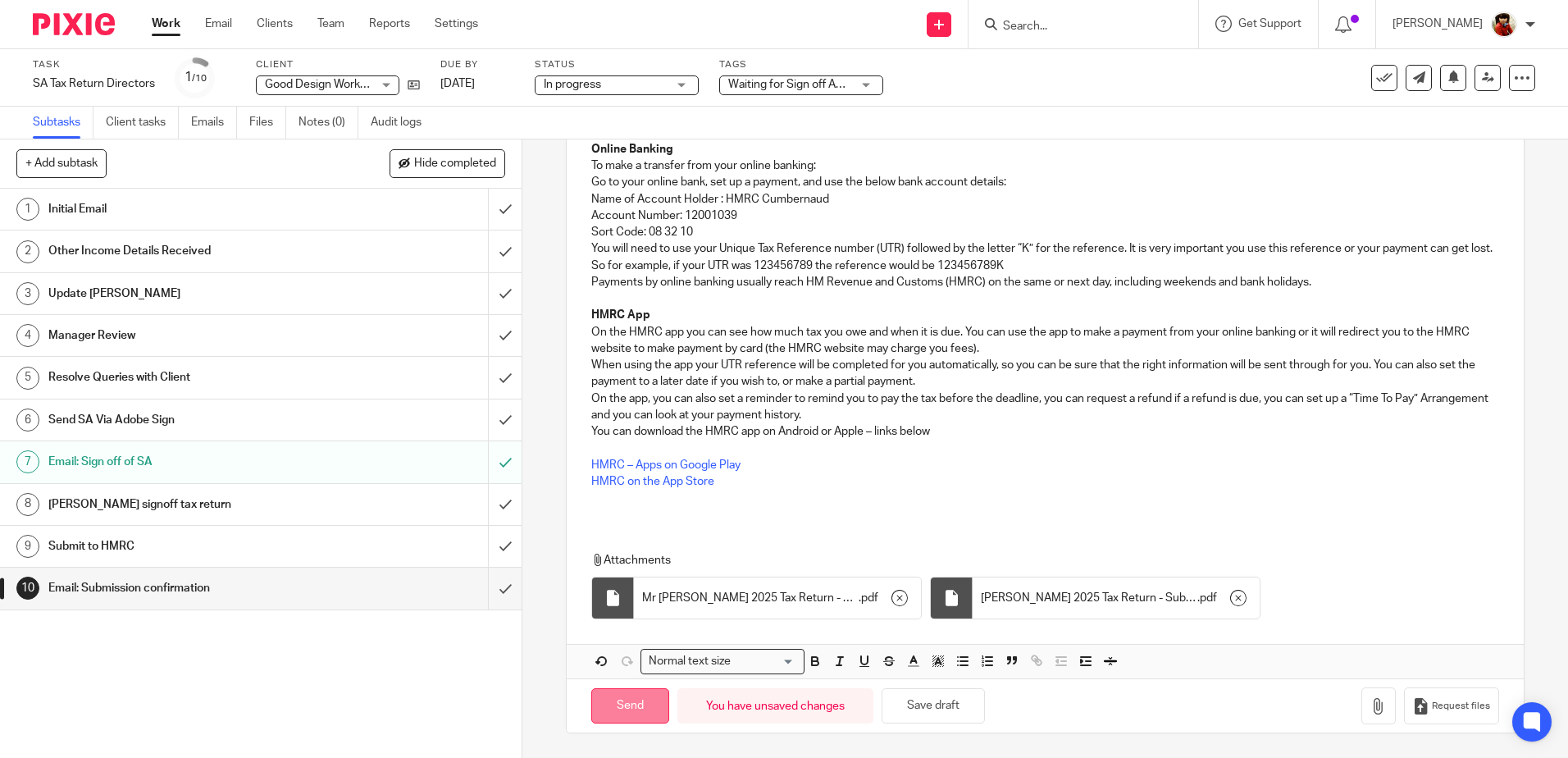
type input "Confirmation SA Tax Return Filed - Geoff & Lucy"
click at [617, 708] on input "Send" at bounding box center [630, 706] width 78 height 35
type input "Sent"
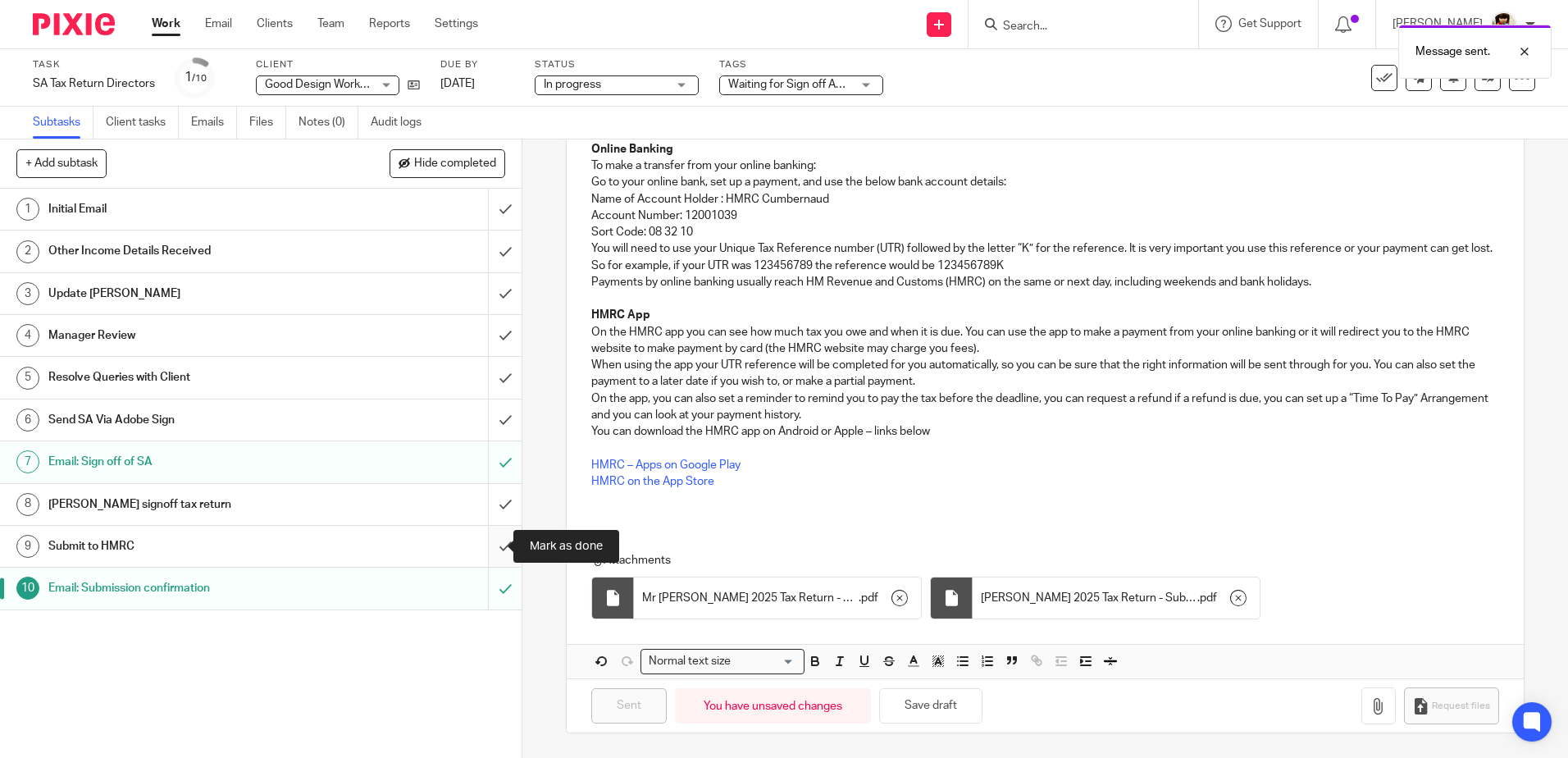
click at [492, 545] on input "submit" at bounding box center [260, 547] width 521 height 41
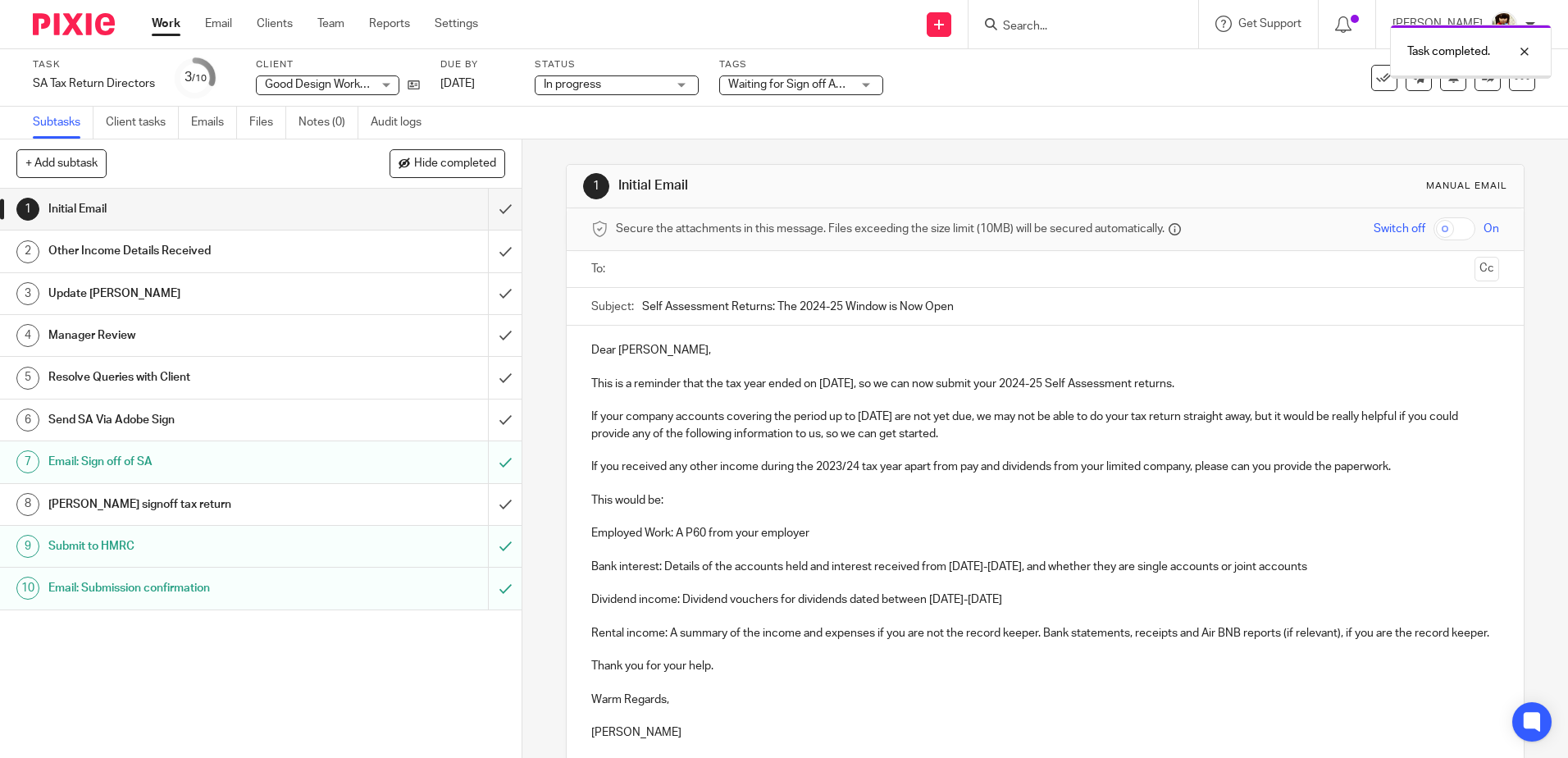
click at [864, 82] on div "Waiting for Sign off Adobe" at bounding box center [801, 85] width 164 height 20
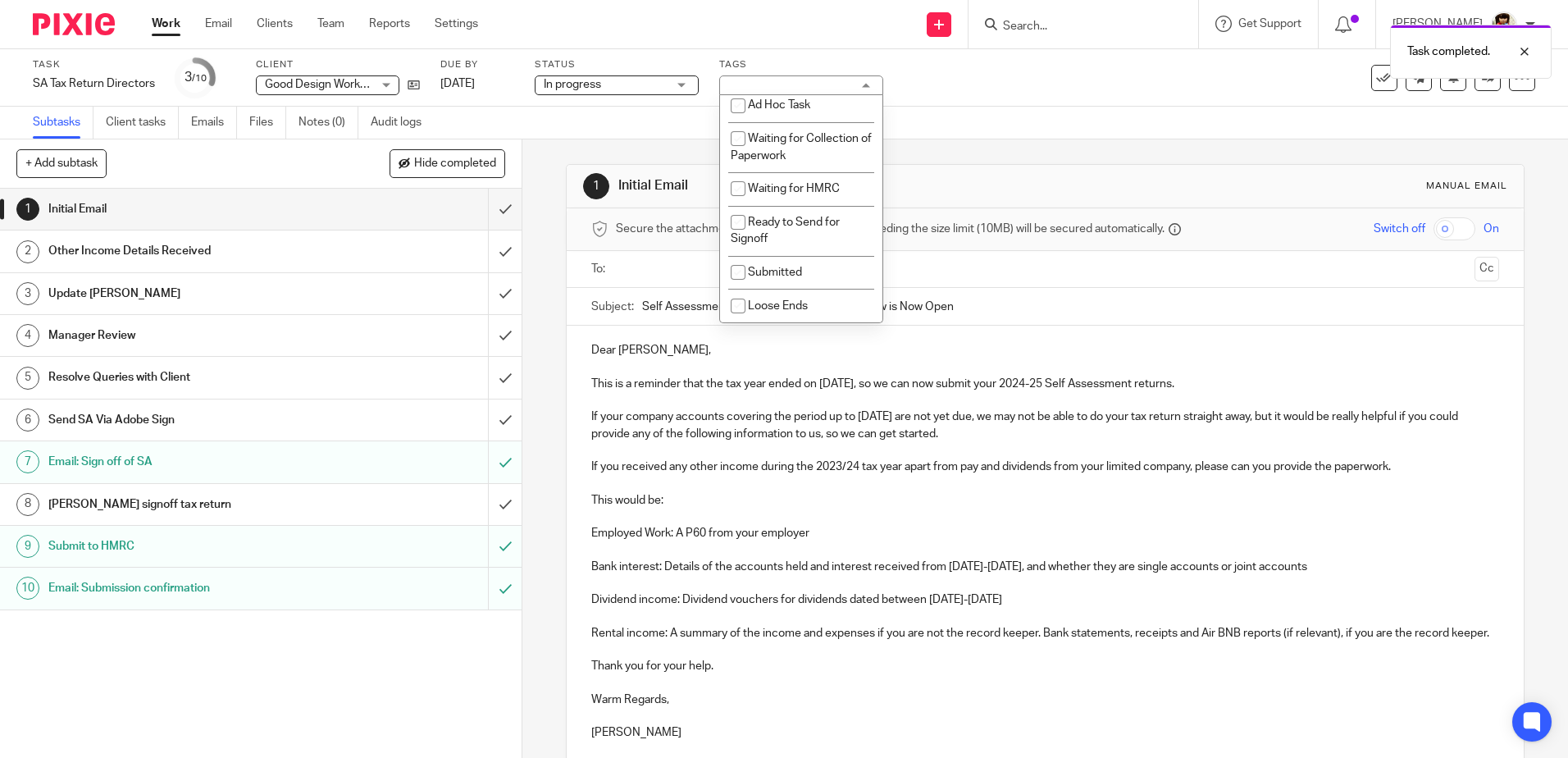
scroll to position [434, 0]
click at [741, 270] on input "checkbox" at bounding box center [738, 278] width 31 height 31
checkbox input "true"
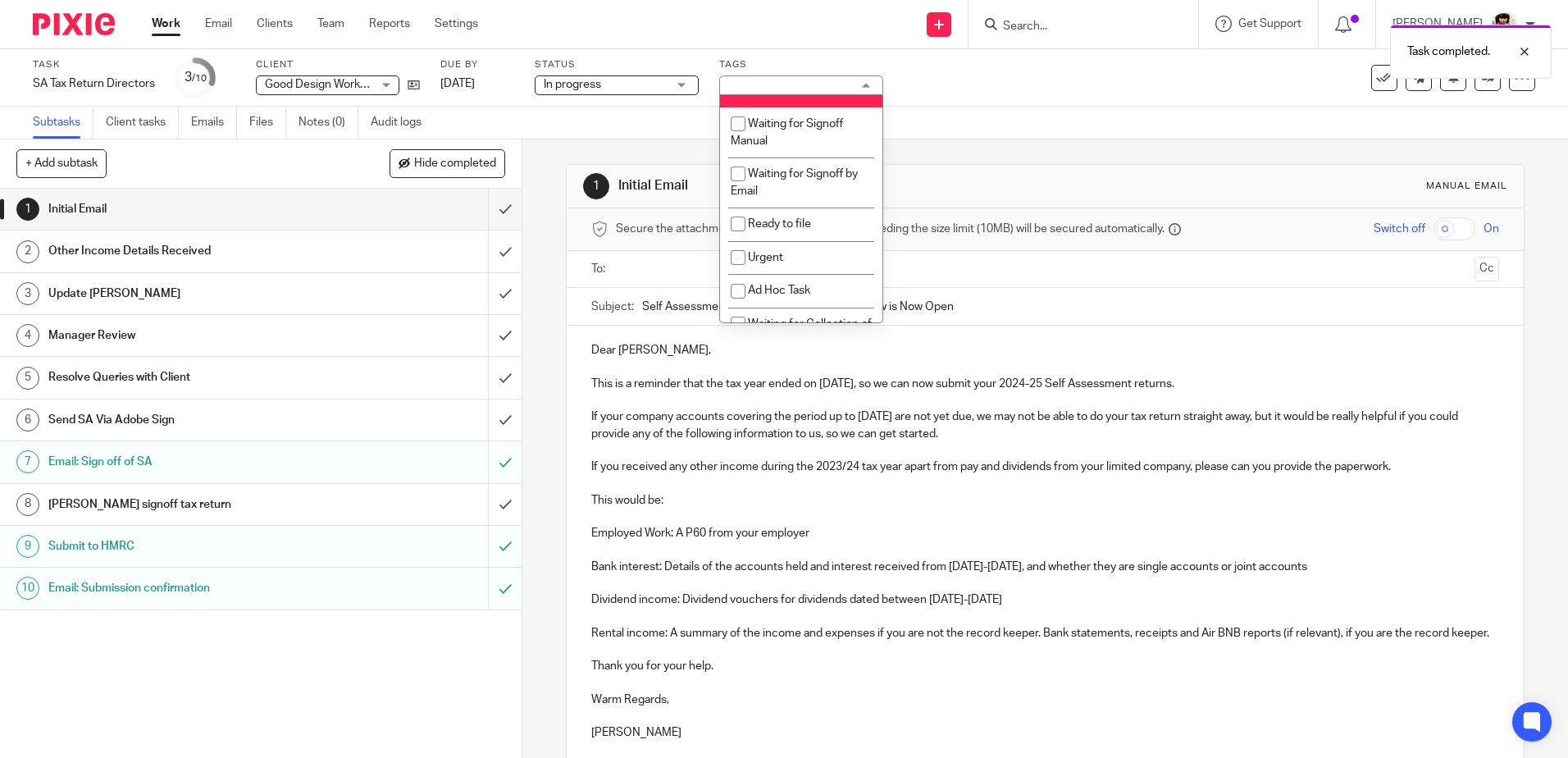
scroll to position [174, 0]
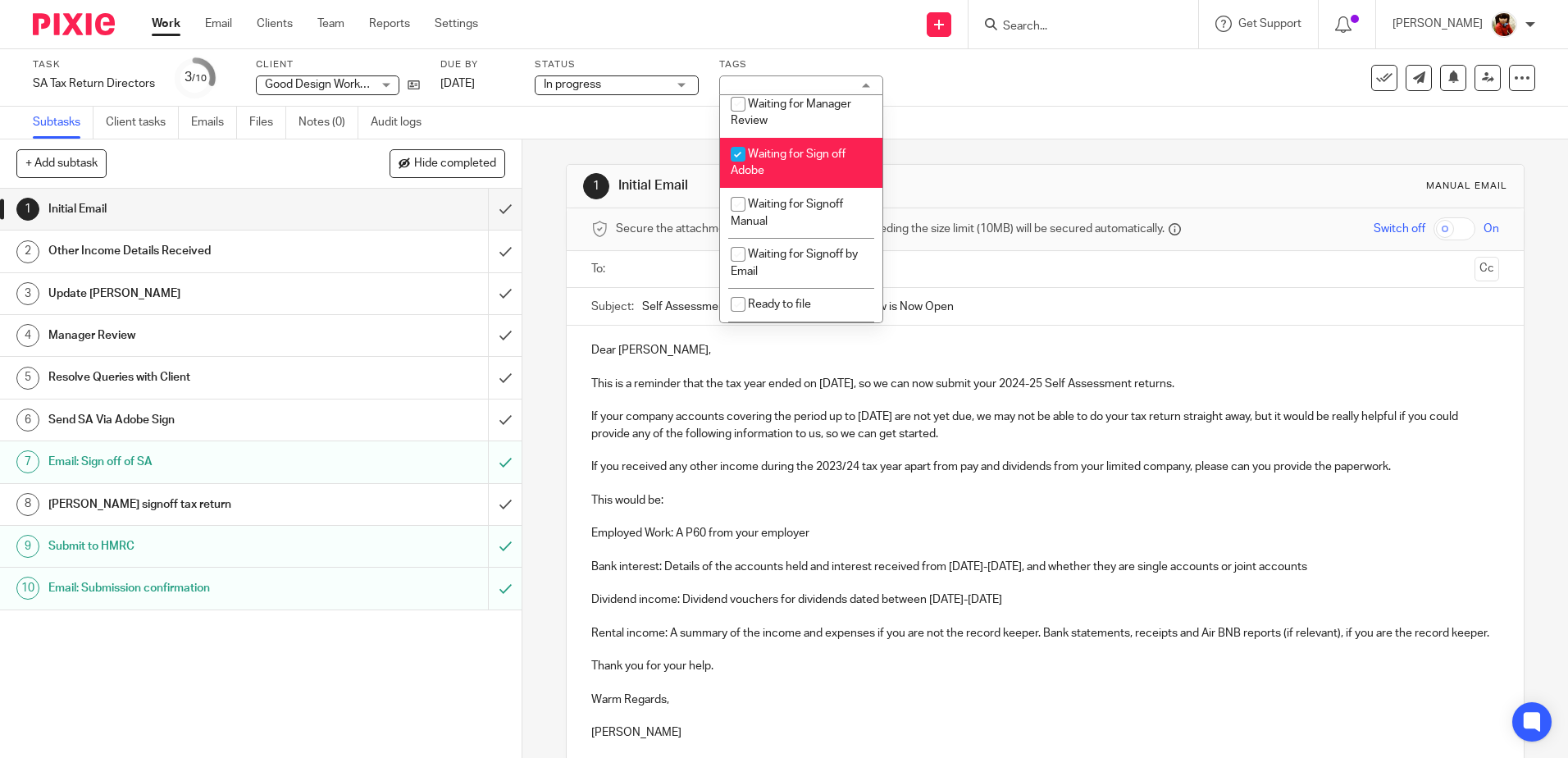
click at [732, 150] on input "checkbox" at bounding box center [738, 154] width 31 height 31
checkbox input "false"
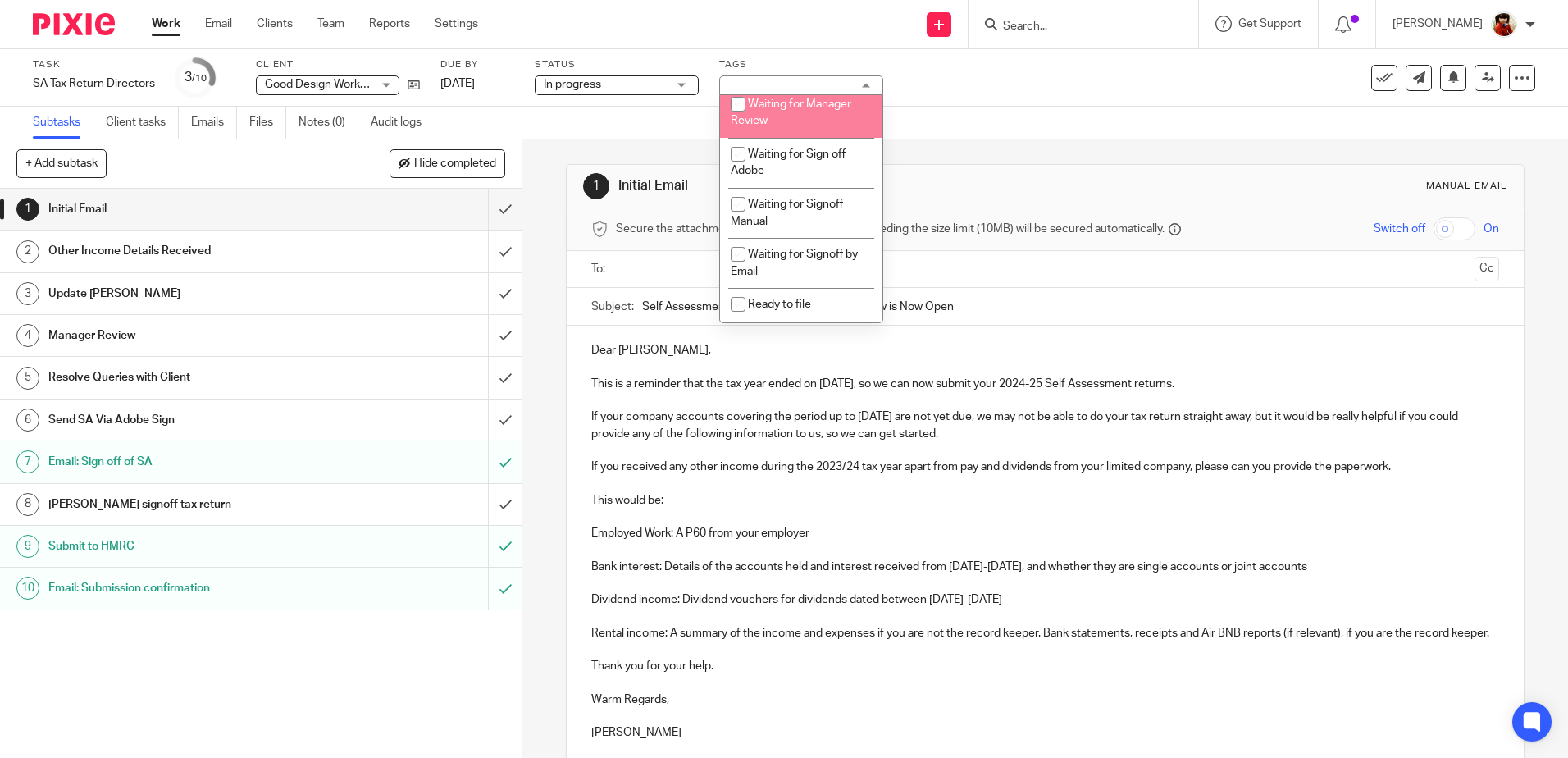
click at [1035, 85] on div "Task SA Tax Return Directors Save SA Tax Return Directors 3 /10 Client Good Des…" at bounding box center [659, 78] width 1252 height 40
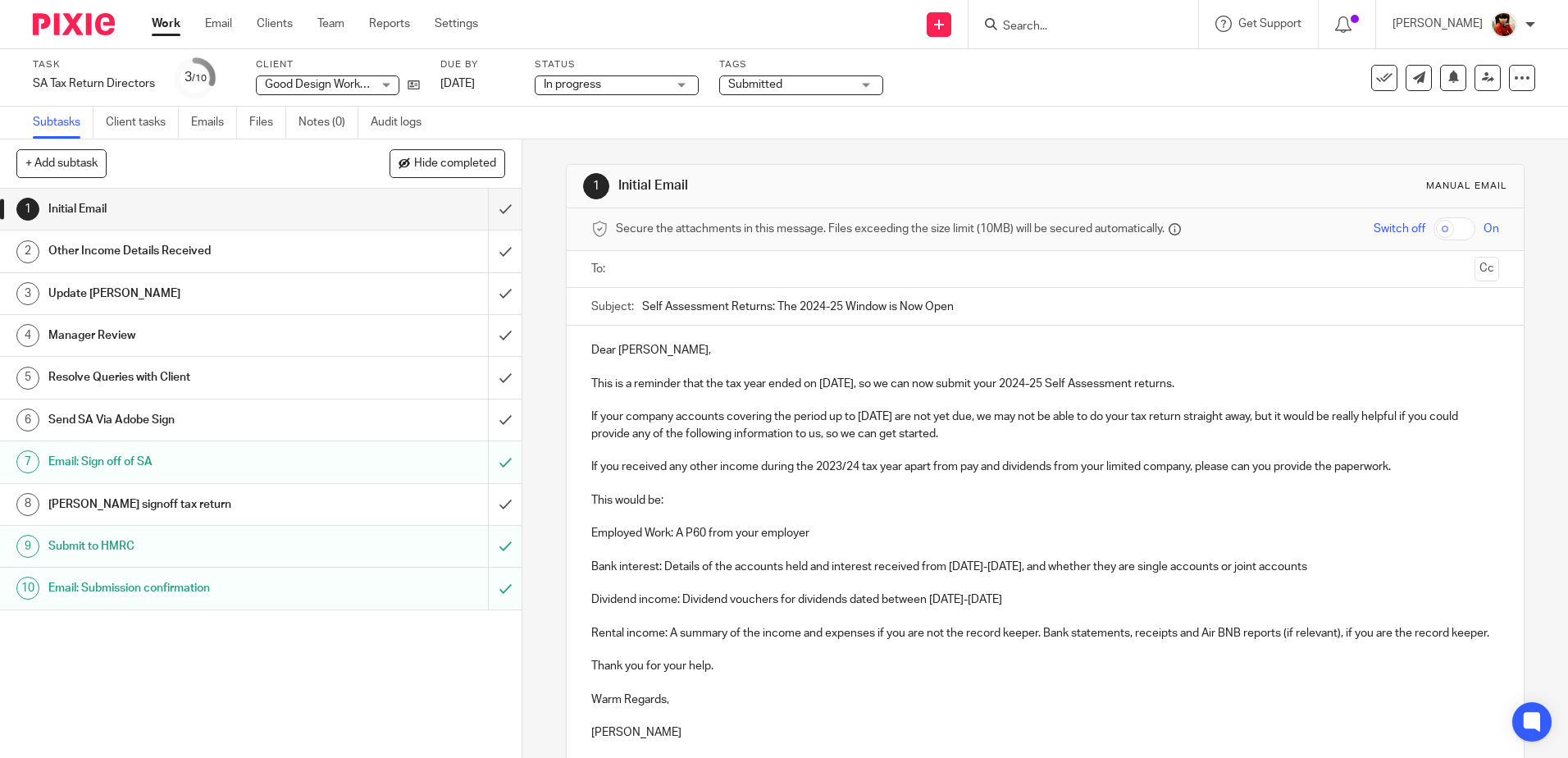
click at [166, 23] on link "Work" at bounding box center [166, 23] width 29 height 16
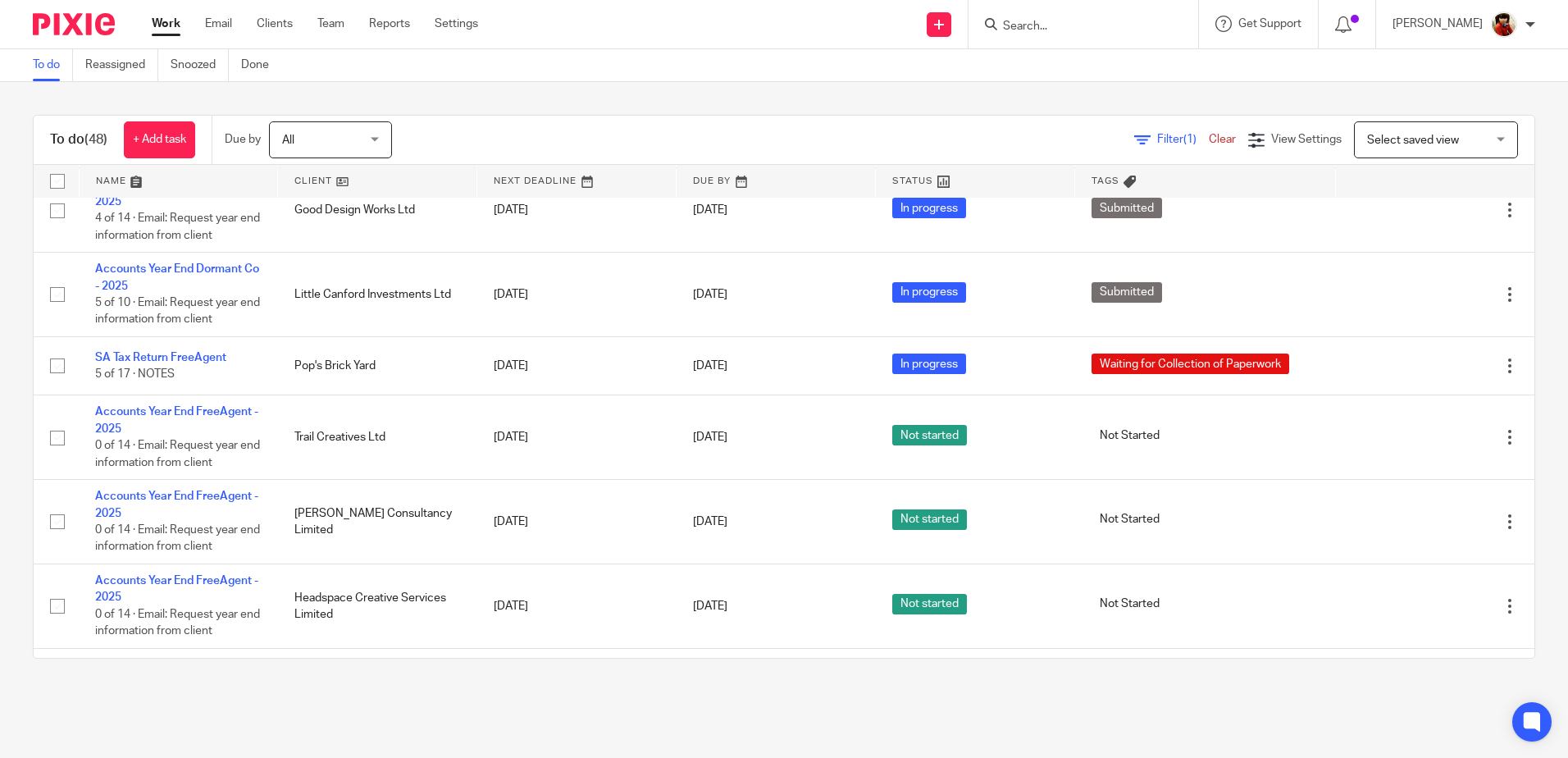
scroll to position [2888, 0]
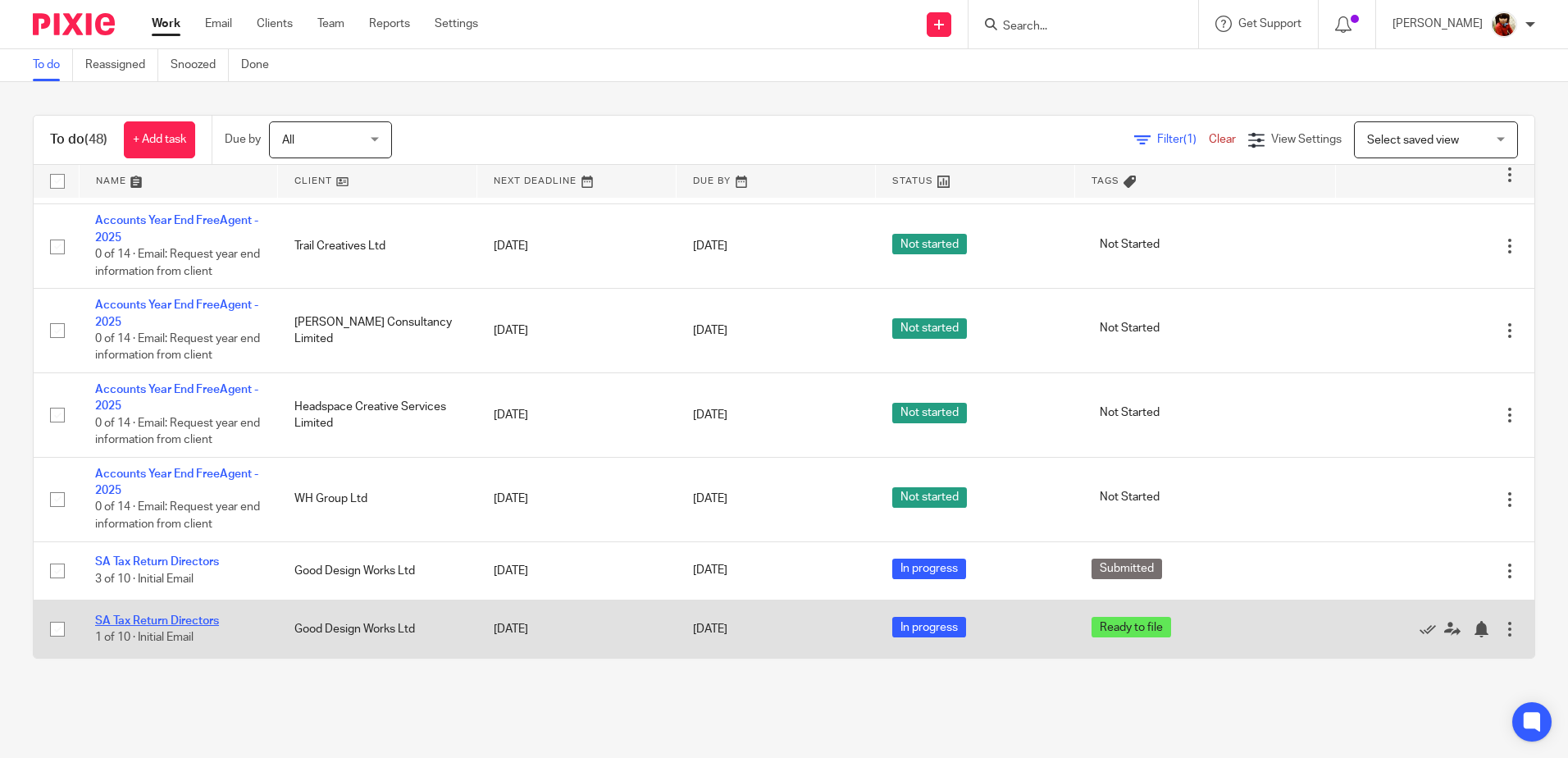
click at [125, 616] on link "SA Tax Return Directors" at bounding box center [157, 621] width 124 height 12
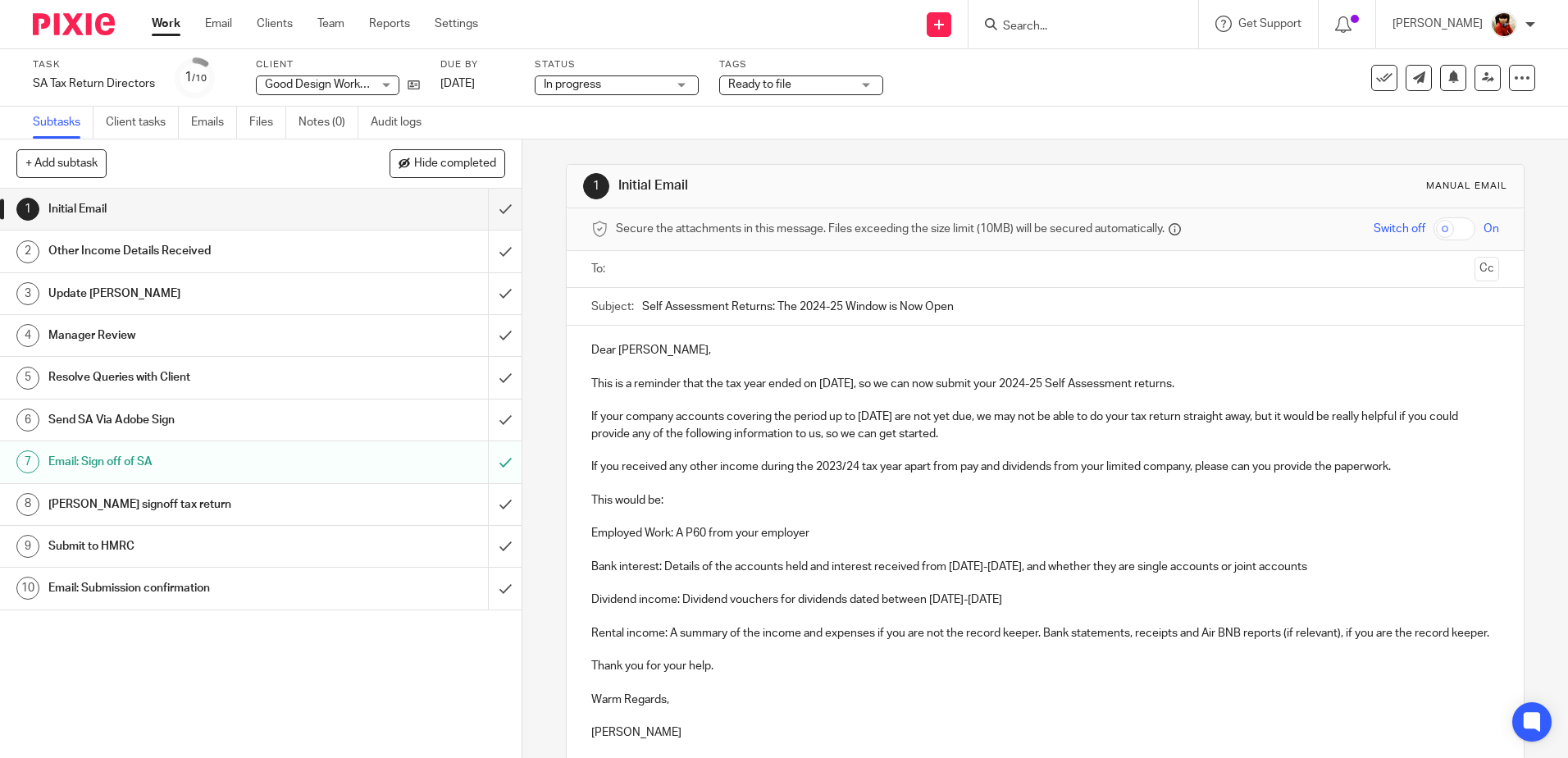
click at [68, 542] on h1 "Submit to HMRC" at bounding box center [189, 546] width 282 height 24
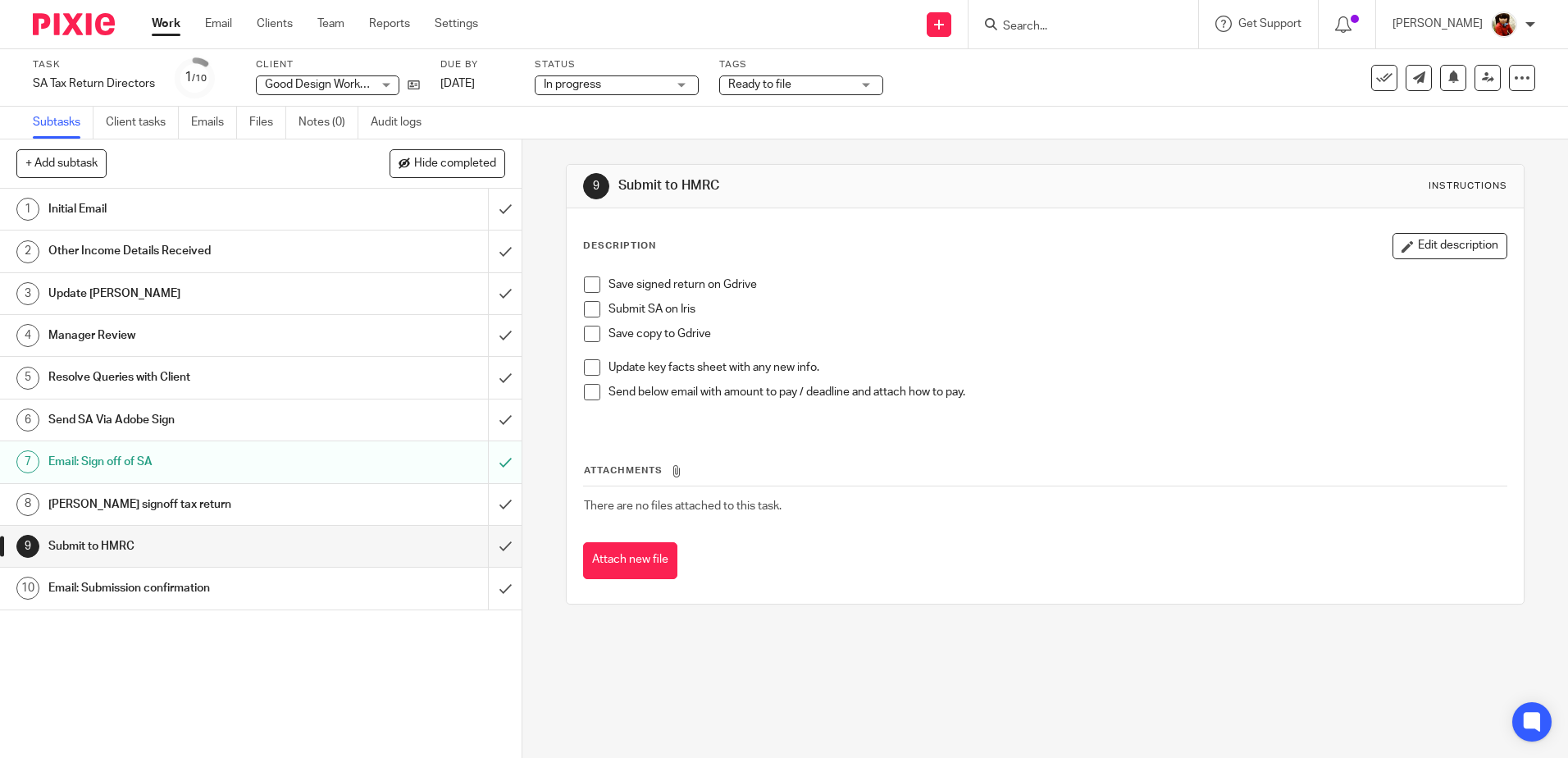
click at [591, 287] on span at bounding box center [591, 285] width 16 height 16
click at [591, 313] on span at bounding box center [591, 309] width 16 height 16
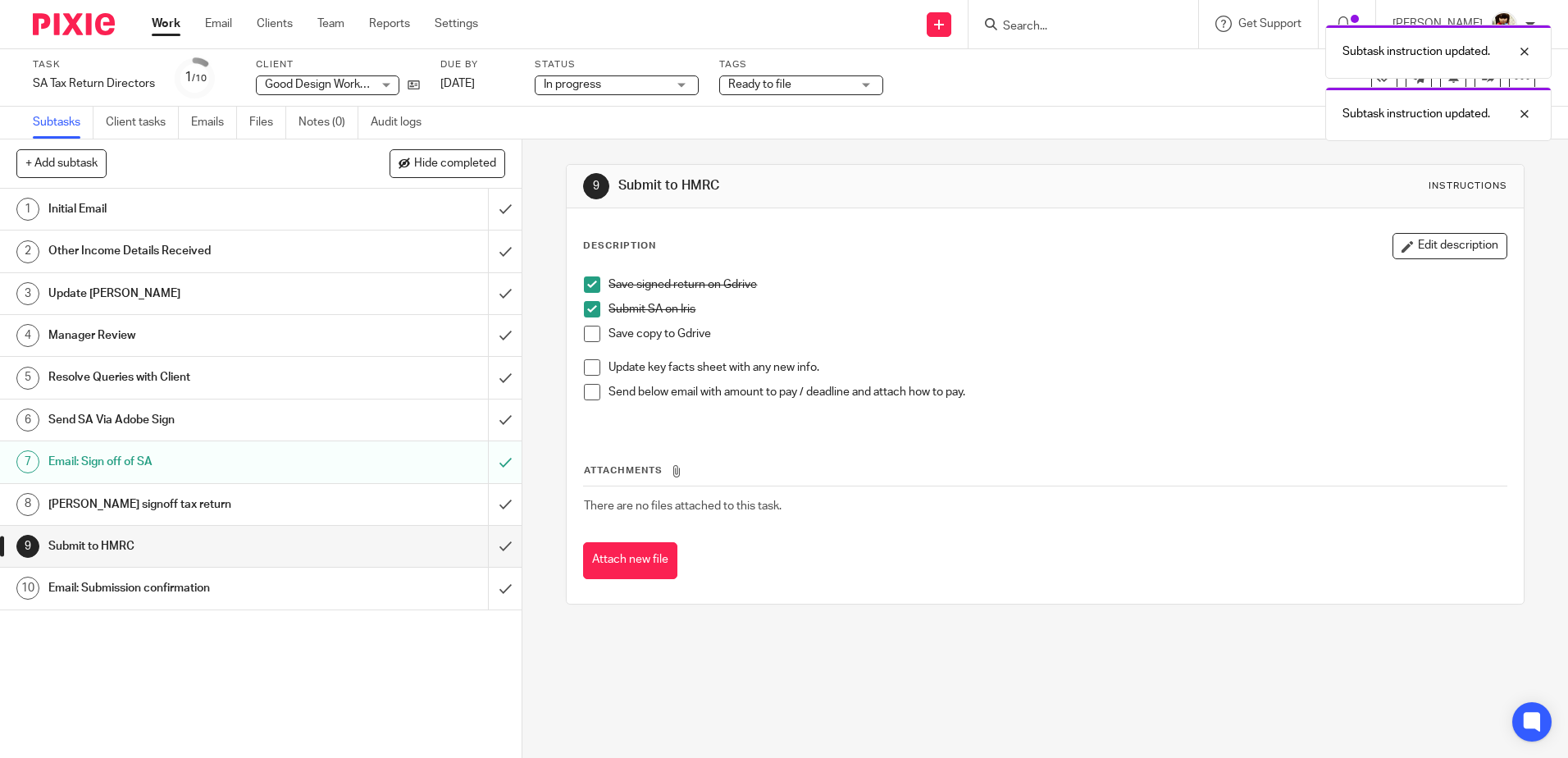
click at [584, 334] on span at bounding box center [591, 334] width 16 height 16
click at [583, 394] on span at bounding box center [591, 392] width 16 height 16
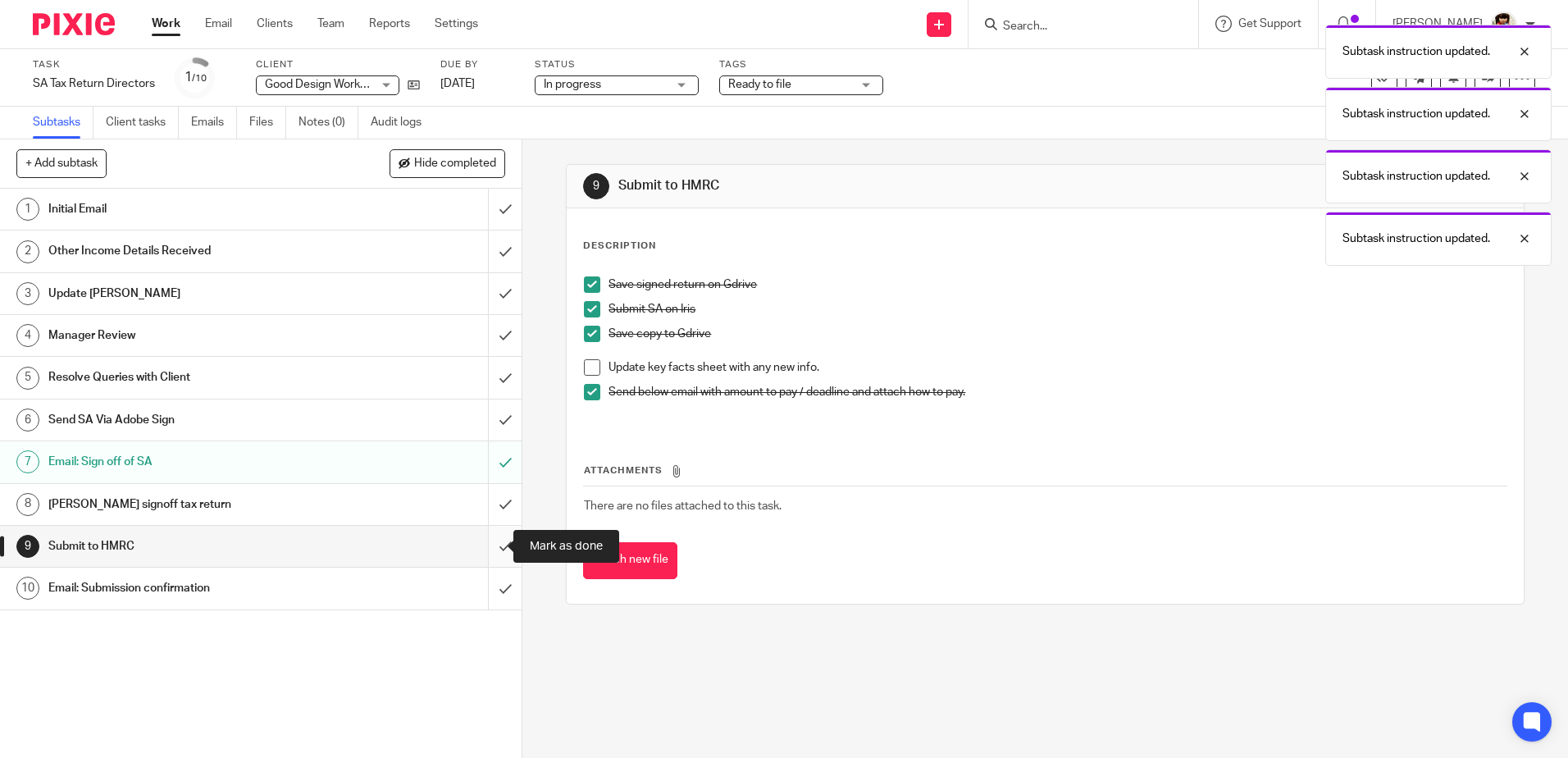
click at [494, 551] on input "submit" at bounding box center [260, 547] width 521 height 41
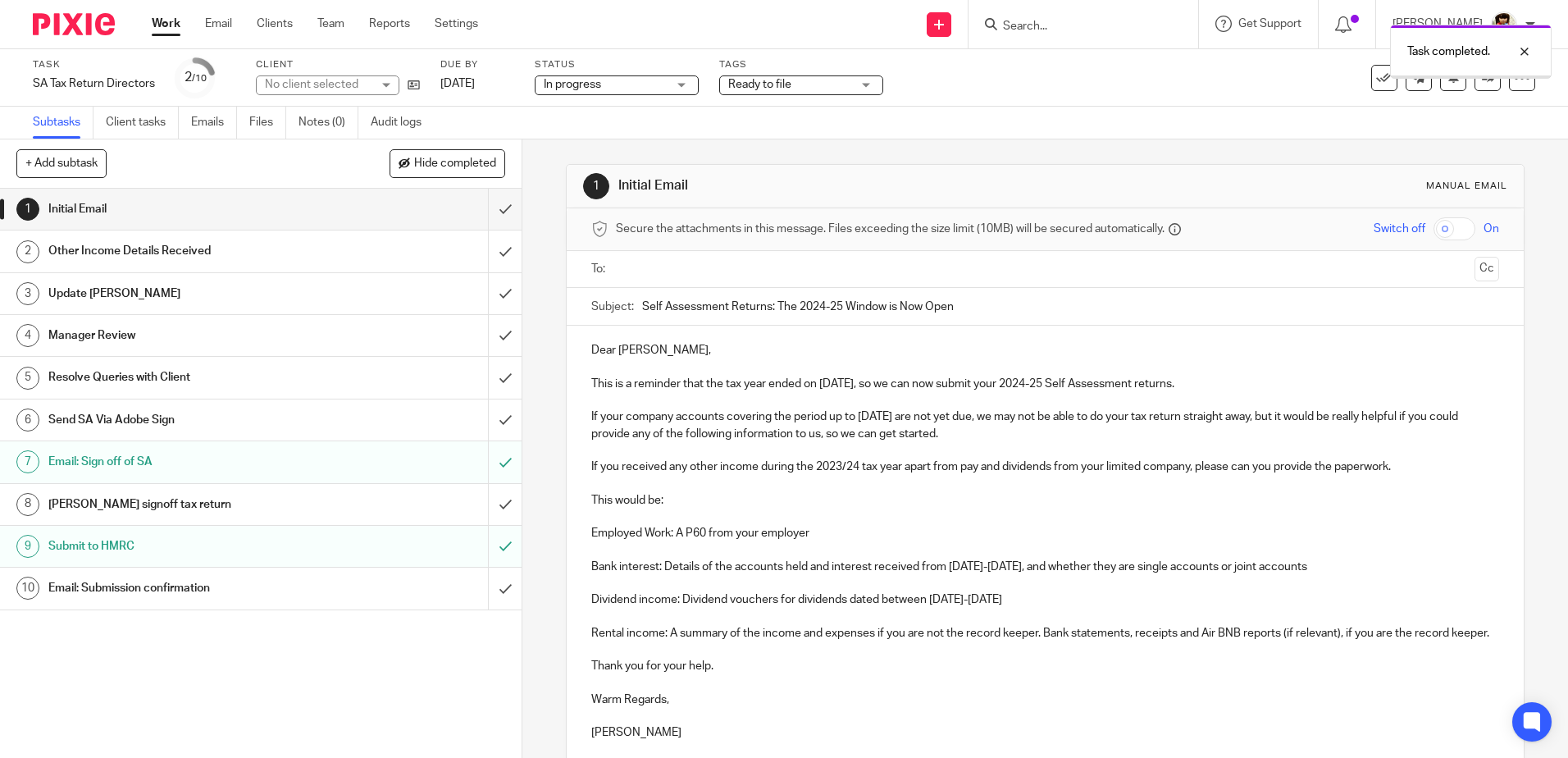
click at [182, 586] on h1 "Email: Submission confirmation" at bounding box center [189, 587] width 282 height 24
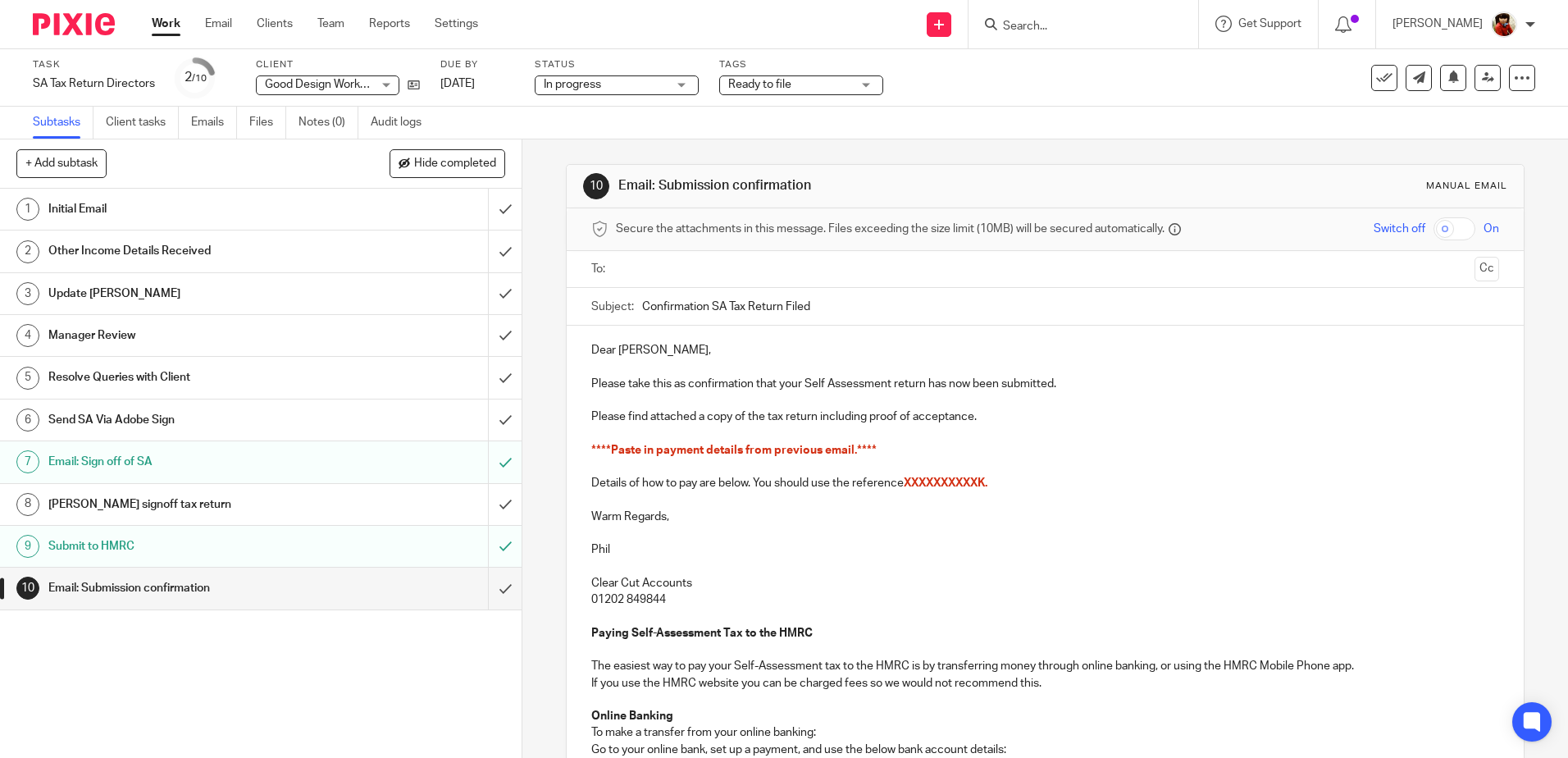
click at [829, 311] on input "Confirmation SA Tax Return Filed" at bounding box center [1070, 306] width 856 height 37
click at [827, 307] on input "Confirmation SA Tax Return Filed - LAurence" at bounding box center [1070, 306] width 856 height 37
type input "Confirmation SA Tax Return Filed - Laurence"
click at [644, 348] on p "Dear Geoff," at bounding box center [1045, 350] width 907 height 16
drag, startPoint x: 997, startPoint y: 480, endPoint x: 751, endPoint y: 489, distance: 246.2
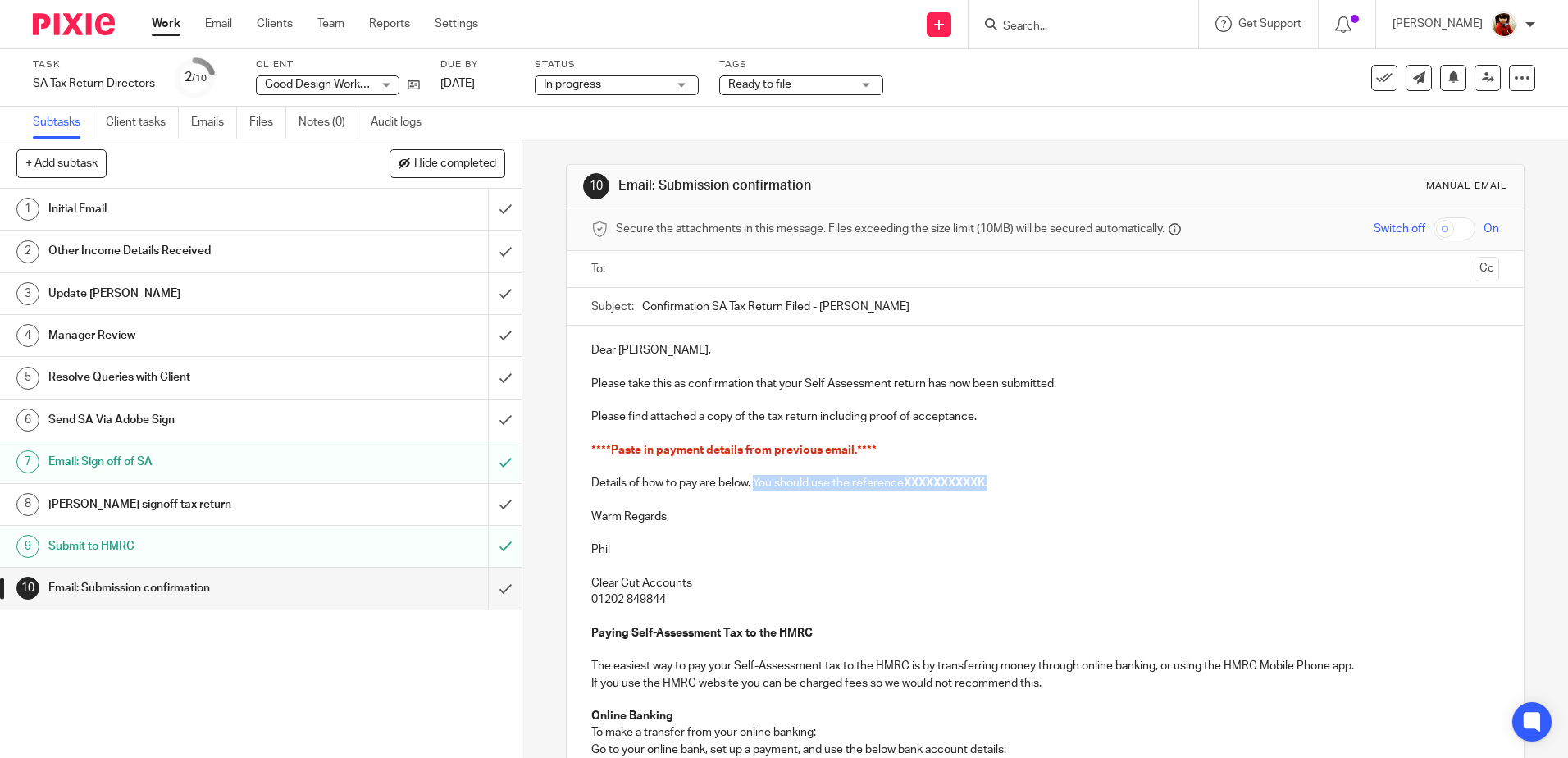
click at [751, 489] on p "Details of how to pay are below. You should use the reference XXXXXXXXXXK." at bounding box center [1045, 483] width 907 height 16
drag, startPoint x: 882, startPoint y: 446, endPoint x: 583, endPoint y: 446, distance: 299.0
click at [583, 446] on div "Dear Laurence, Please take this as confirmation that your Self Assessment retur…" at bounding box center [1044, 706] width 956 height 761
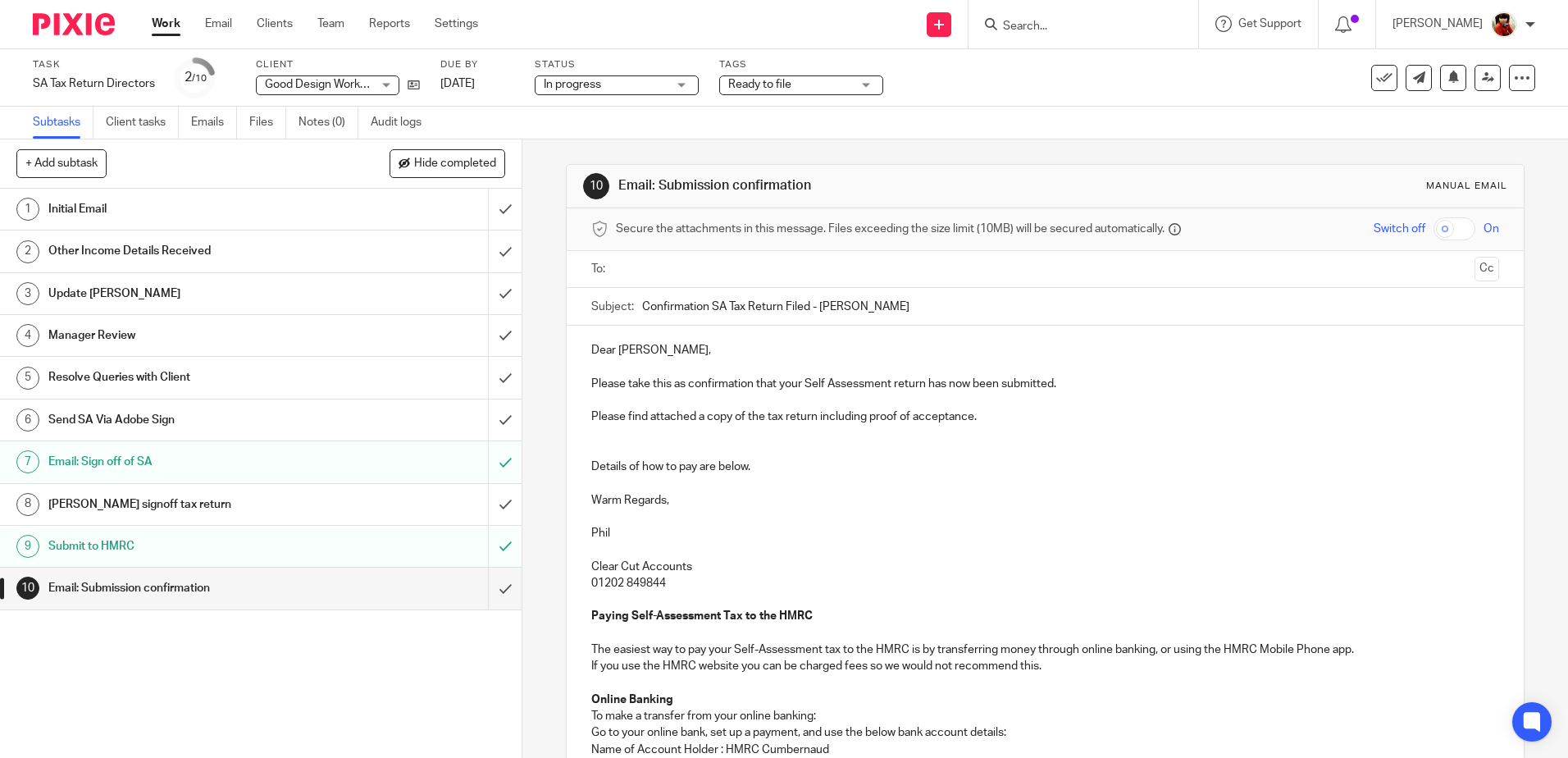
click at [596, 441] on p at bounding box center [1045, 434] width 907 height 16
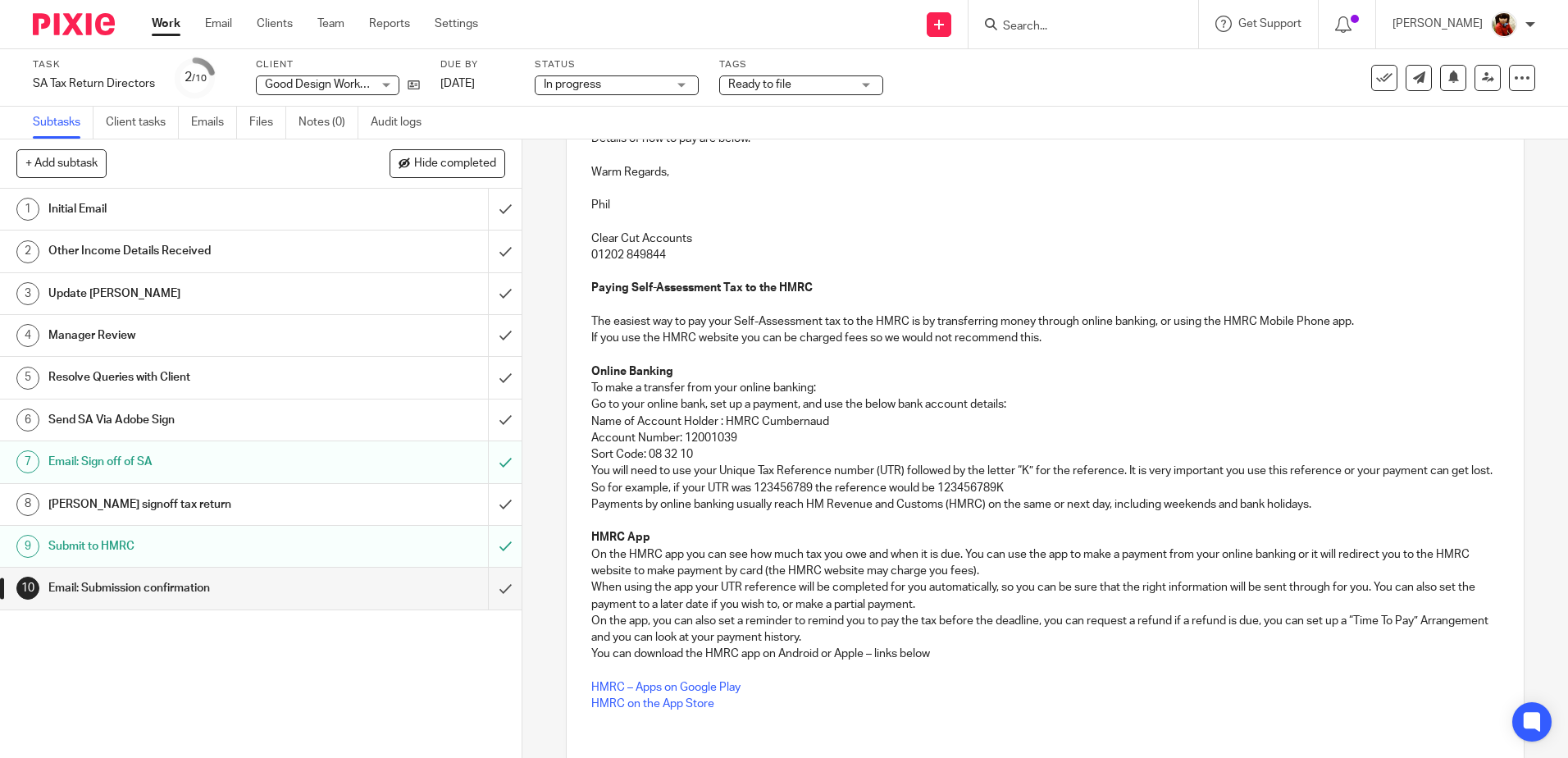
scroll to position [475, 0]
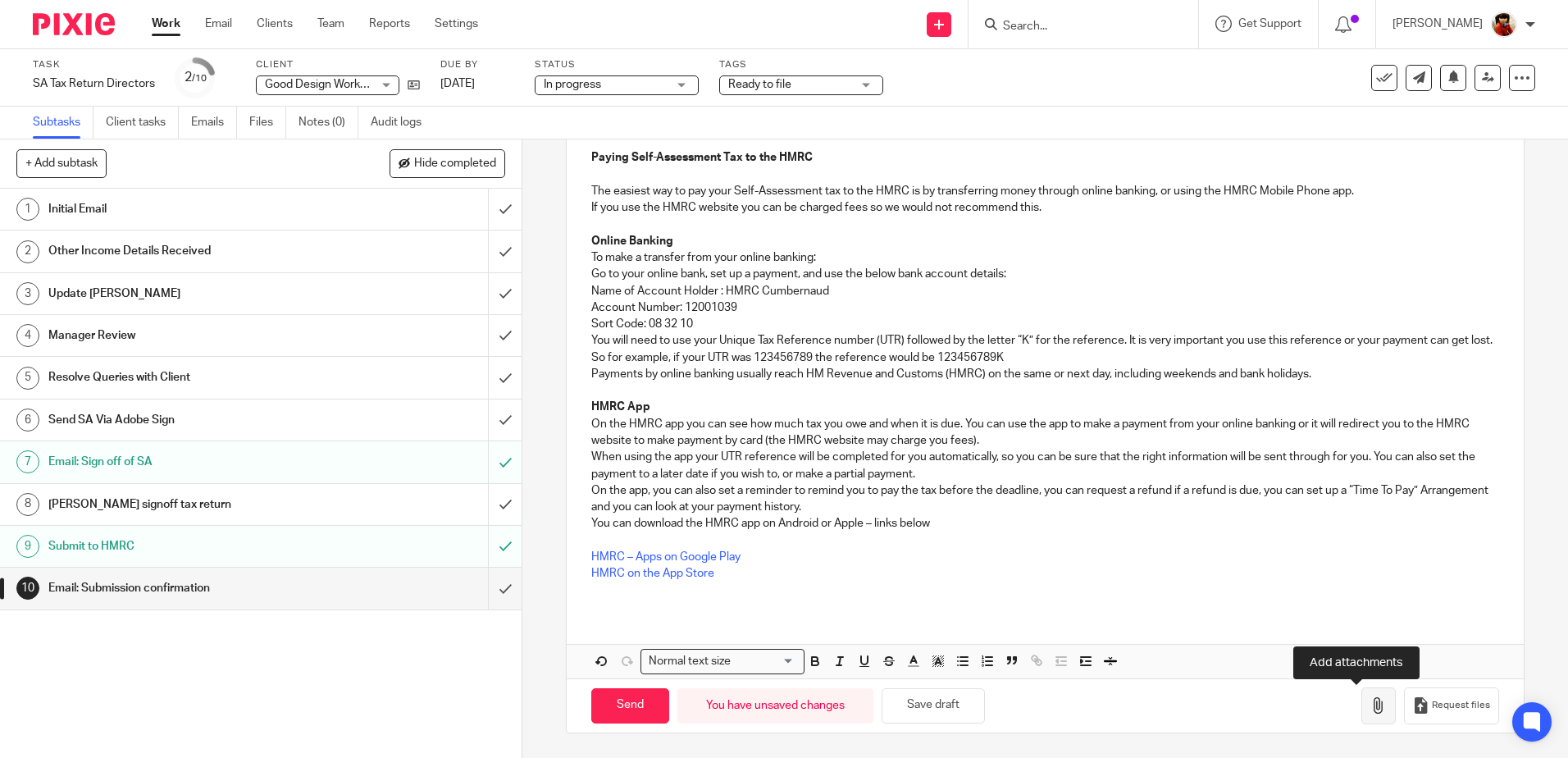
click at [1371, 701] on icon "button" at bounding box center [1379, 706] width 16 height 16
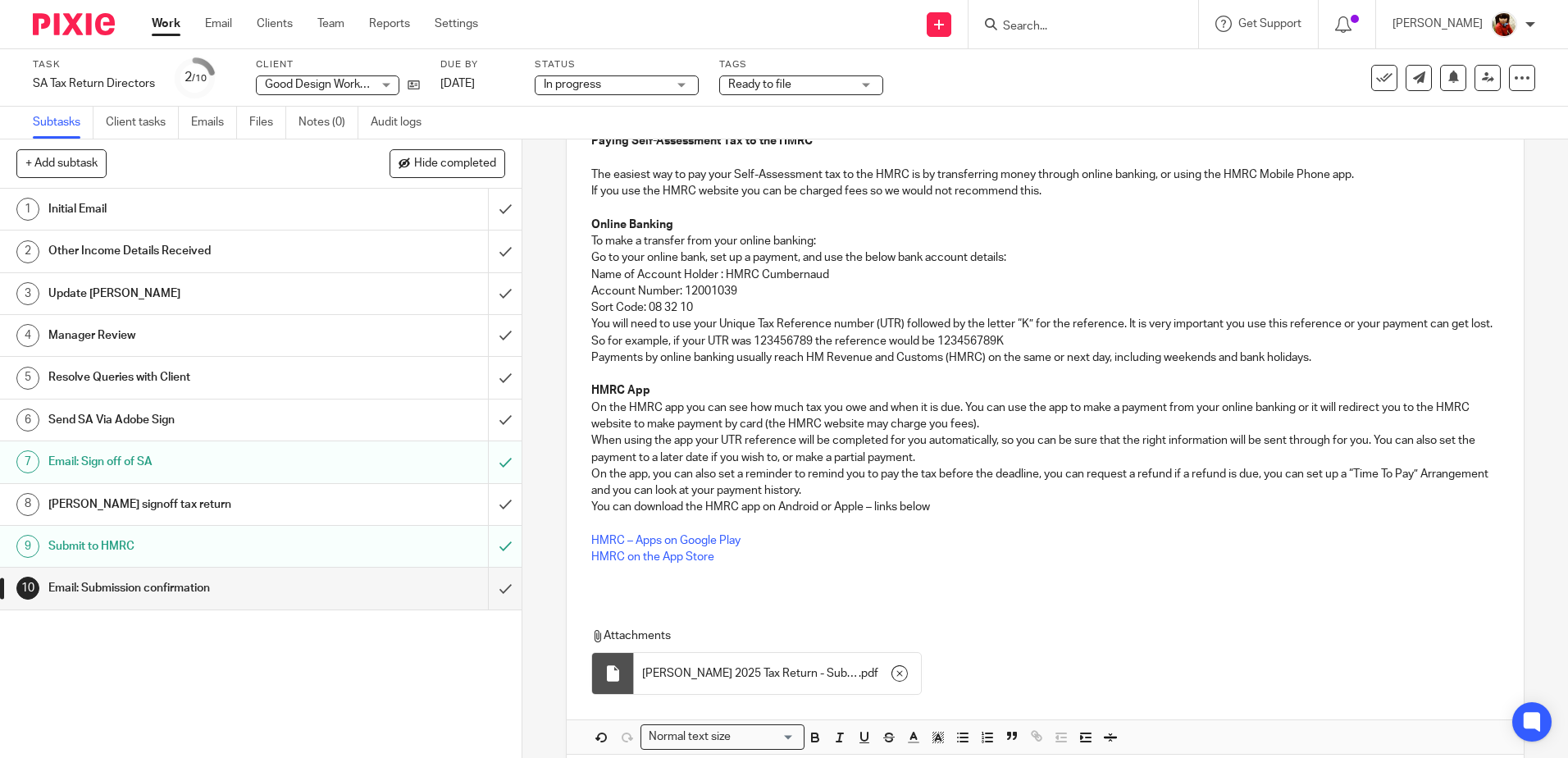
scroll to position [0, 0]
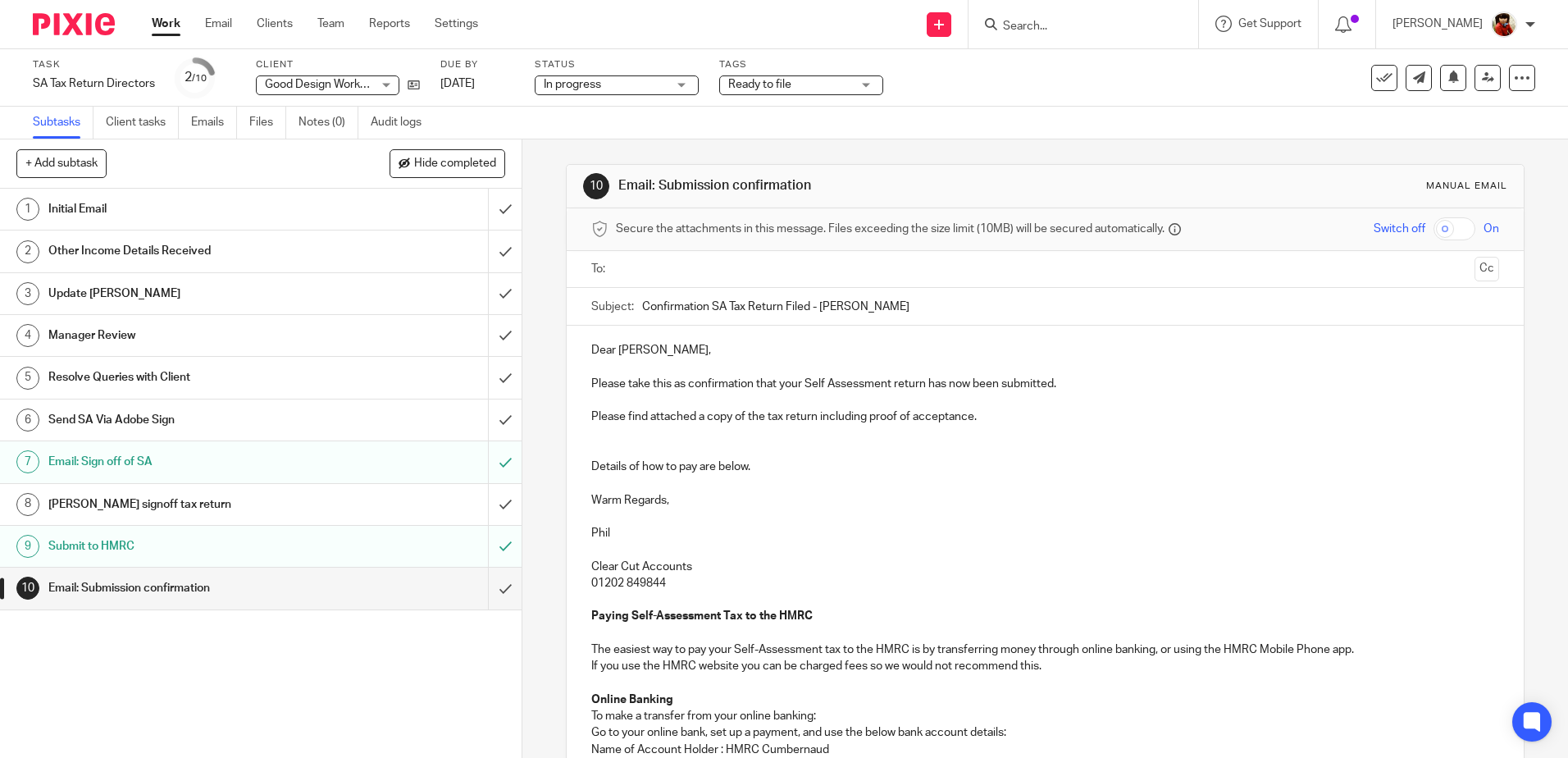
click at [631, 270] on input "text" at bounding box center [1045, 269] width 845 height 19
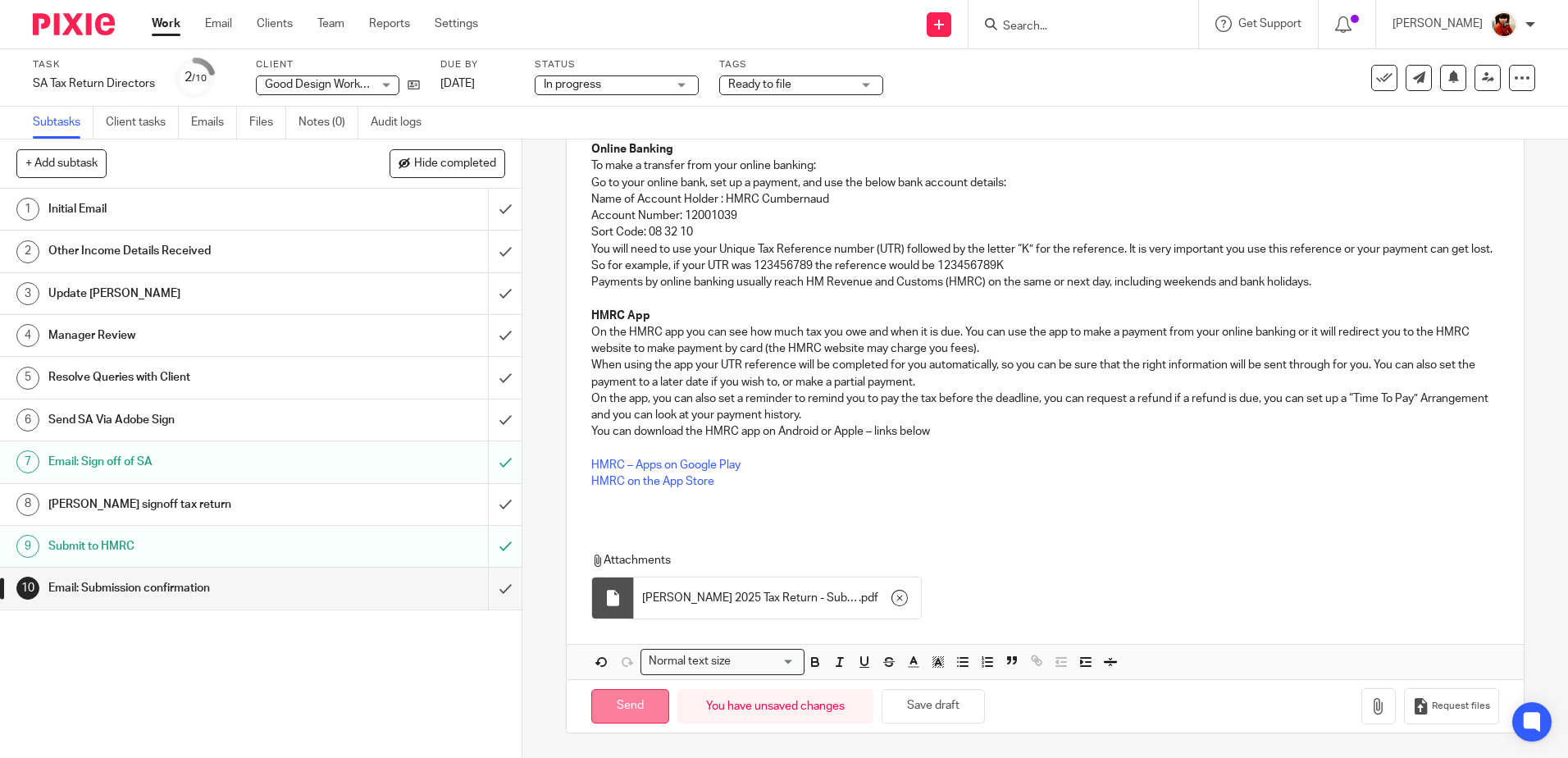
click at [631, 701] on input "Send" at bounding box center [630, 706] width 78 height 35
type input "Sent"
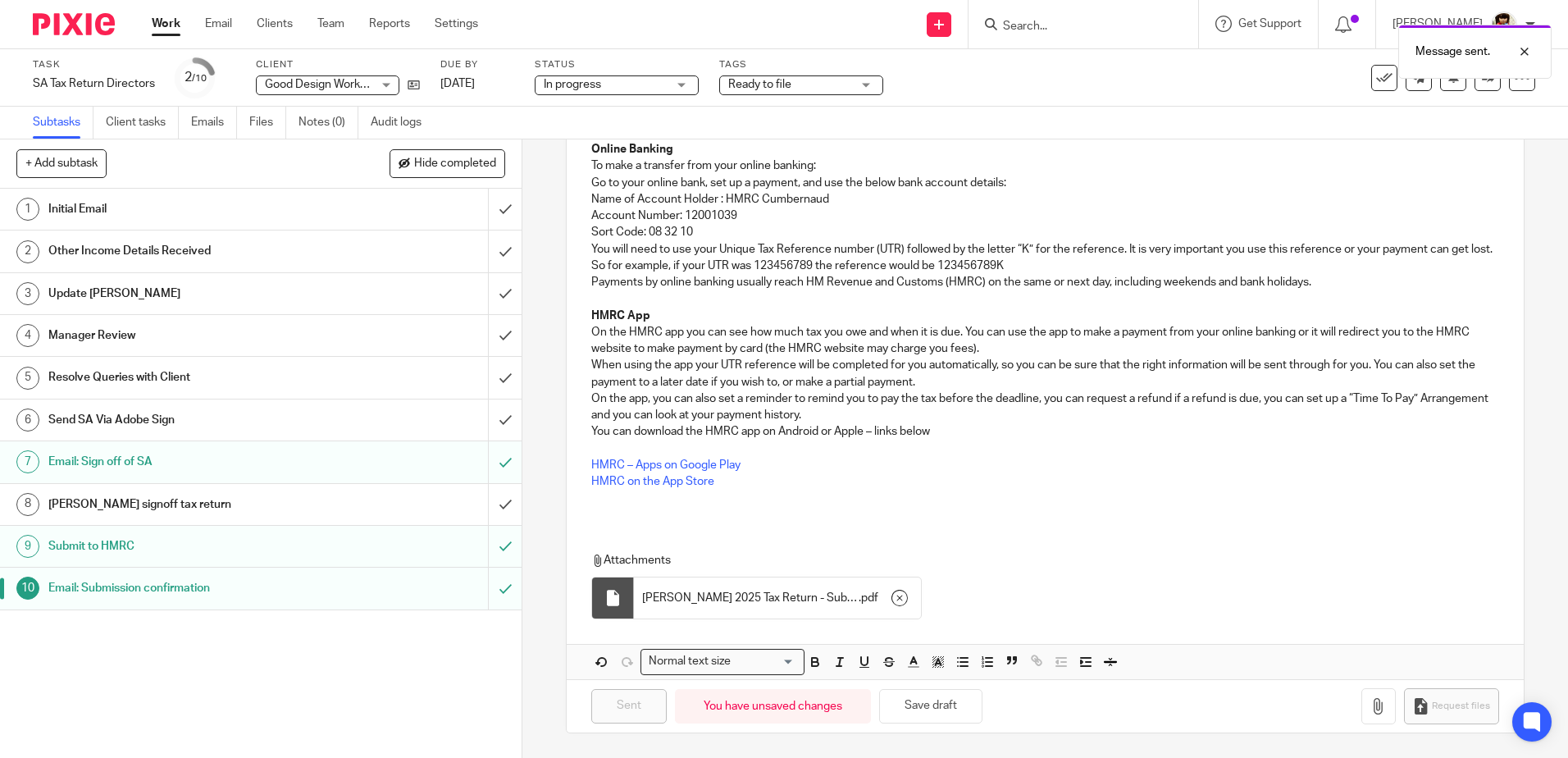
scroll to position [0, 0]
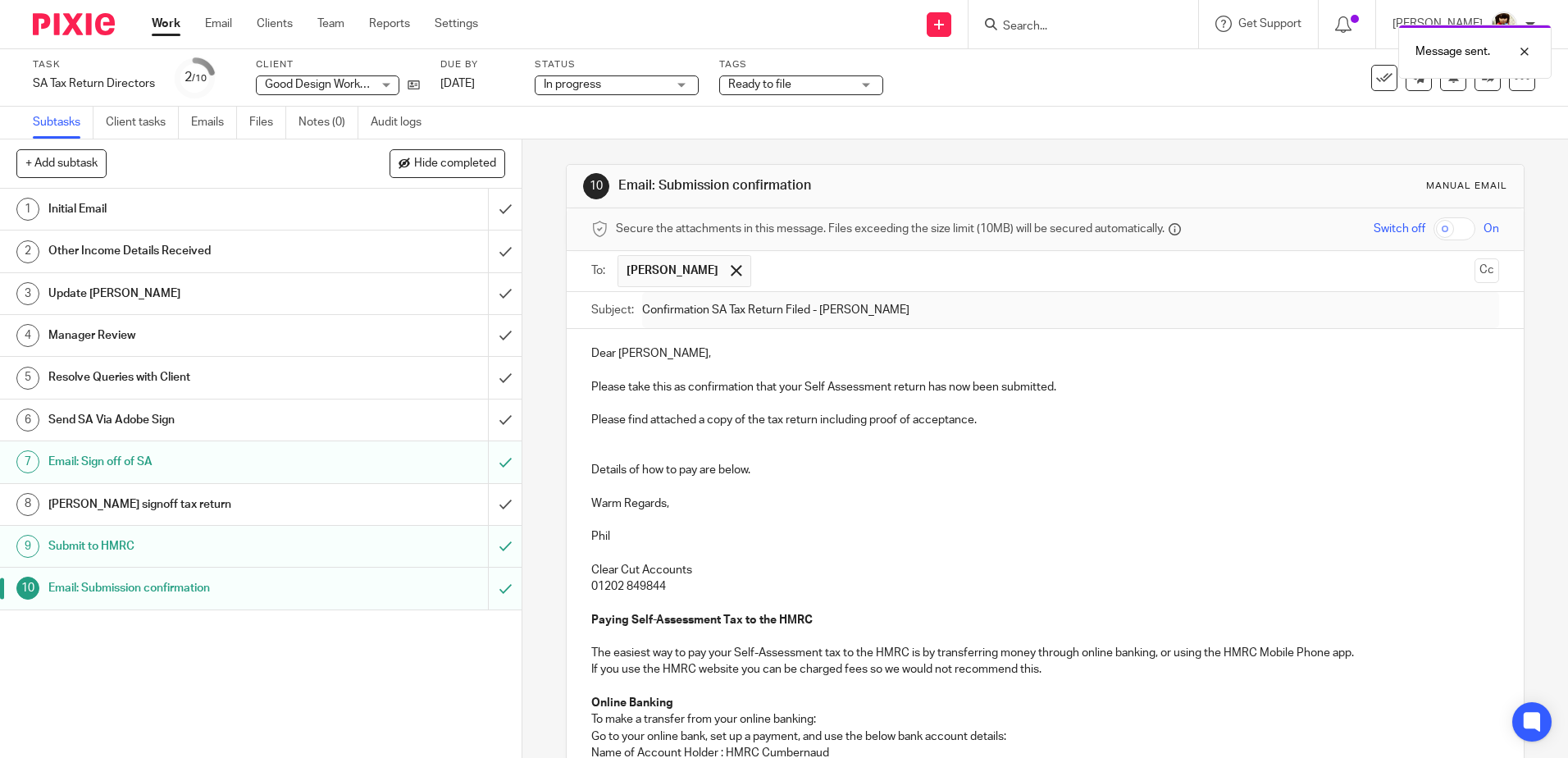
click at [807, 87] on span "Ready to file" at bounding box center [789, 84] width 123 height 17
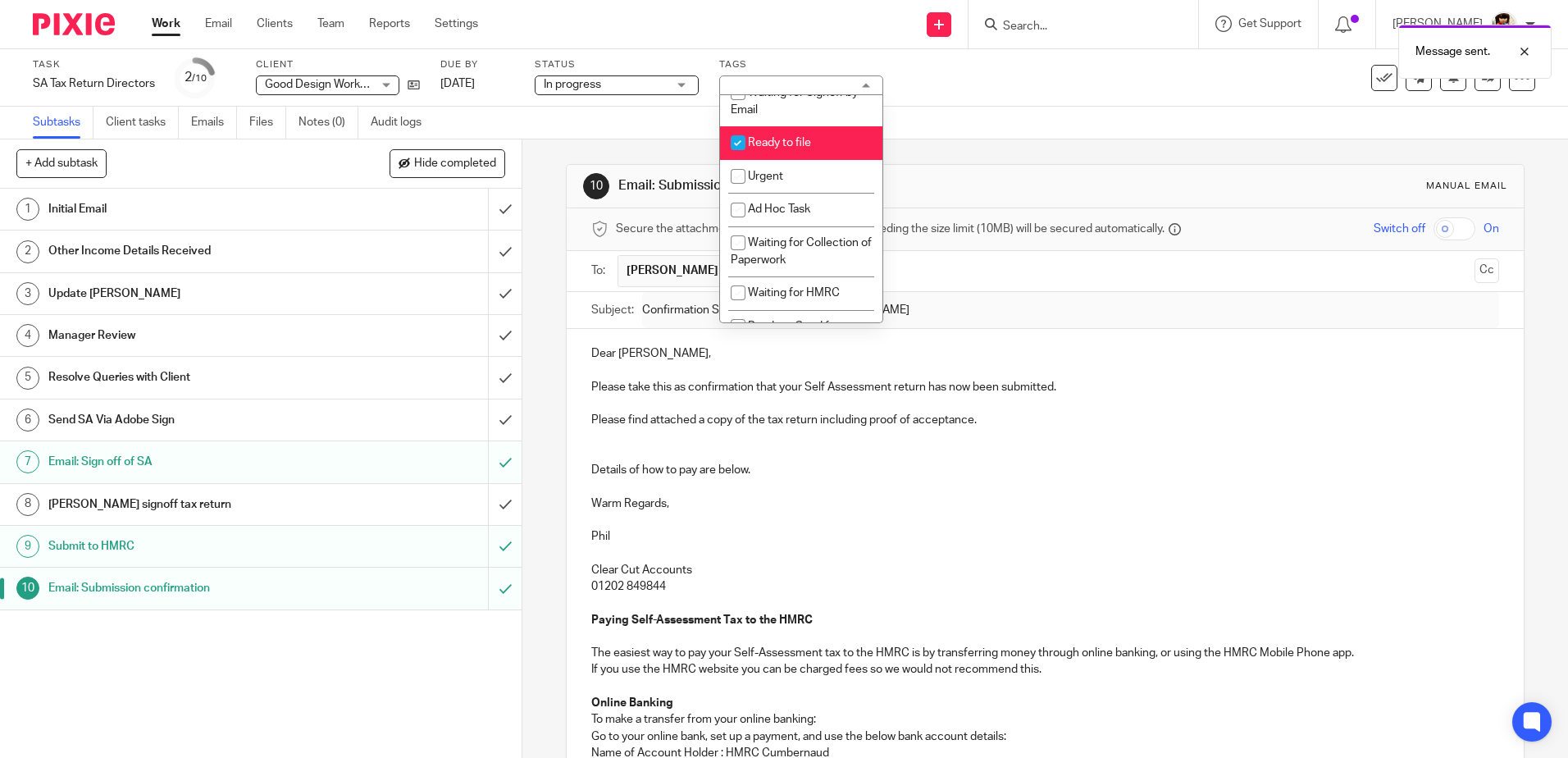
scroll to position [339, 0]
click at [735, 137] on input "checkbox" at bounding box center [738, 139] width 31 height 31
checkbox input "false"
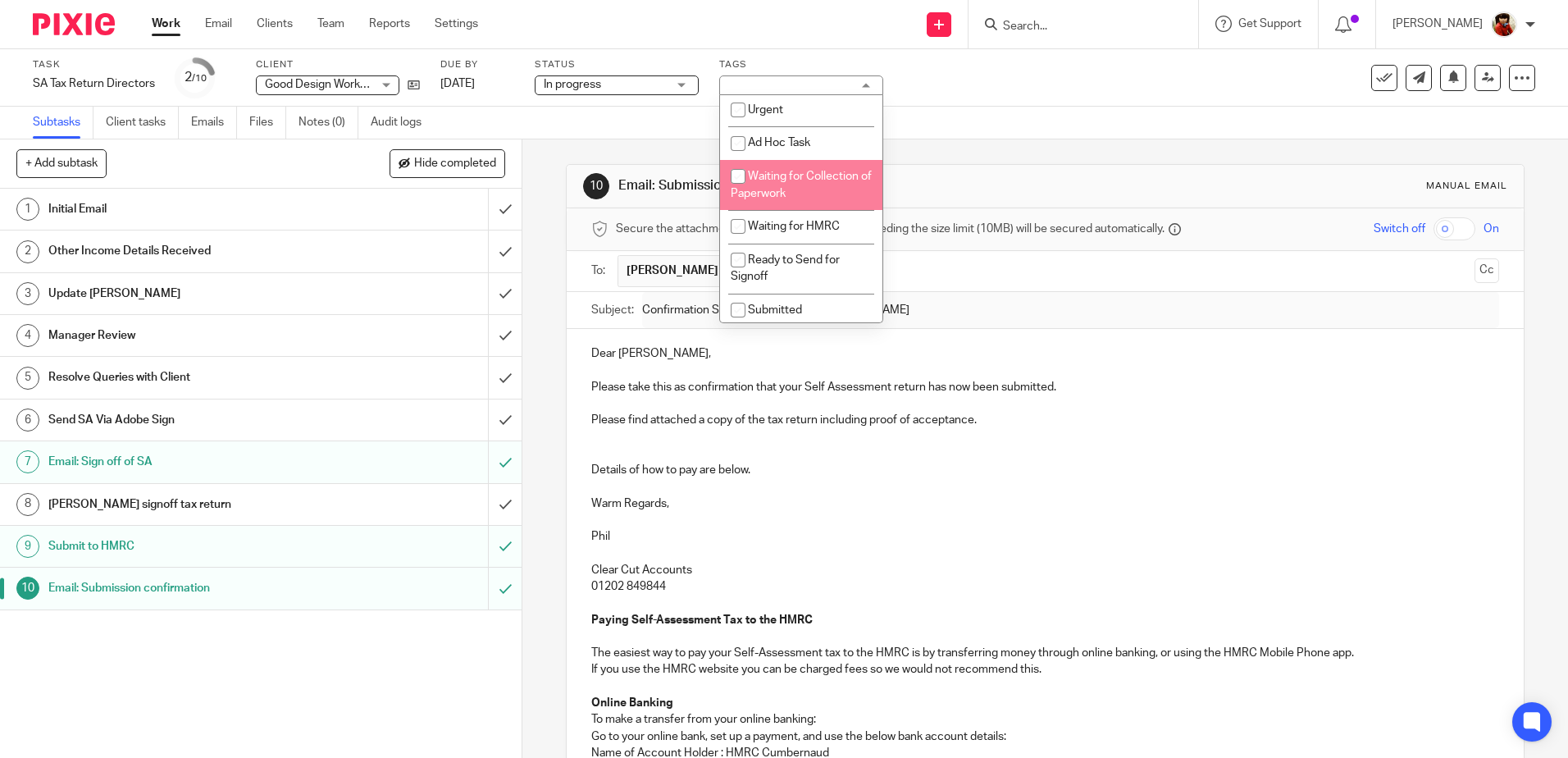
scroll to position [440, 0]
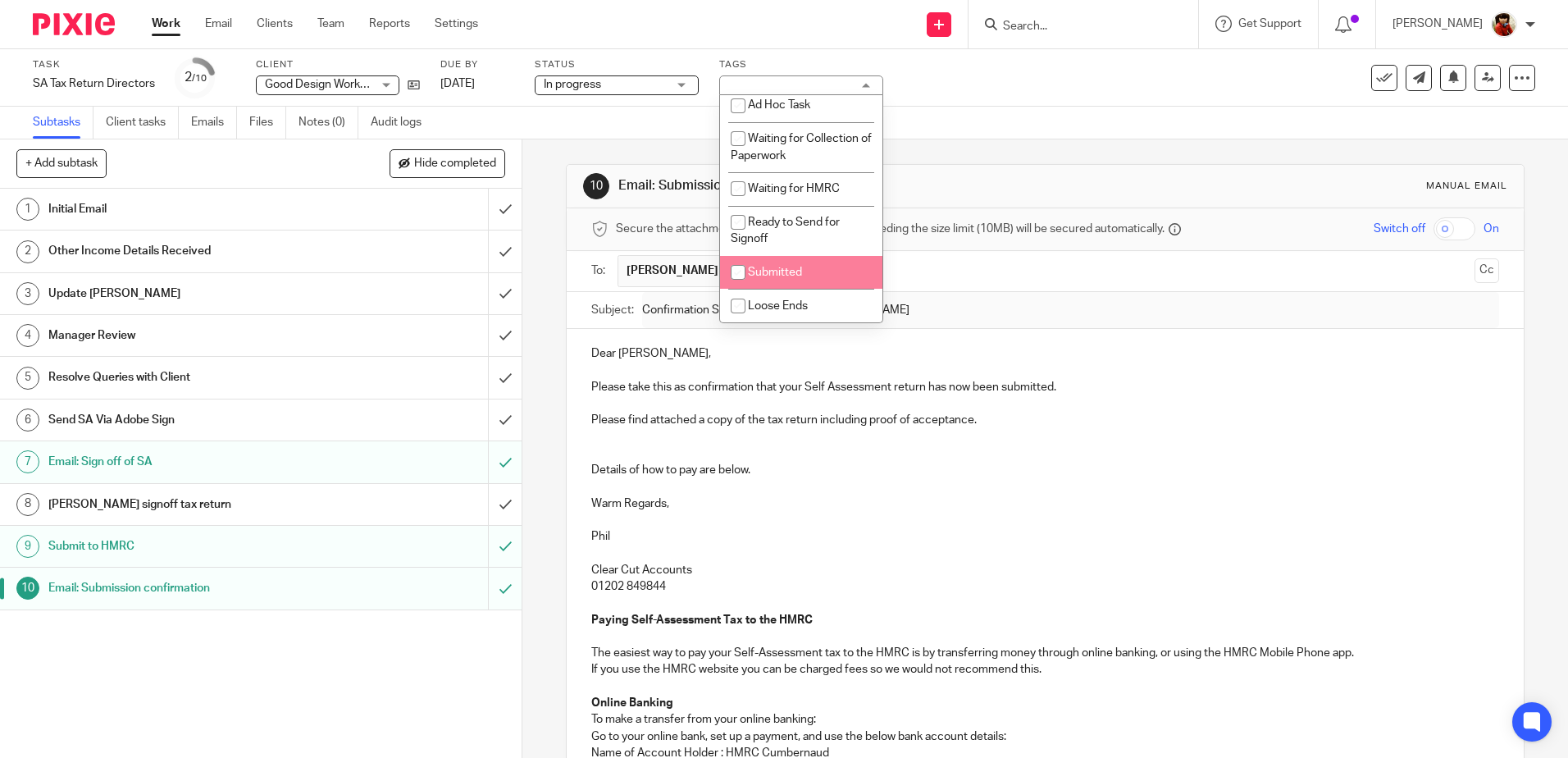
click at [735, 271] on input "checkbox" at bounding box center [738, 272] width 31 height 31
checkbox input "true"
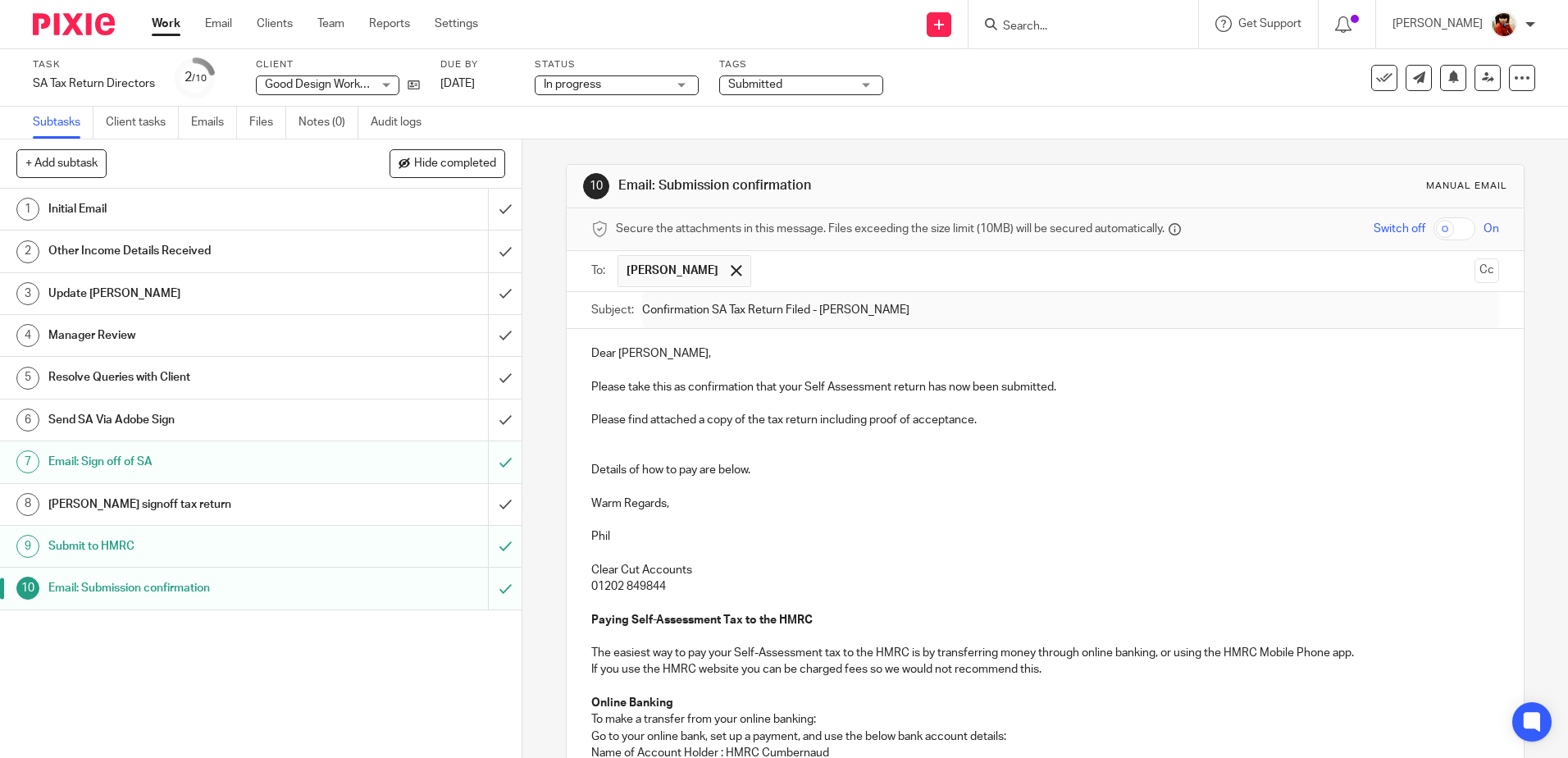
click at [1008, 115] on div "Subtasks Client tasks Emails Files Notes (0) Audit logs" at bounding box center [784, 123] width 1568 height 33
click at [155, 31] on link "Work" at bounding box center [166, 23] width 29 height 16
